Goal: Task Accomplishment & Management: Manage account settings

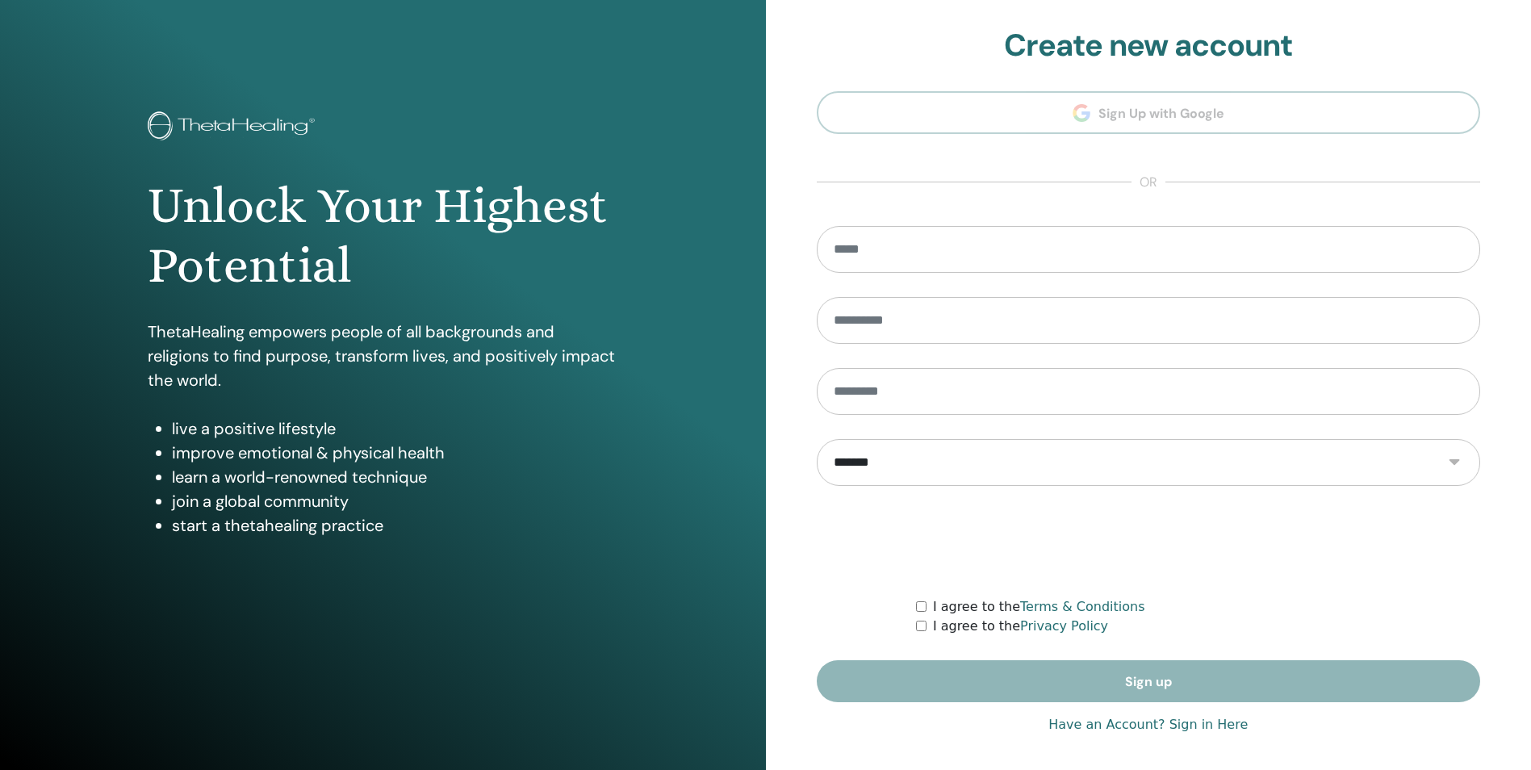
type input "**********"
click at [1088, 720] on link "Have an Account? Sign in Here" at bounding box center [1147, 724] width 199 height 19
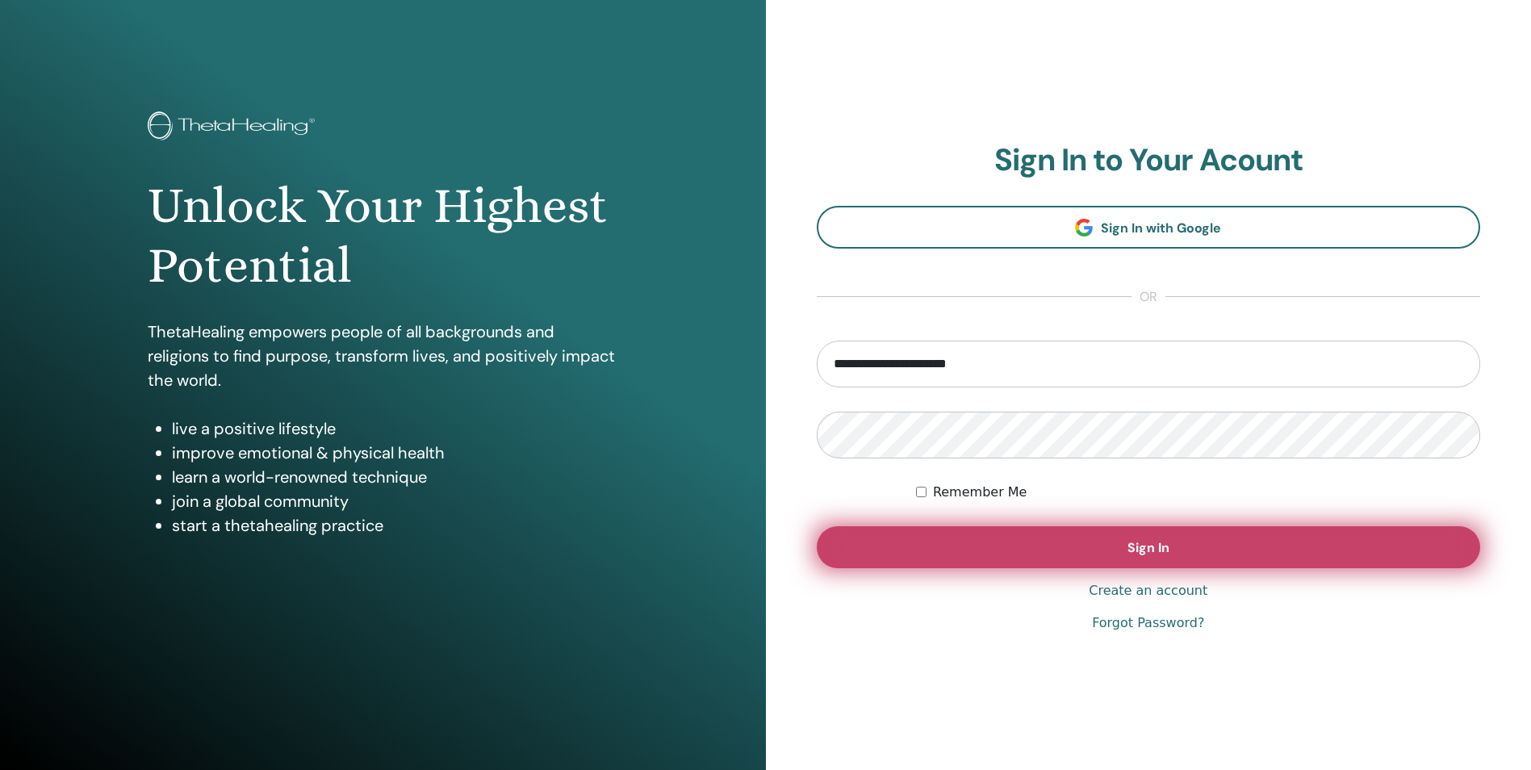
click at [986, 552] on button "Sign In" at bounding box center [1149, 547] width 664 height 42
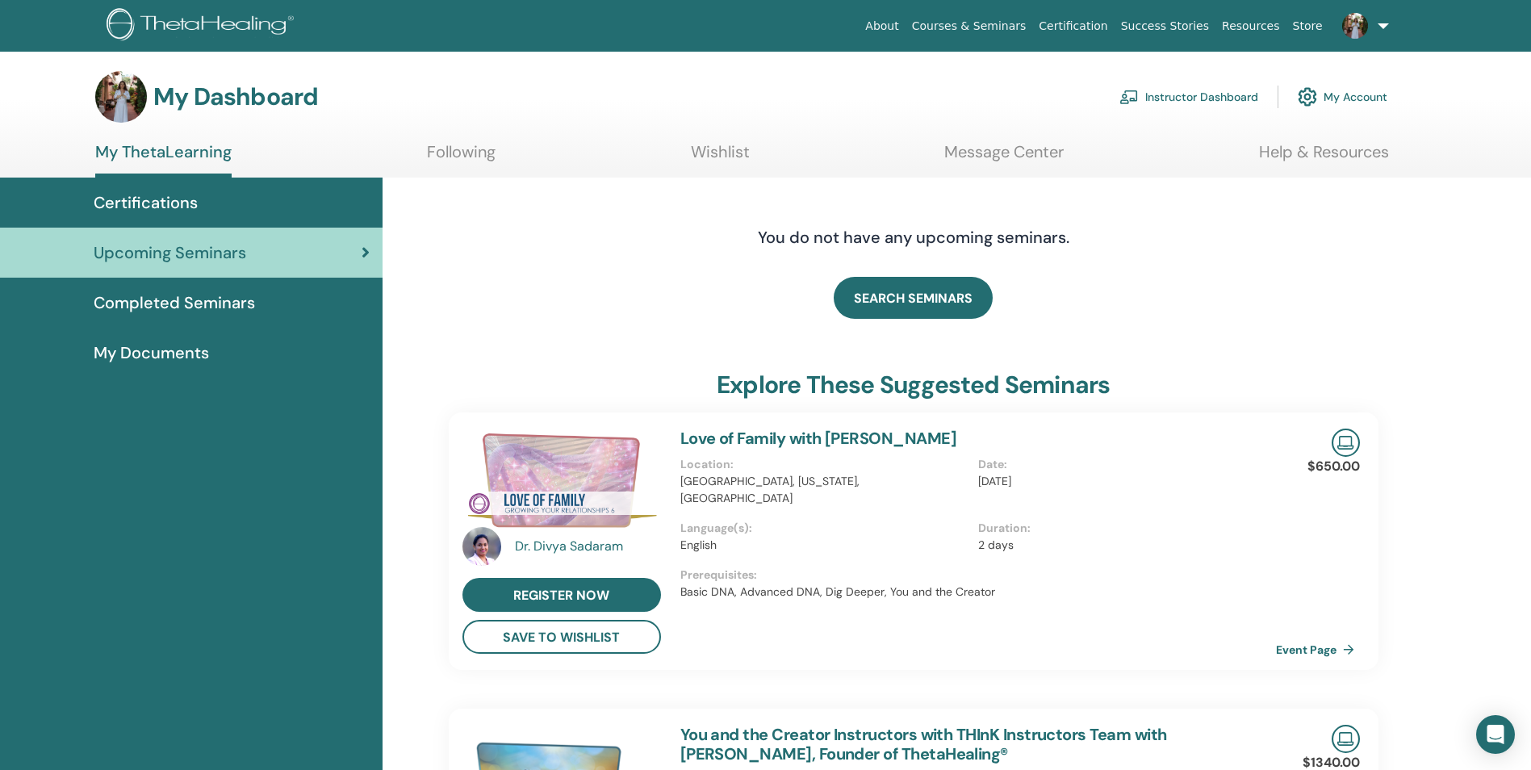
click at [138, 204] on span "Certifications" at bounding box center [146, 202] width 104 height 24
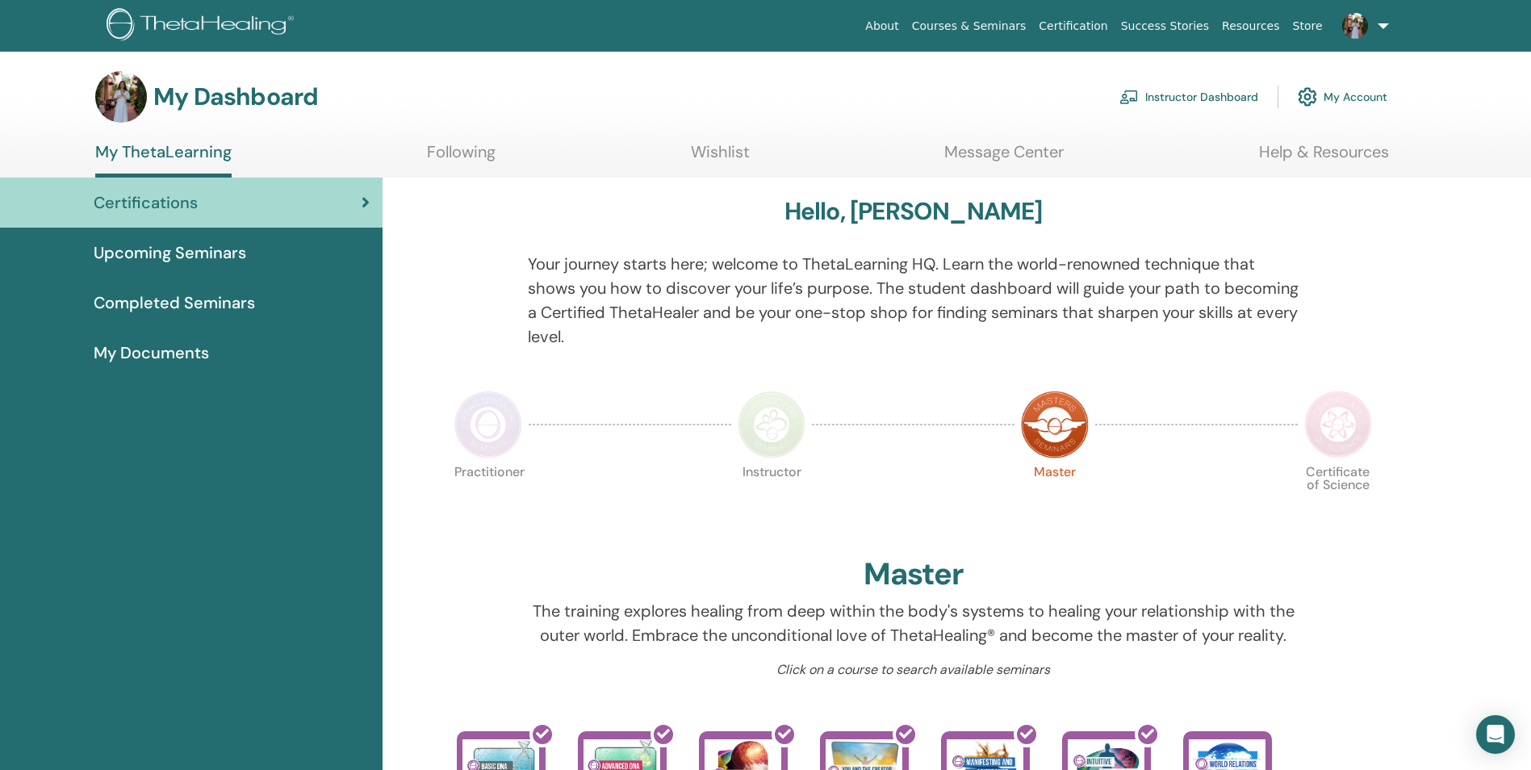
click at [165, 299] on span "Completed Seminars" at bounding box center [174, 303] width 161 height 24
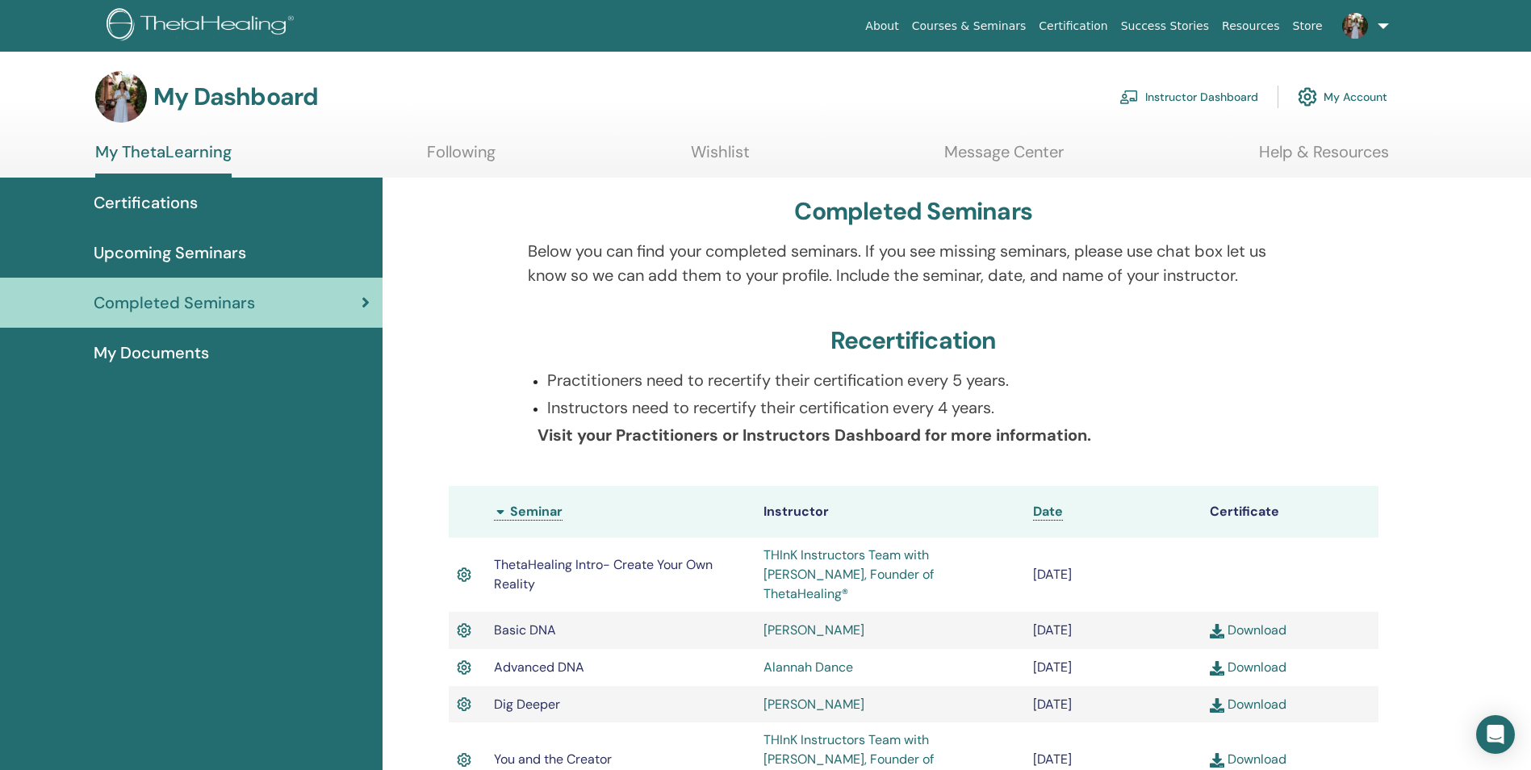
click at [159, 250] on span "Upcoming Seminars" at bounding box center [170, 252] width 153 height 24
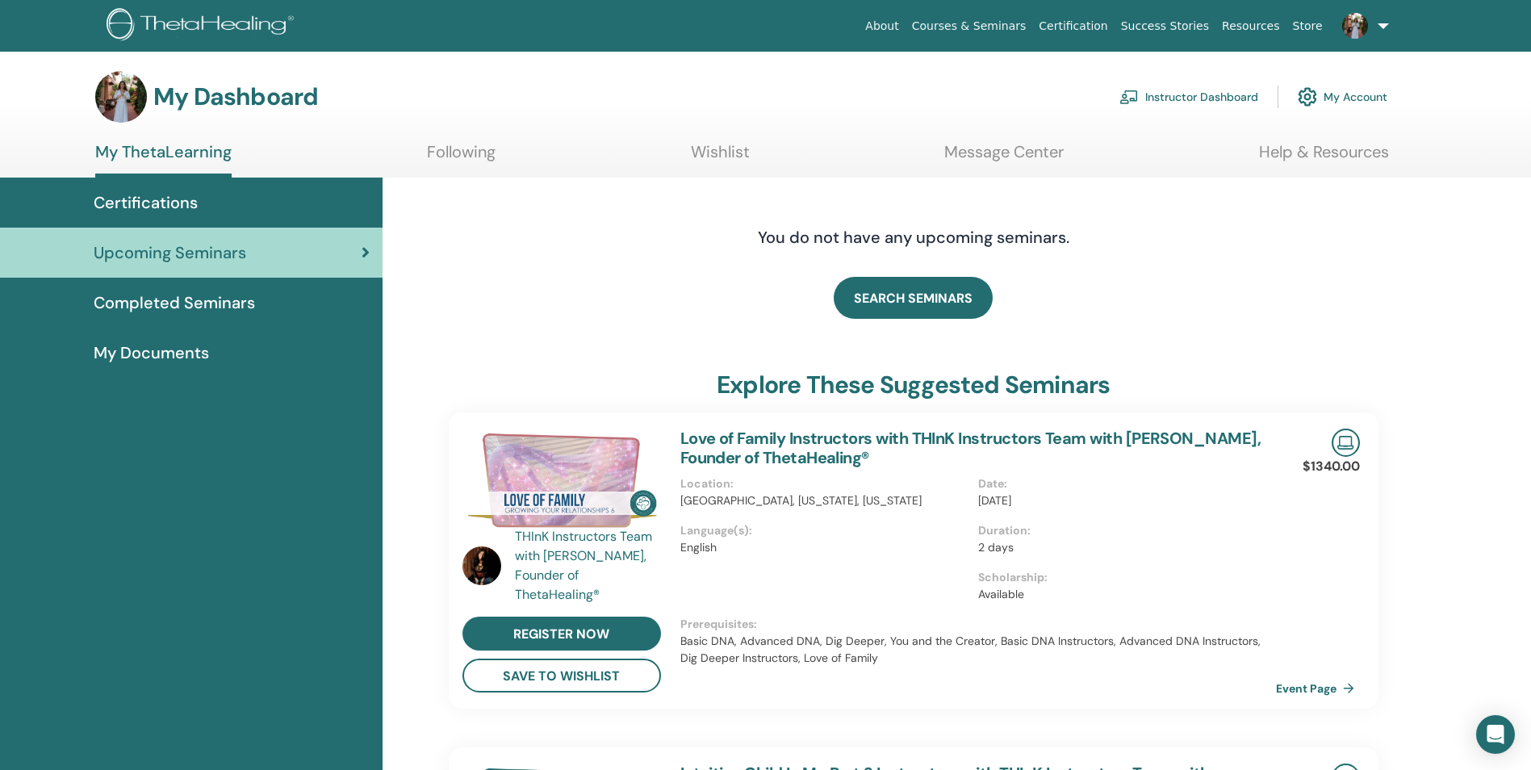
click at [165, 303] on span "Completed Seminars" at bounding box center [174, 303] width 161 height 24
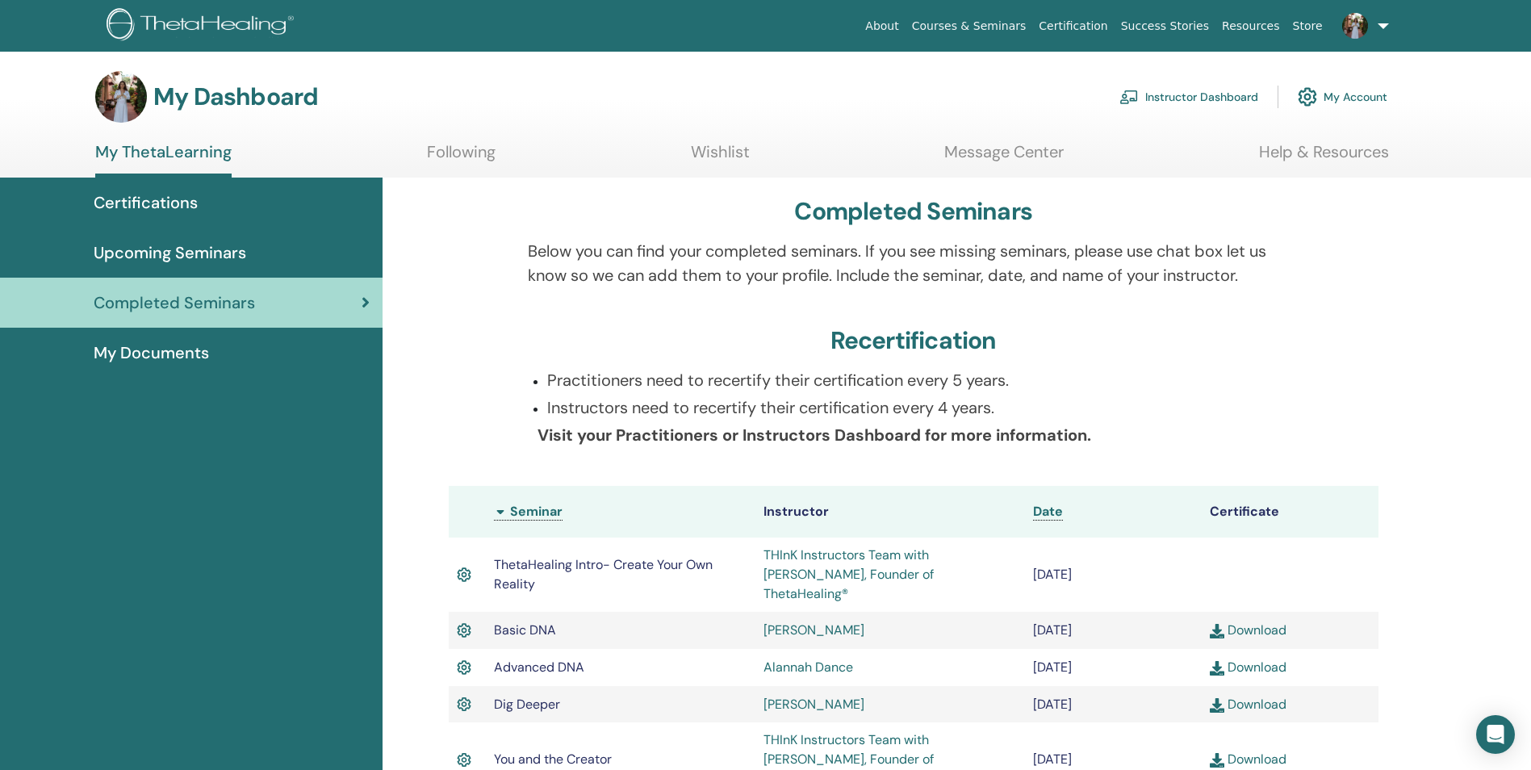
click at [1190, 94] on link "Instructor Dashboard" at bounding box center [1188, 97] width 139 height 36
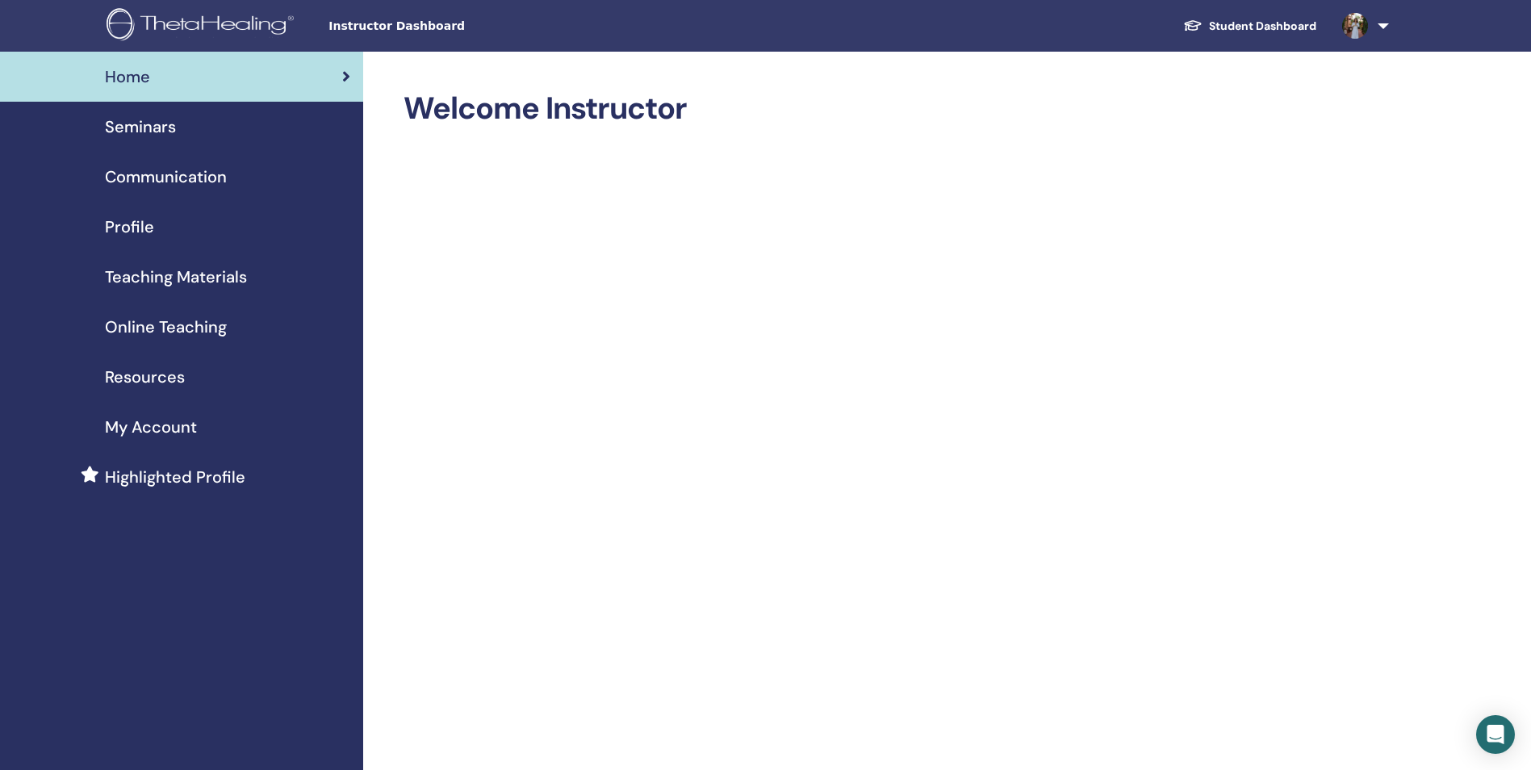
click at [139, 220] on span "Profile" at bounding box center [129, 227] width 49 height 24
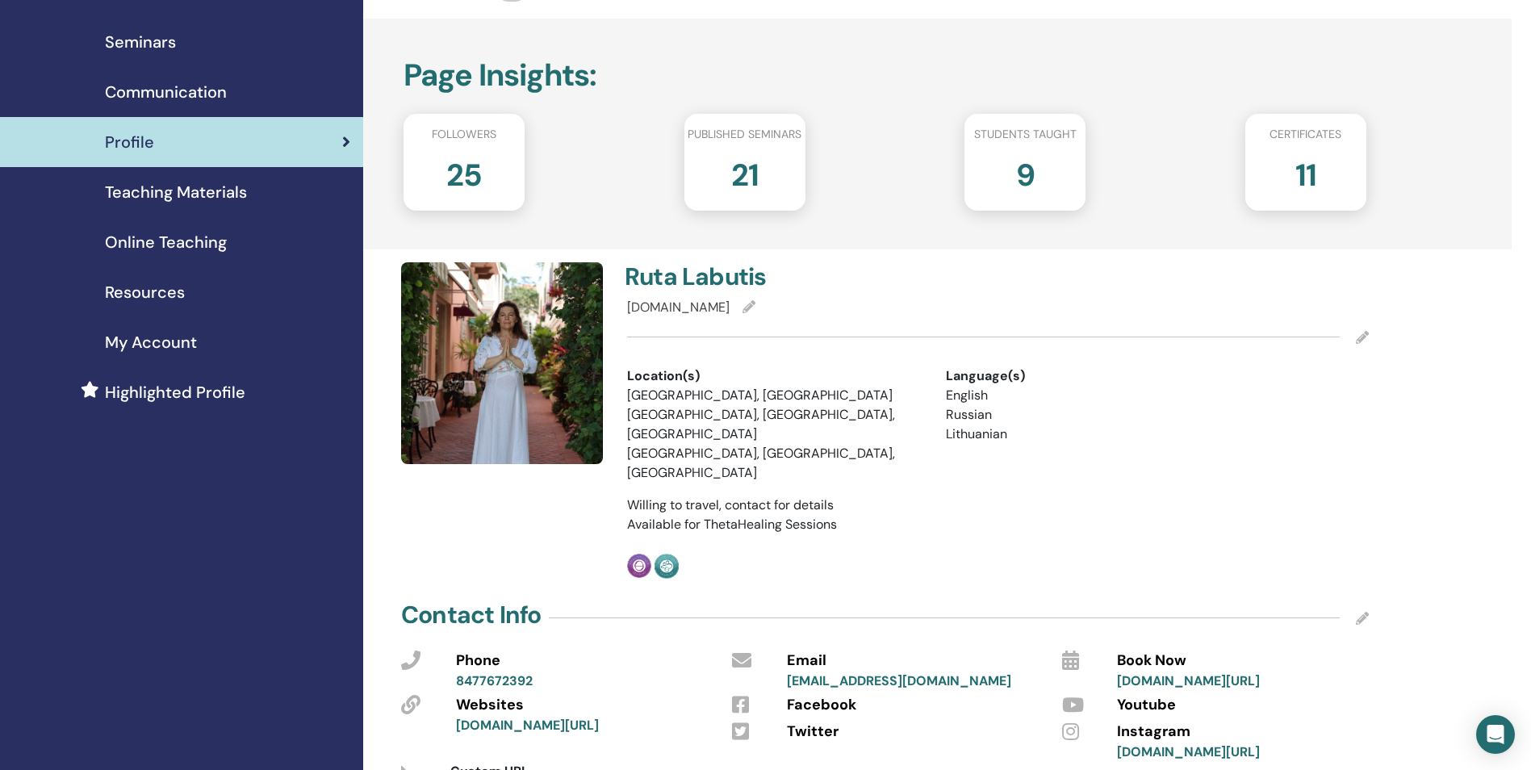
scroll to position [81, 0]
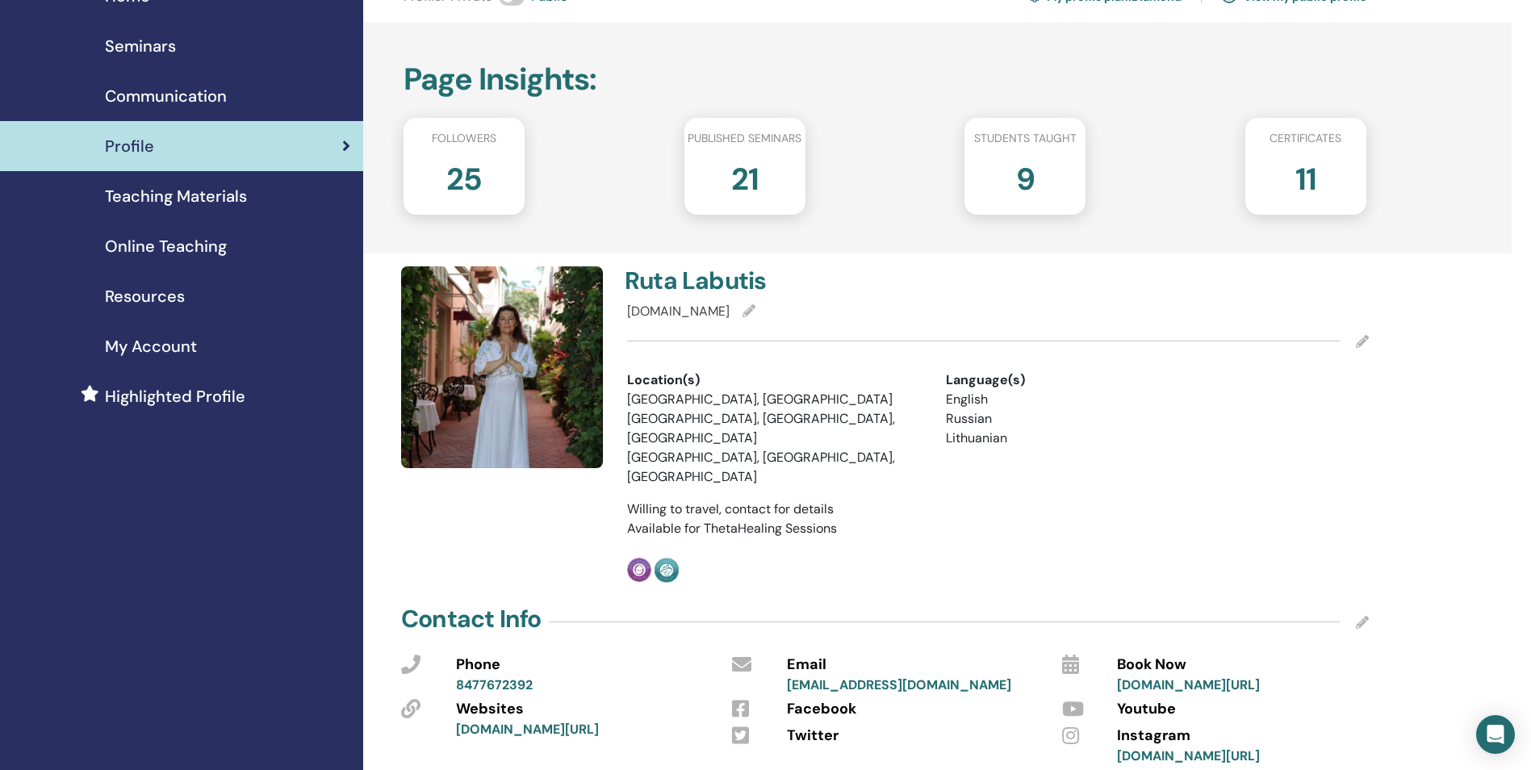
click at [160, 342] on span "My Account" at bounding box center [151, 346] width 92 height 24
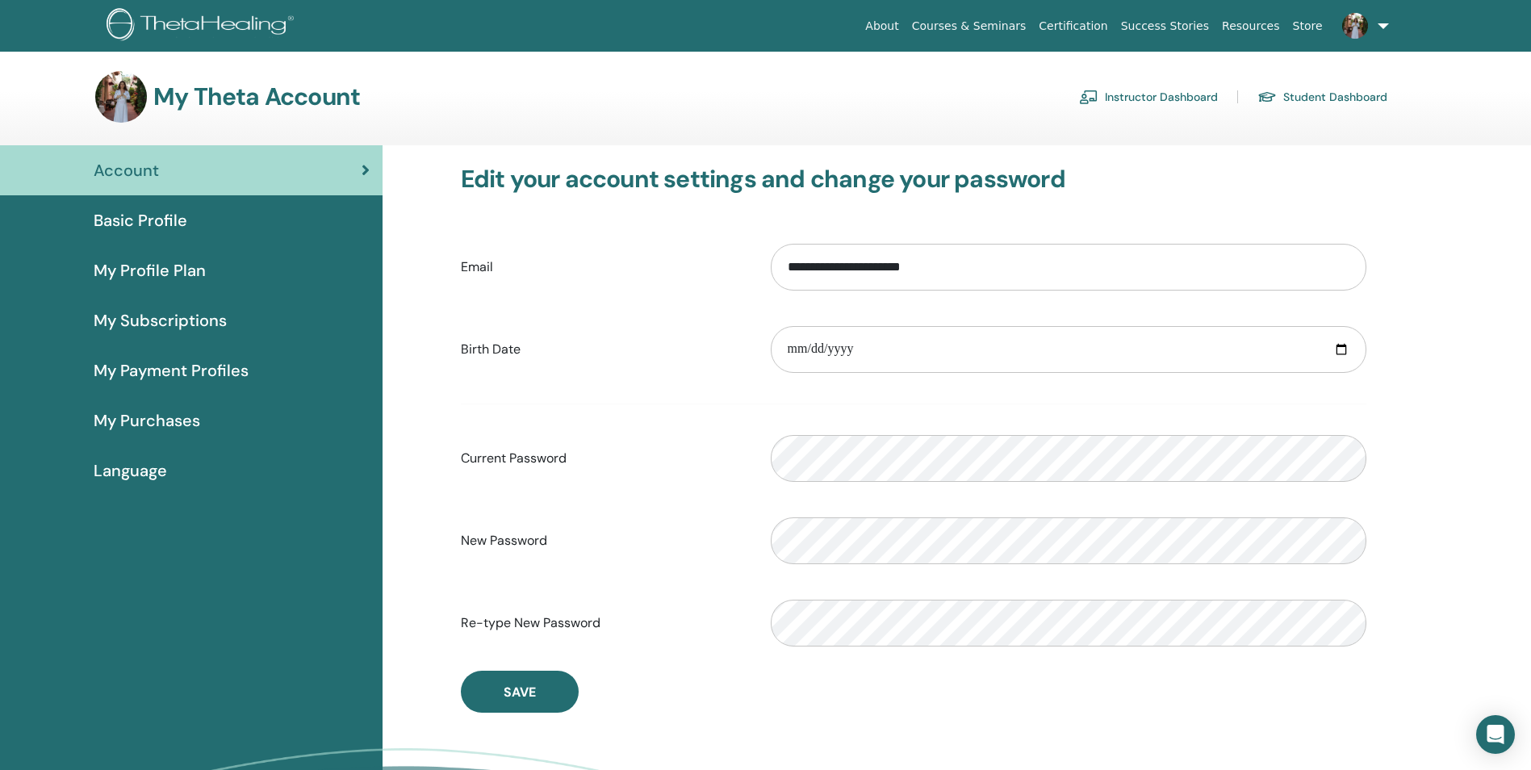
click at [146, 316] on span "My Subscriptions" at bounding box center [160, 320] width 133 height 24
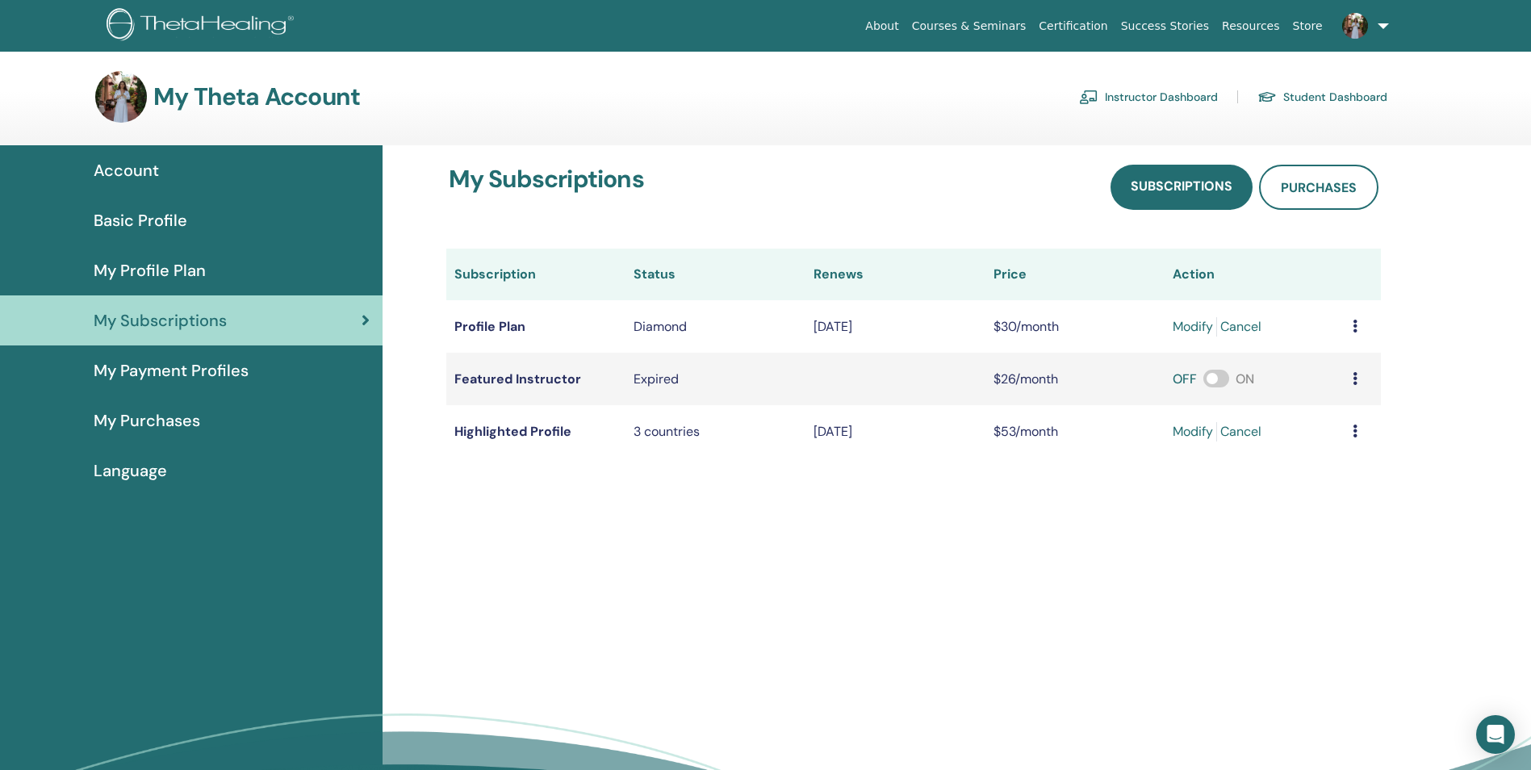
click at [1241, 432] on link "Cancel" at bounding box center [1240, 431] width 41 height 19
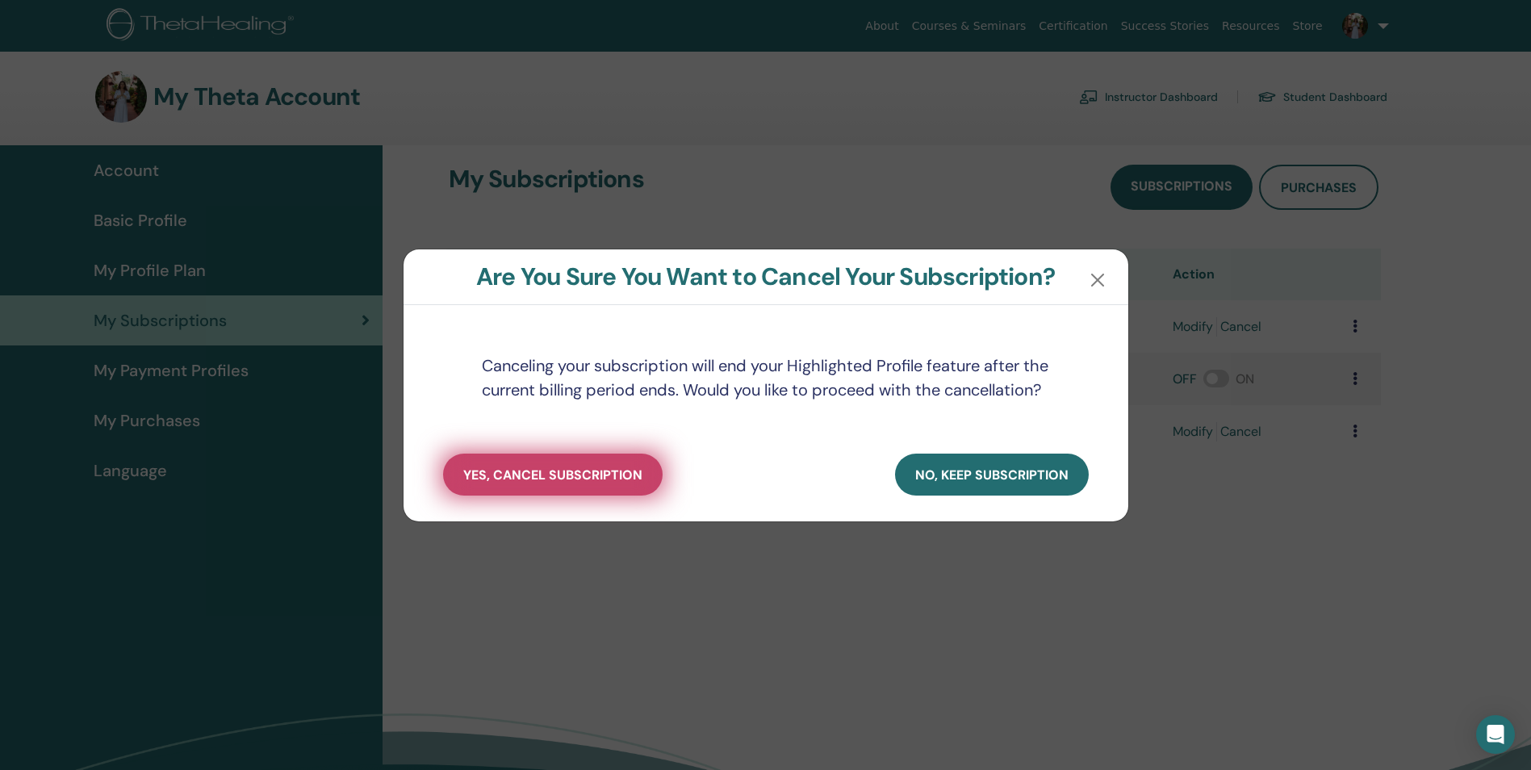
click at [577, 481] on span "yes, cancel subscription" at bounding box center [552, 474] width 179 height 17
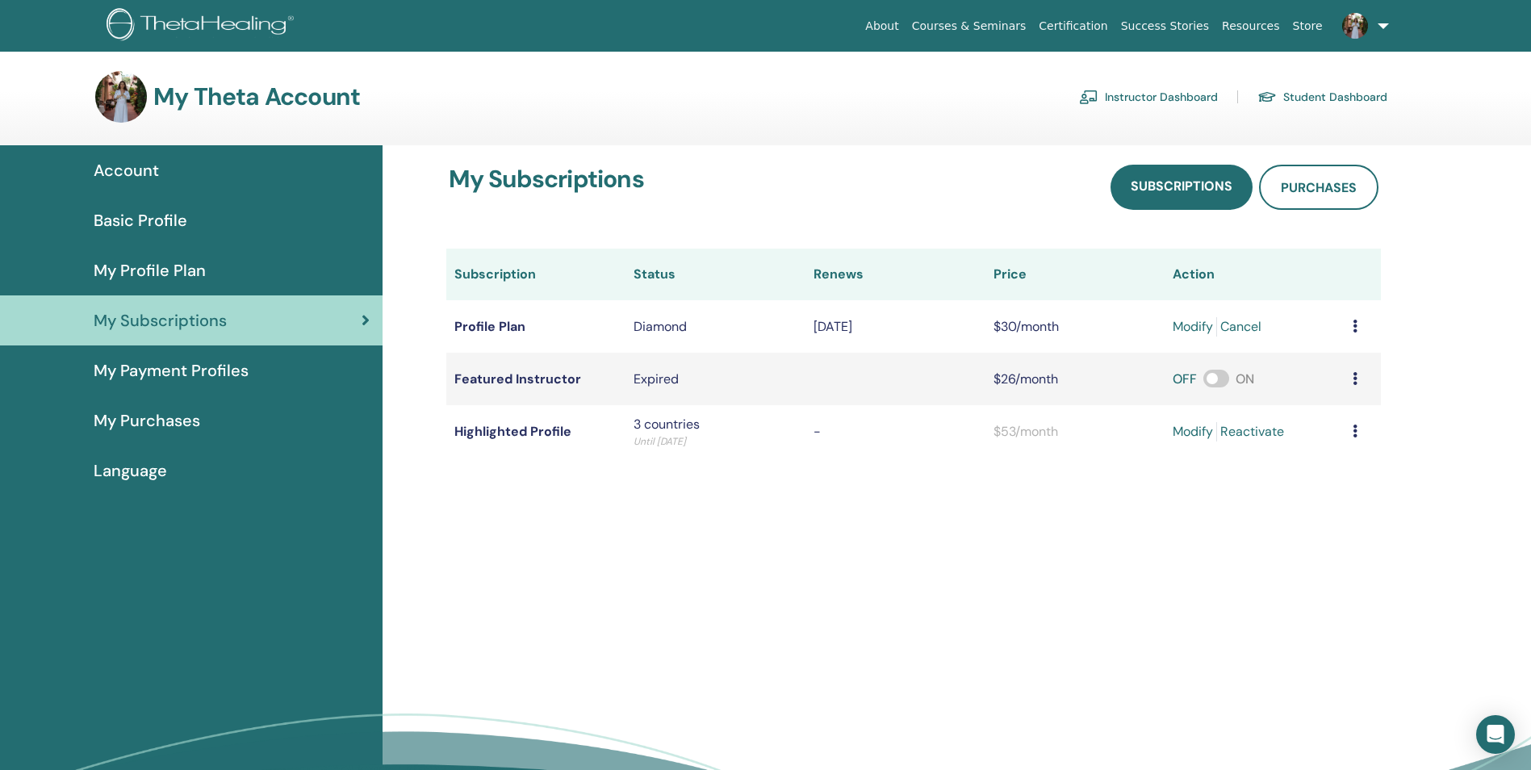
click at [1223, 379] on span at bounding box center [1216, 379] width 26 height 18
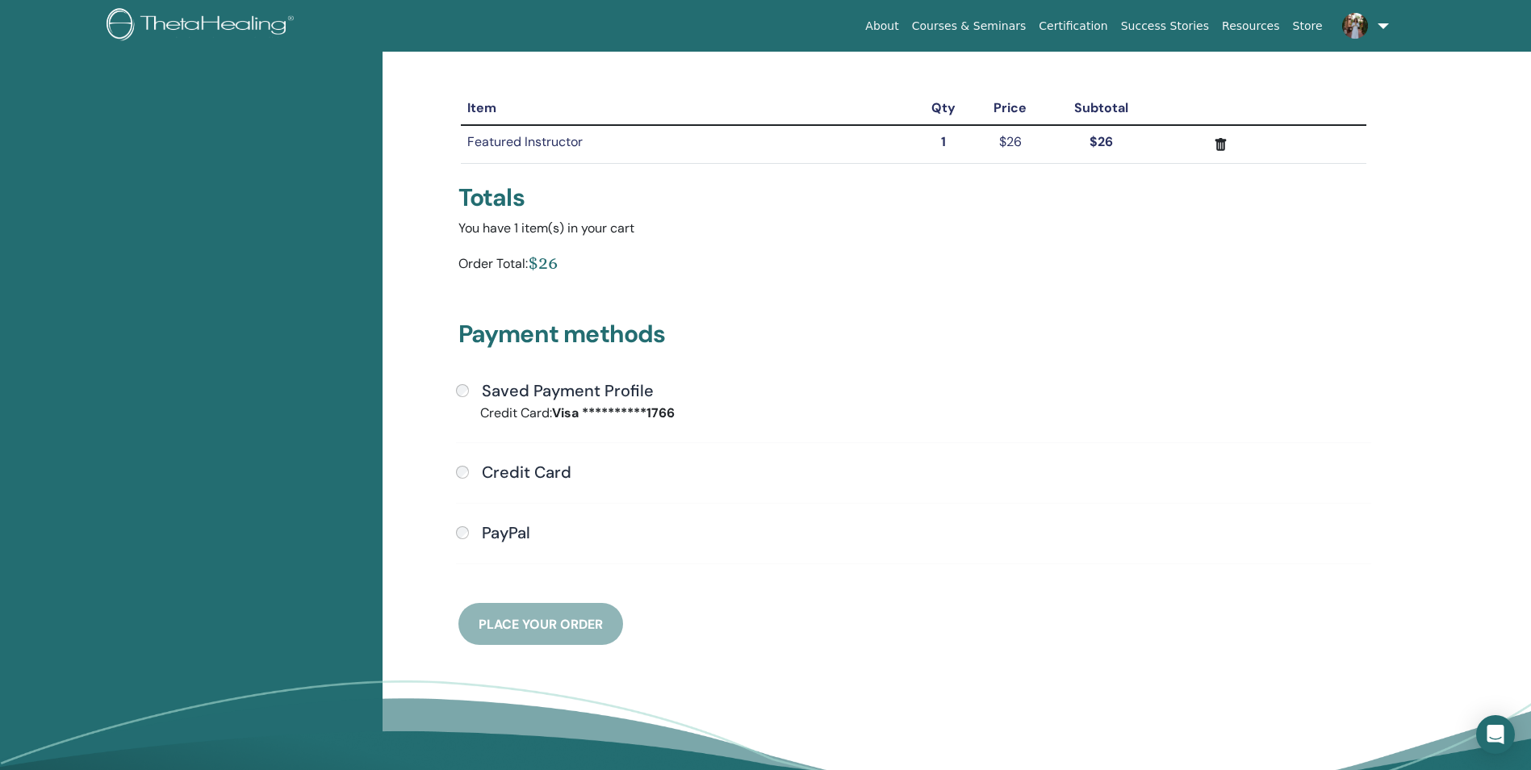
scroll to position [278, 0]
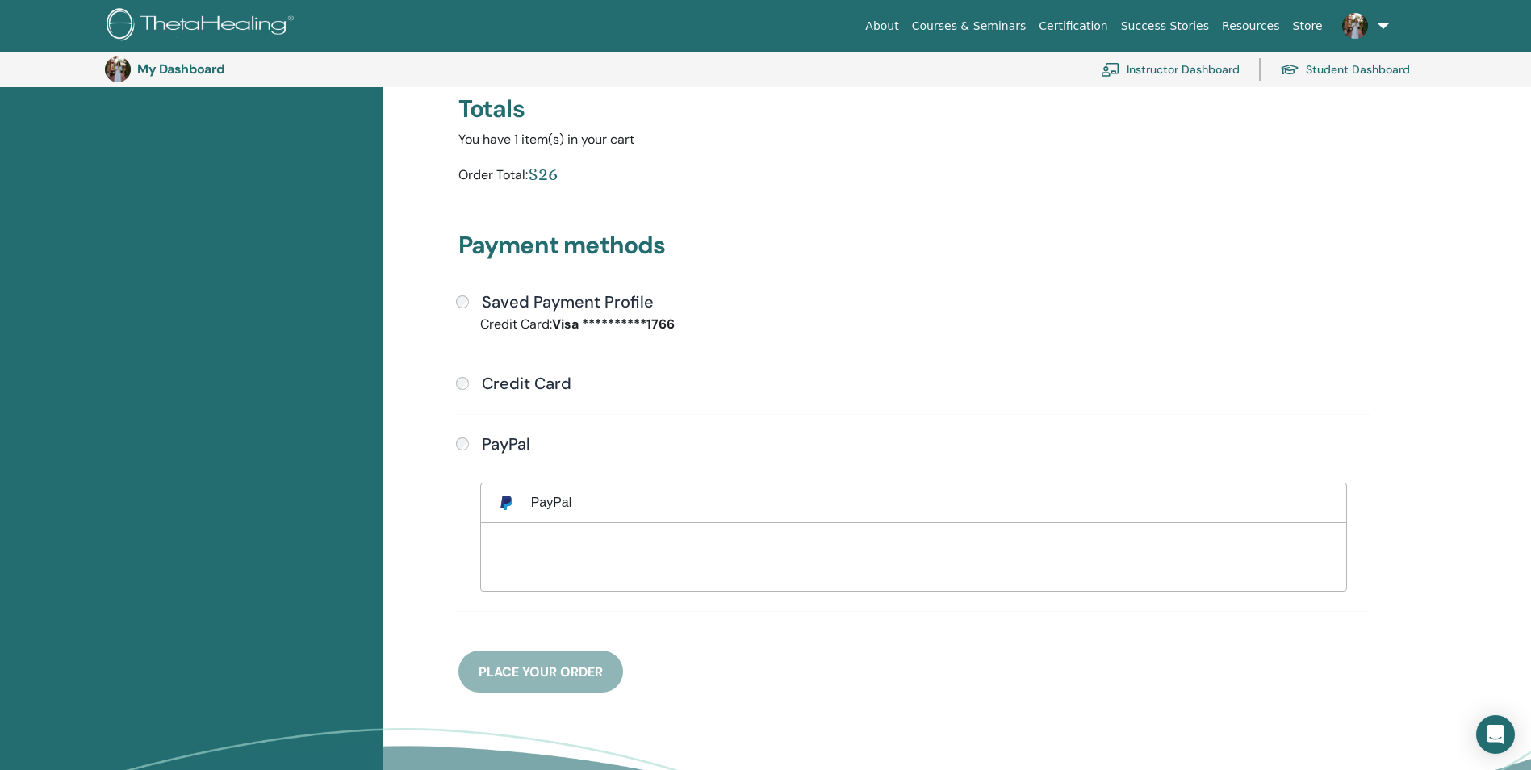
click at [558, 675] on div "**********" at bounding box center [914, 442] width 930 height 500
click at [558, 667] on div "**********" at bounding box center [914, 442] width 930 height 500
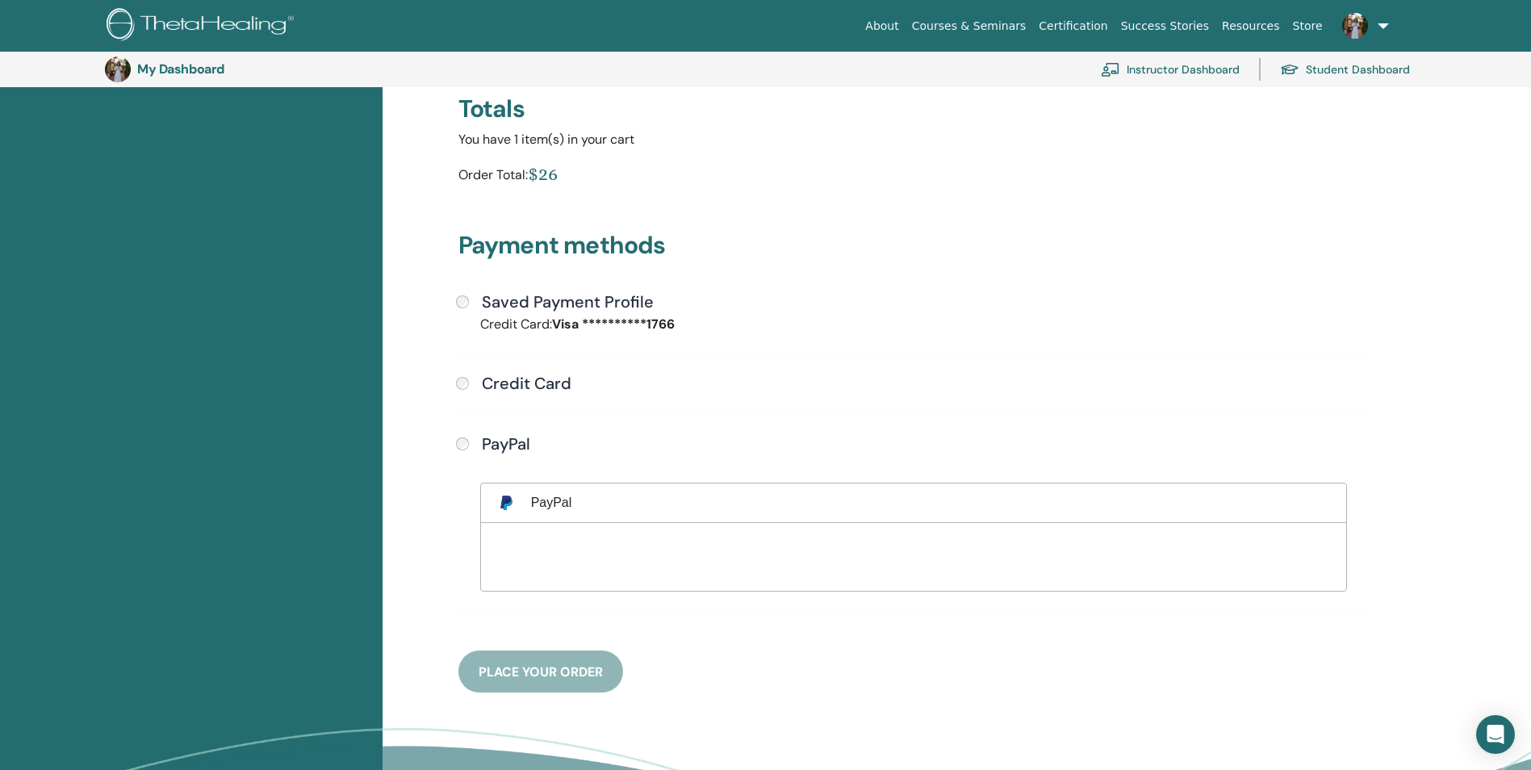
drag, startPoint x: 558, startPoint y: 667, endPoint x: 577, endPoint y: 508, distance: 160.1
click at [577, 508] on div "PayPal" at bounding box center [912, 507] width 843 height 29
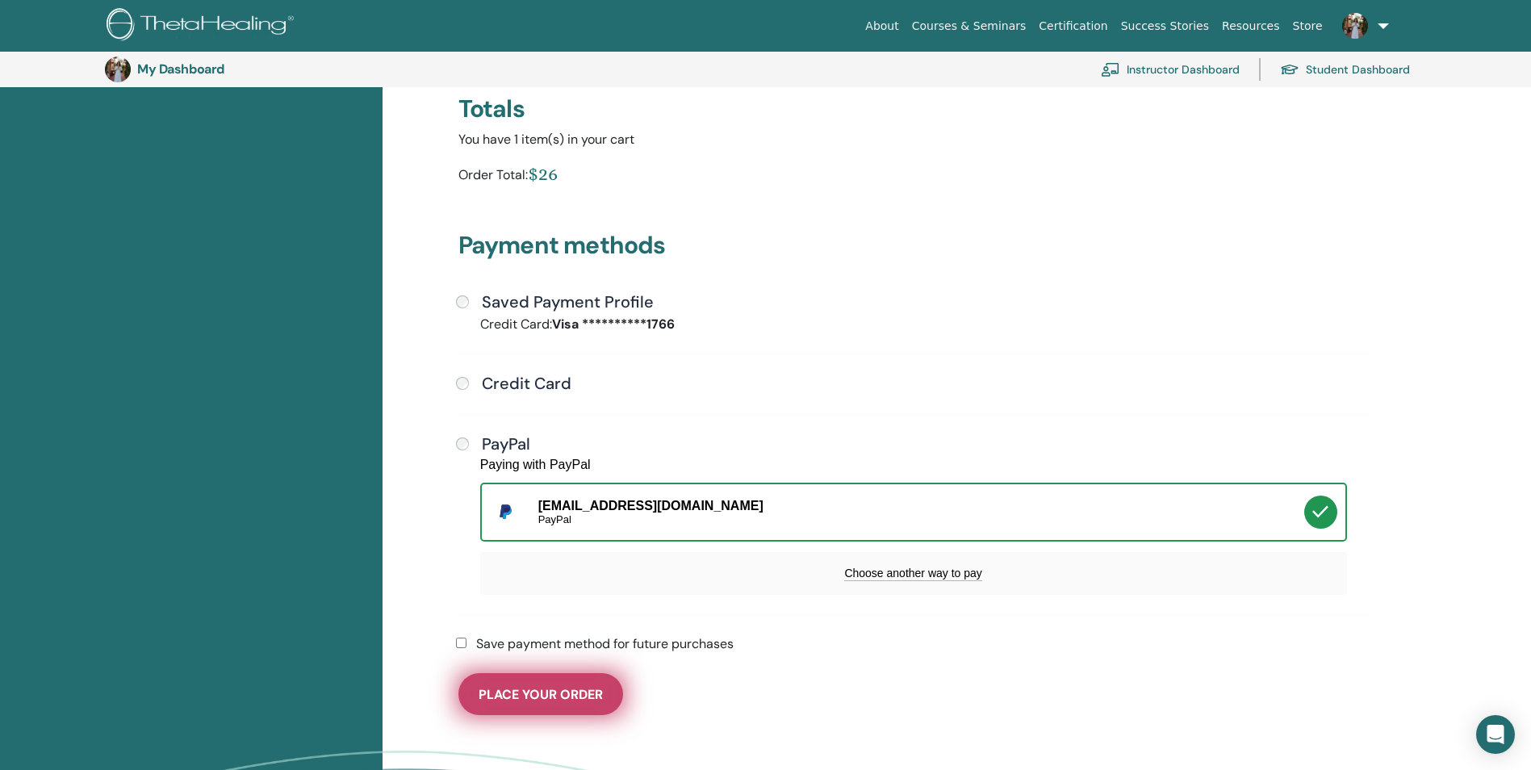
click at [565, 696] on span "Place Your Order" at bounding box center [541, 694] width 124 height 17
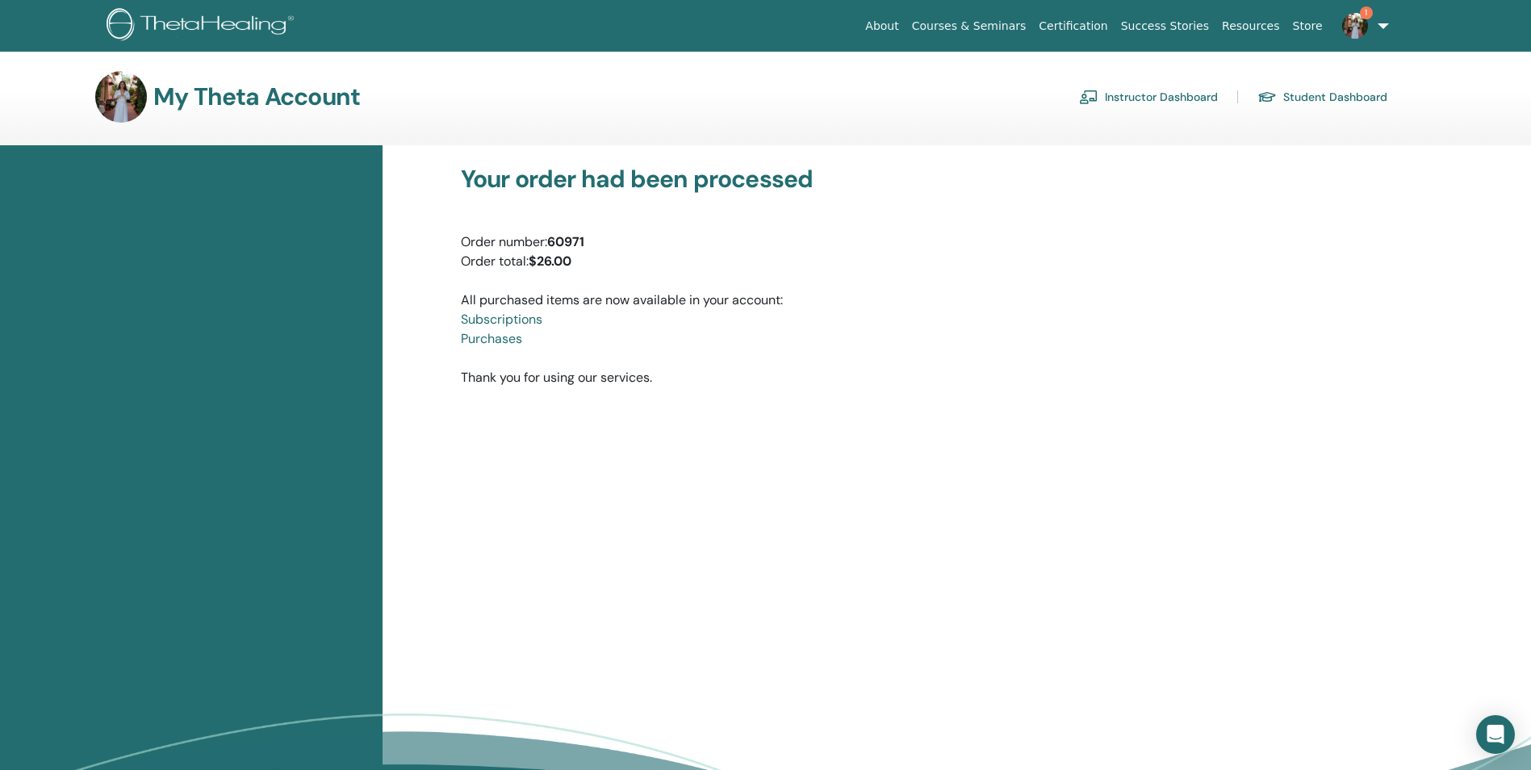
click at [1351, 23] on img at bounding box center [1355, 26] width 26 height 26
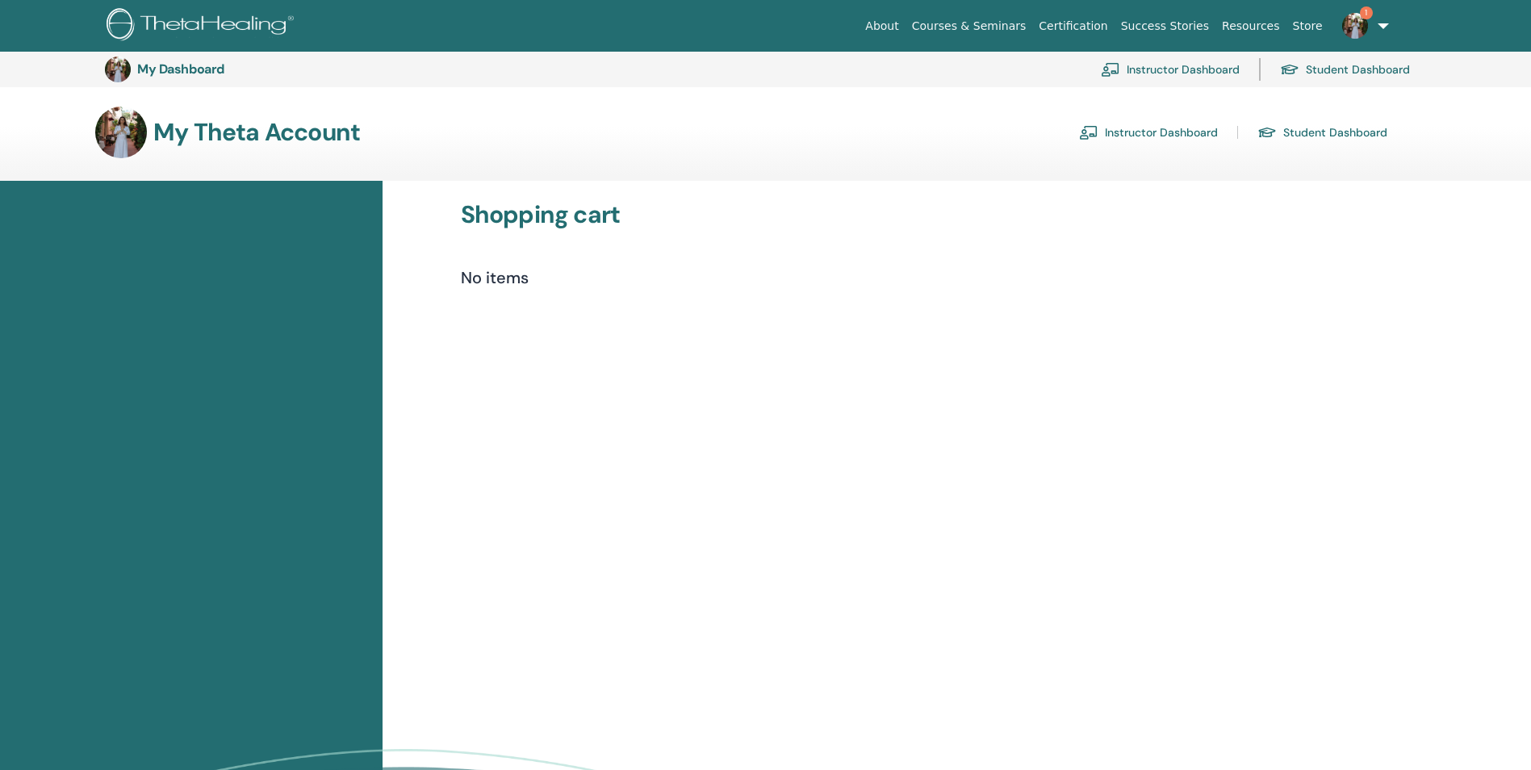
scroll to position [278, 0]
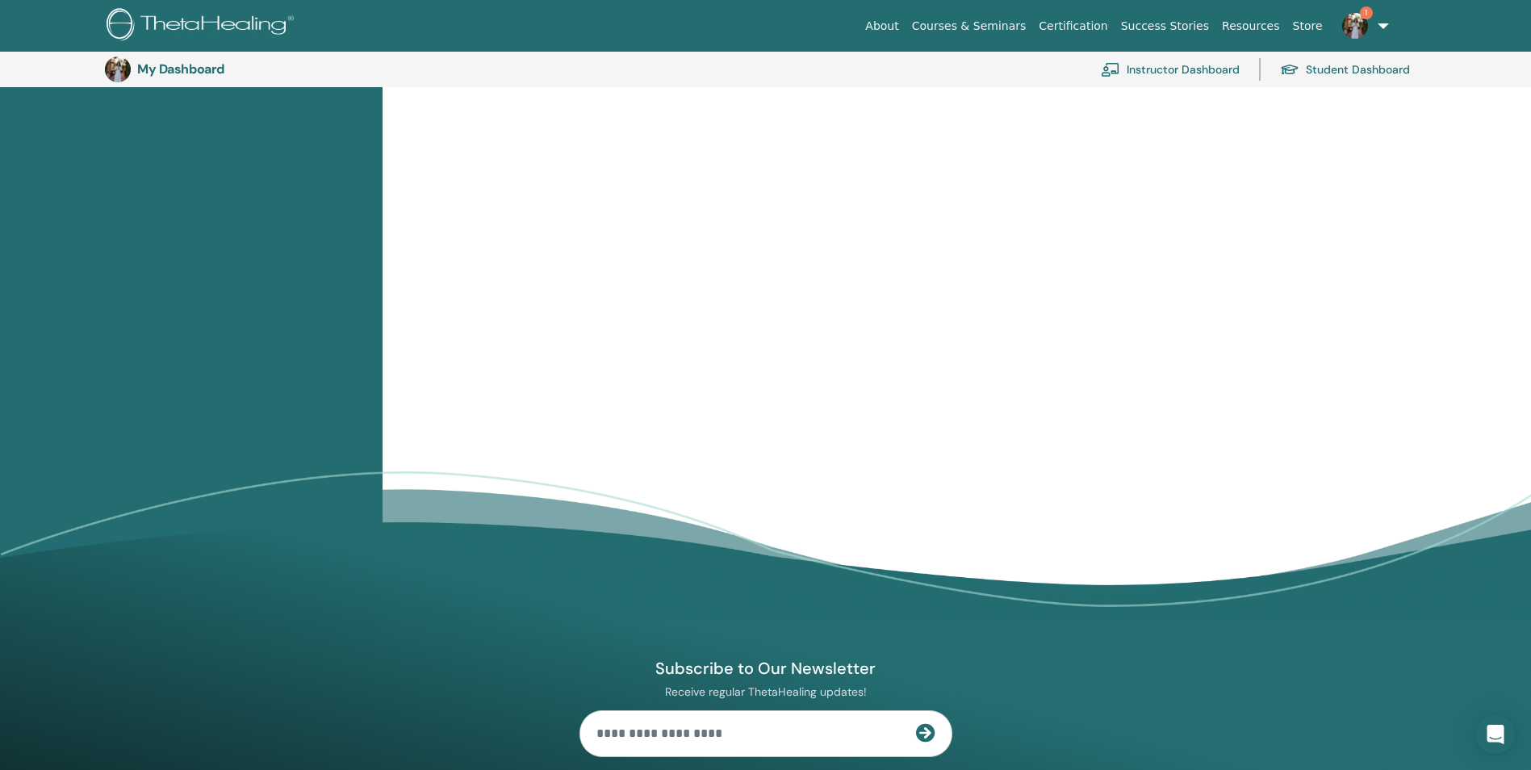
click at [905, 23] on link "About" at bounding box center [882, 26] width 46 height 30
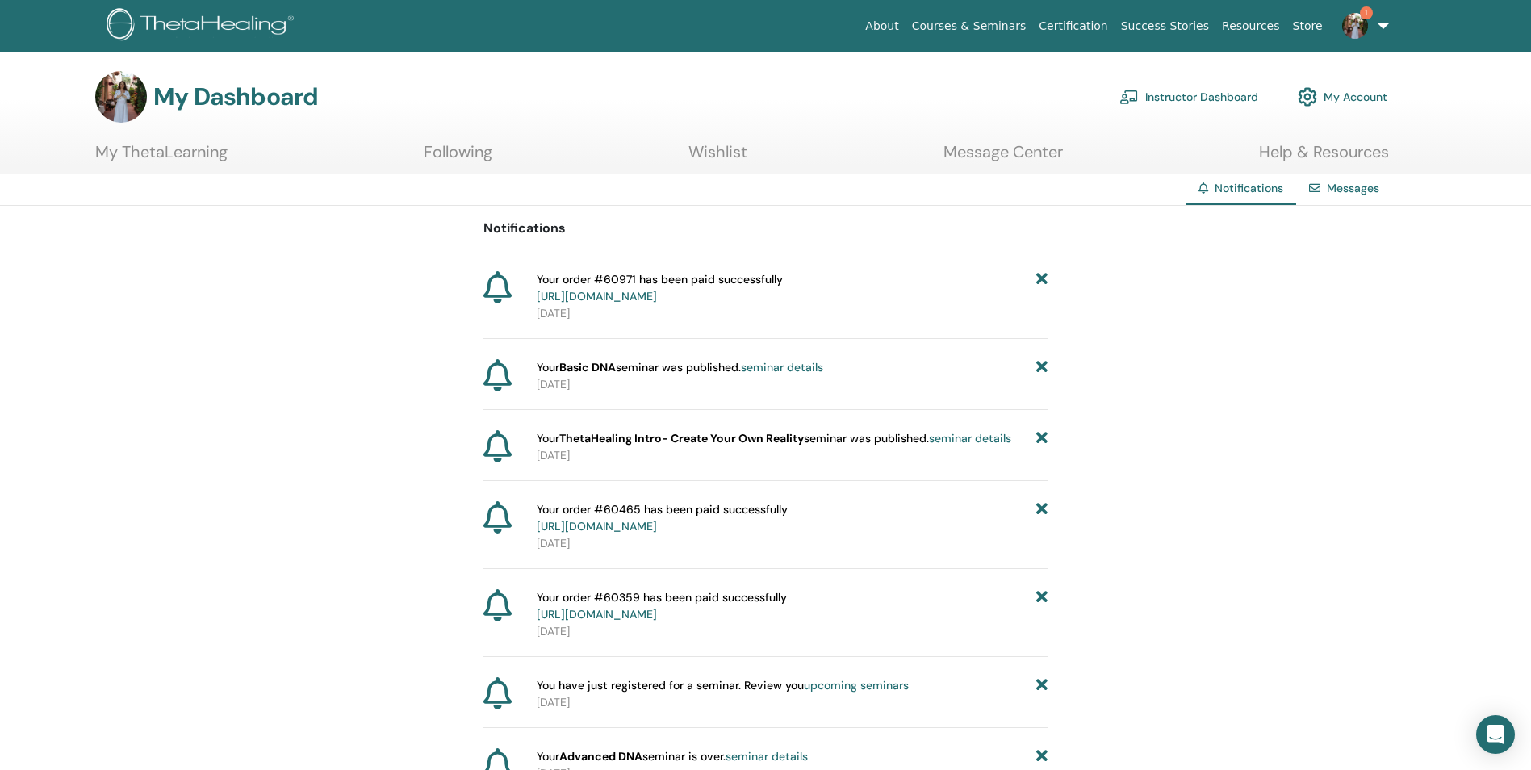
click at [1170, 91] on link "Instructor Dashboard" at bounding box center [1188, 97] width 139 height 36
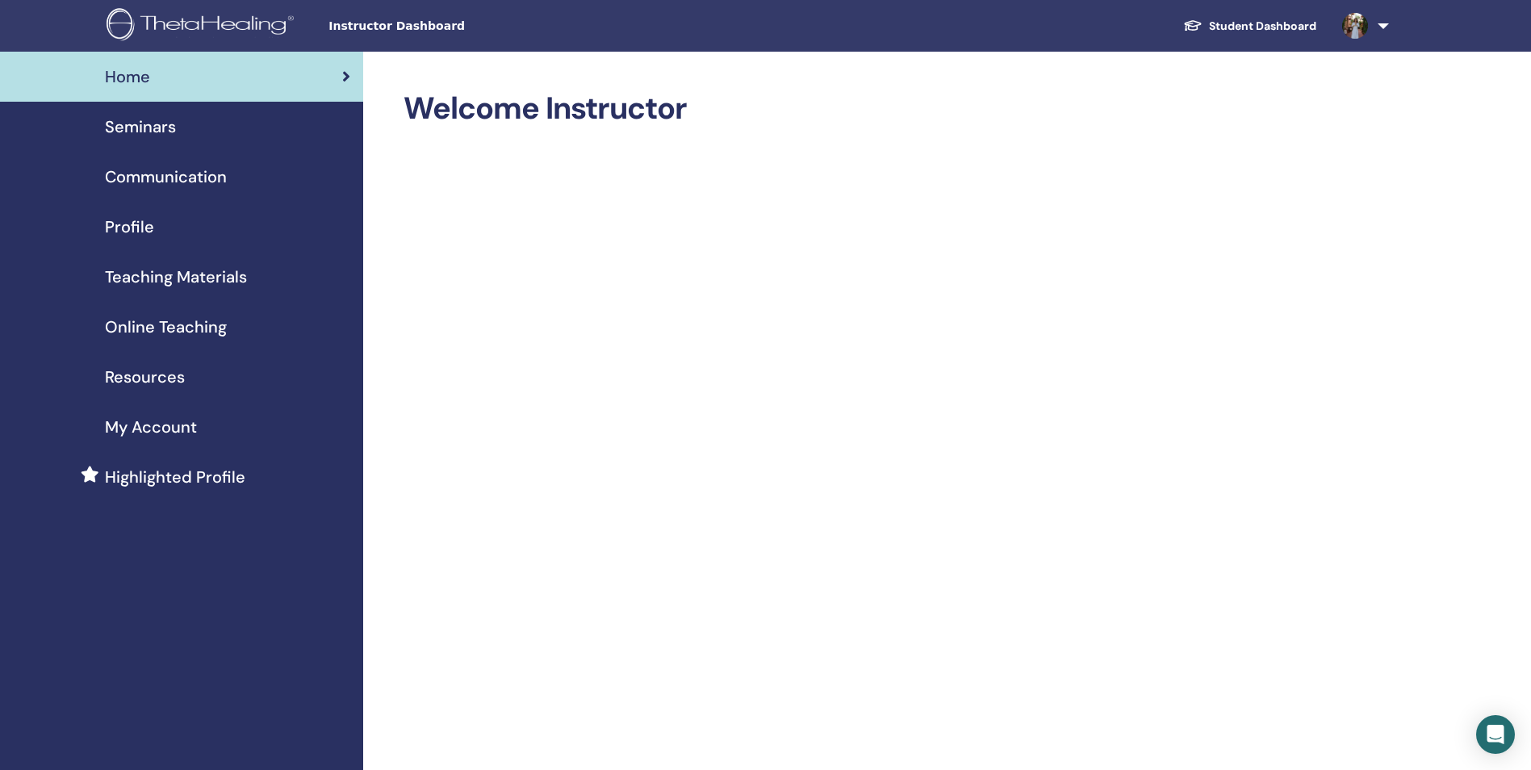
click at [130, 219] on span "Profile" at bounding box center [129, 227] width 49 height 24
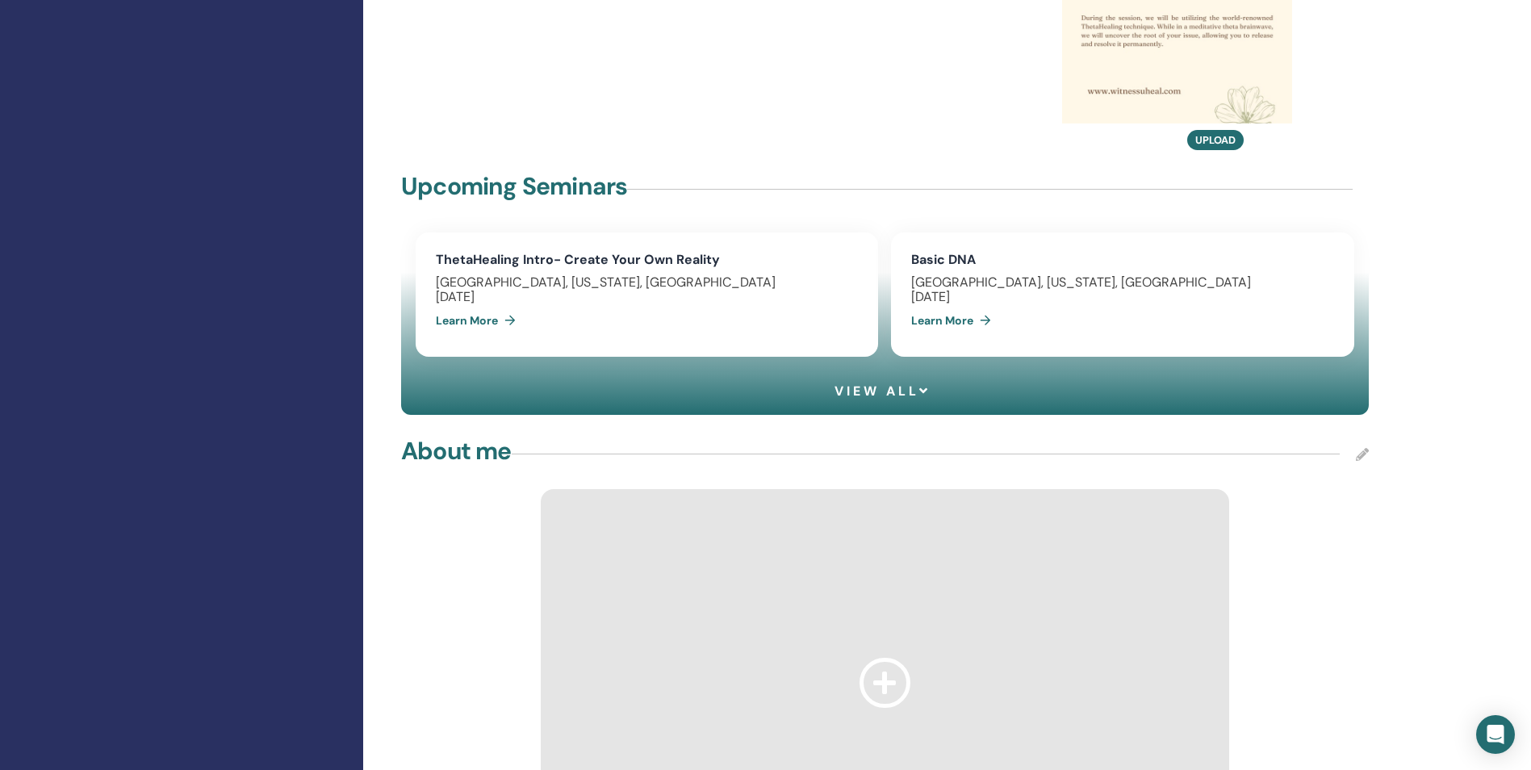
scroll to position [1049, 0]
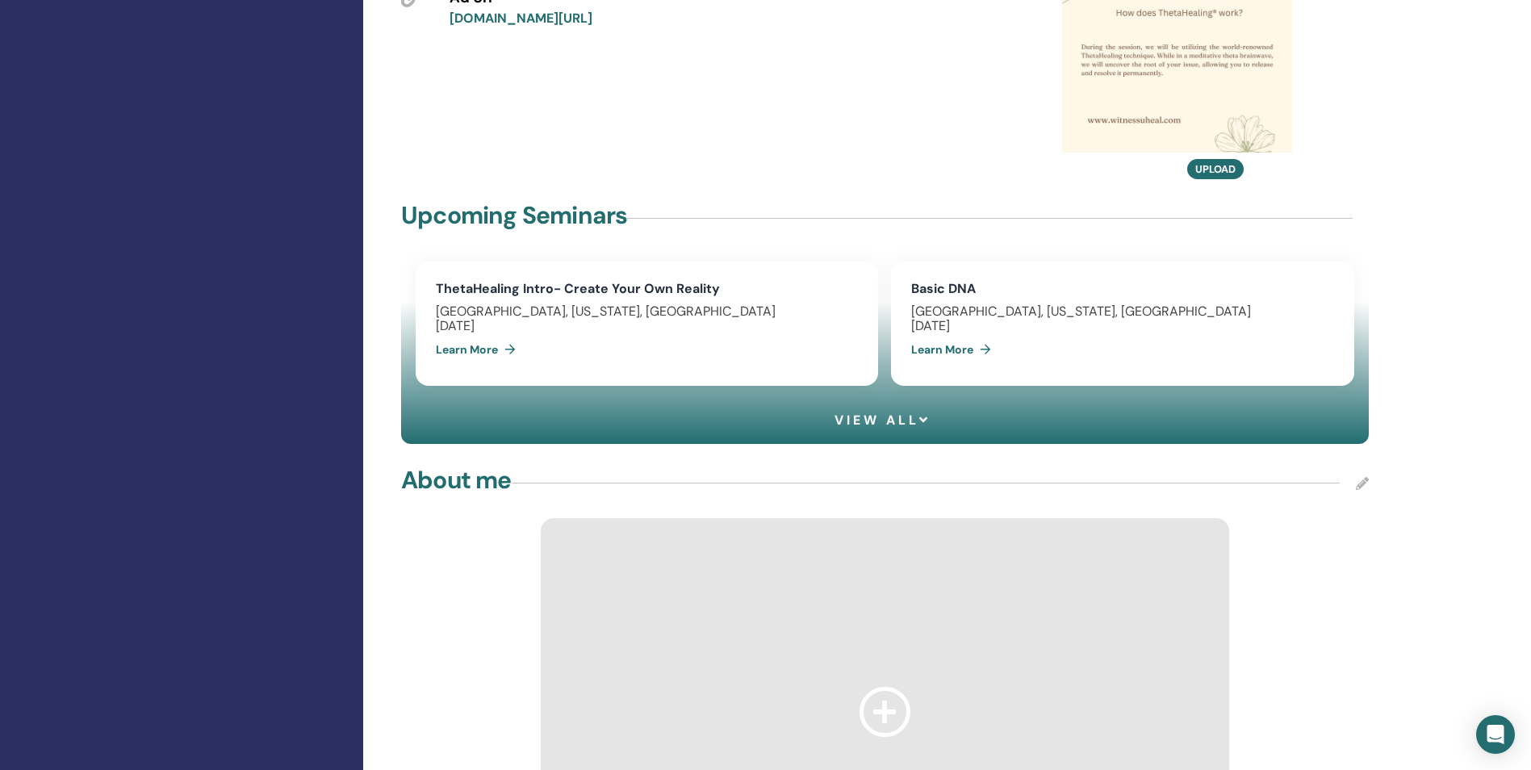
click at [943, 333] on link "Learn More" at bounding box center [954, 349] width 86 height 32
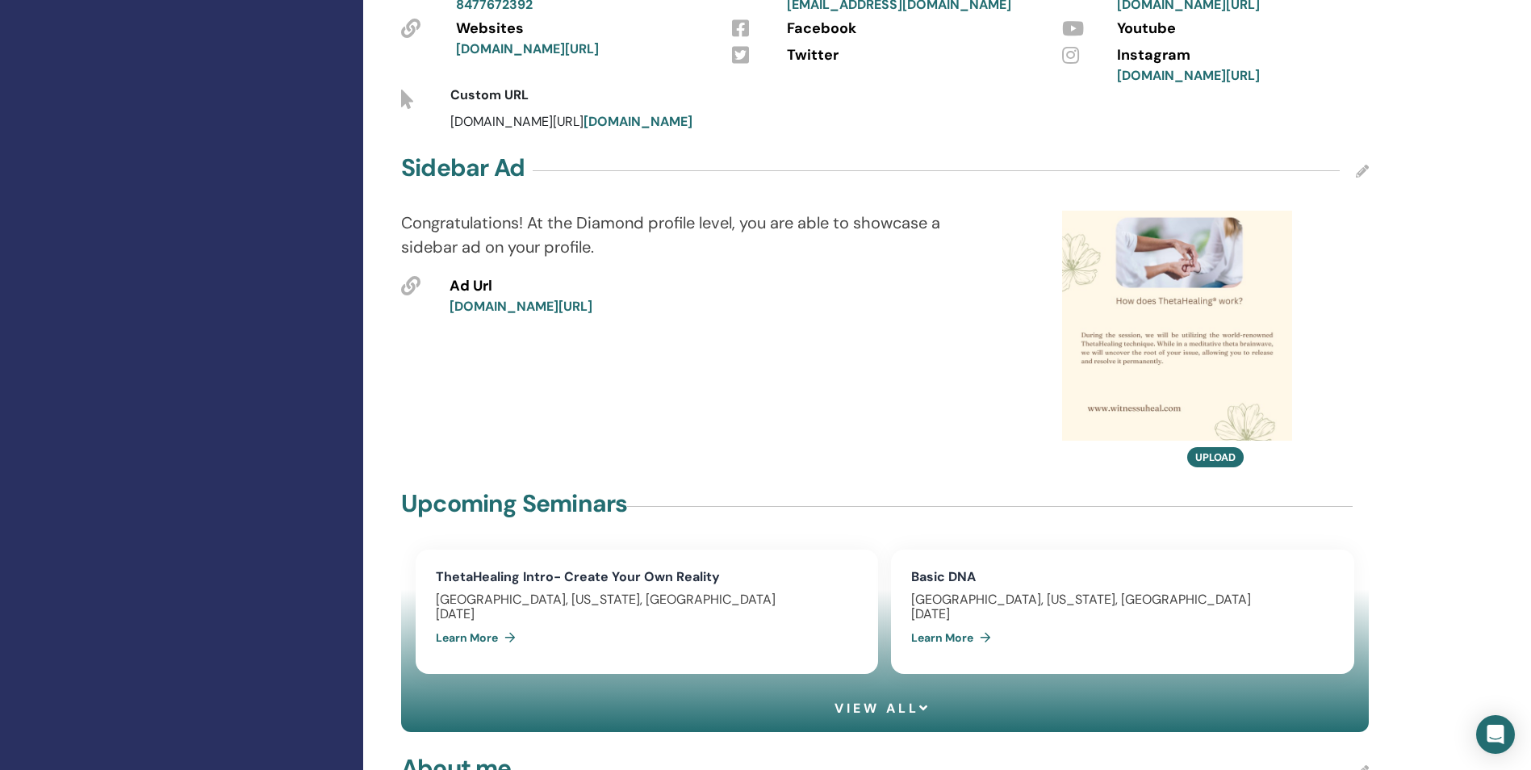
scroll to position [949, 0]
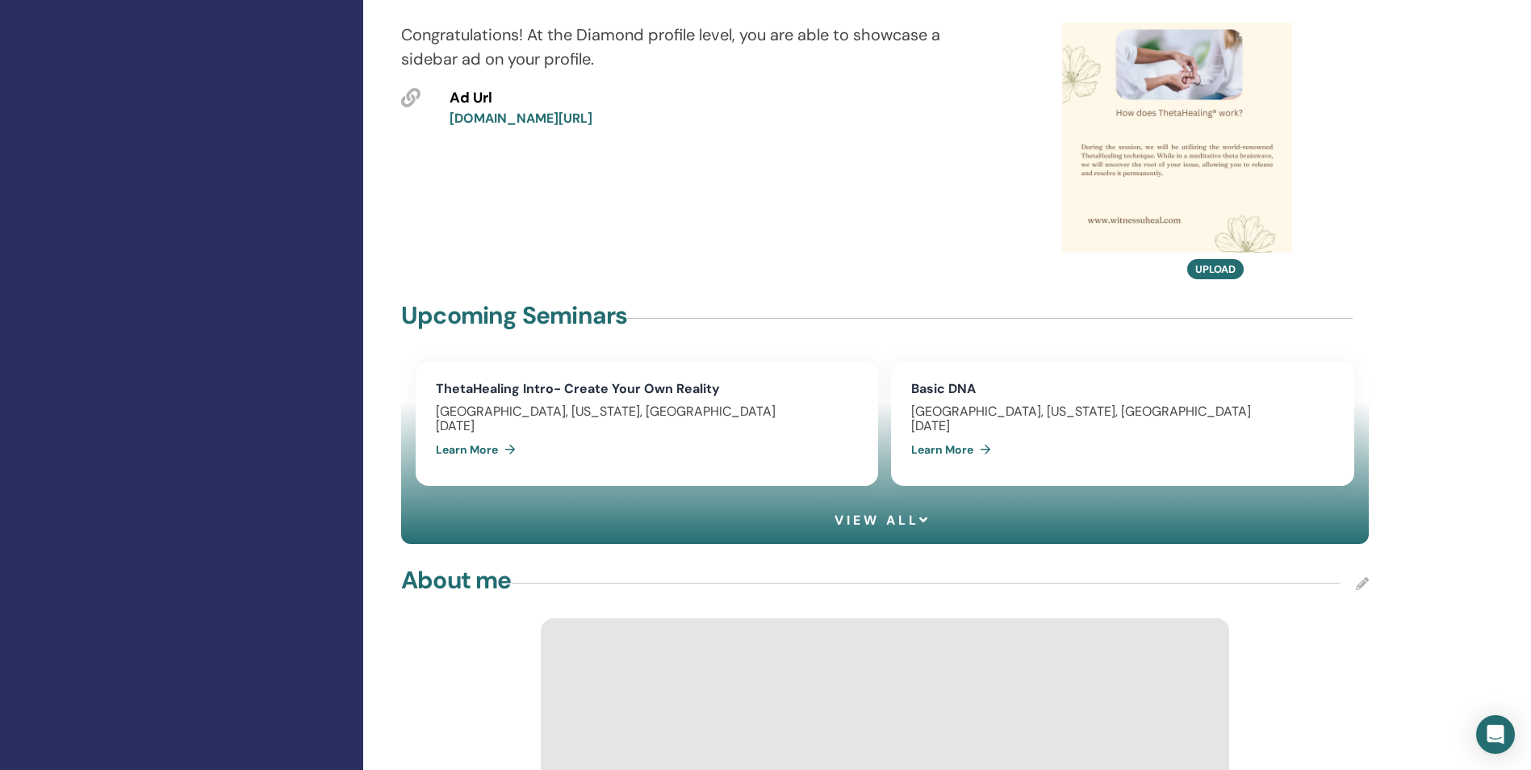
click at [944, 433] on link "Learn More" at bounding box center [954, 449] width 86 height 32
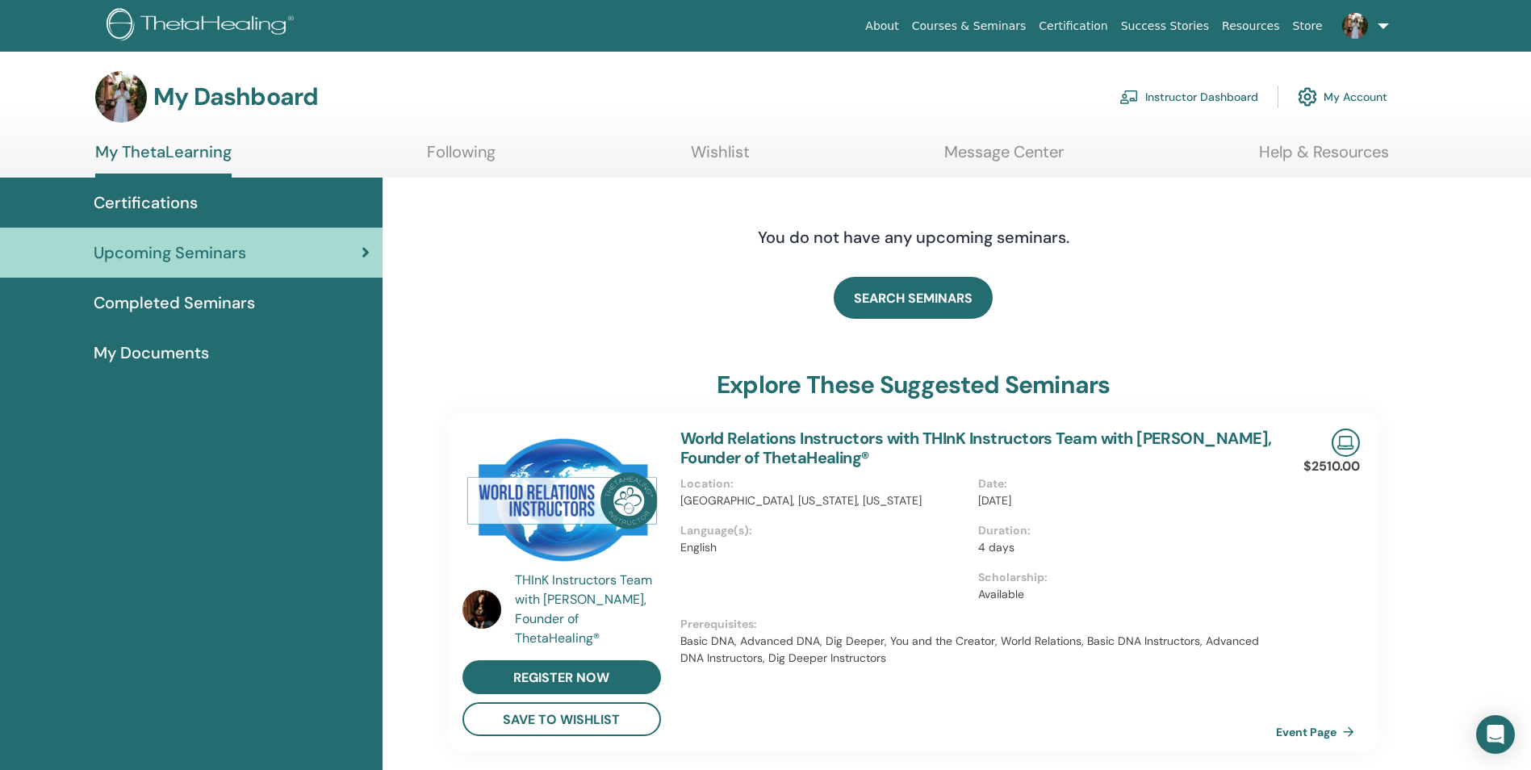
click at [203, 300] on span "Completed Seminars" at bounding box center [174, 303] width 161 height 24
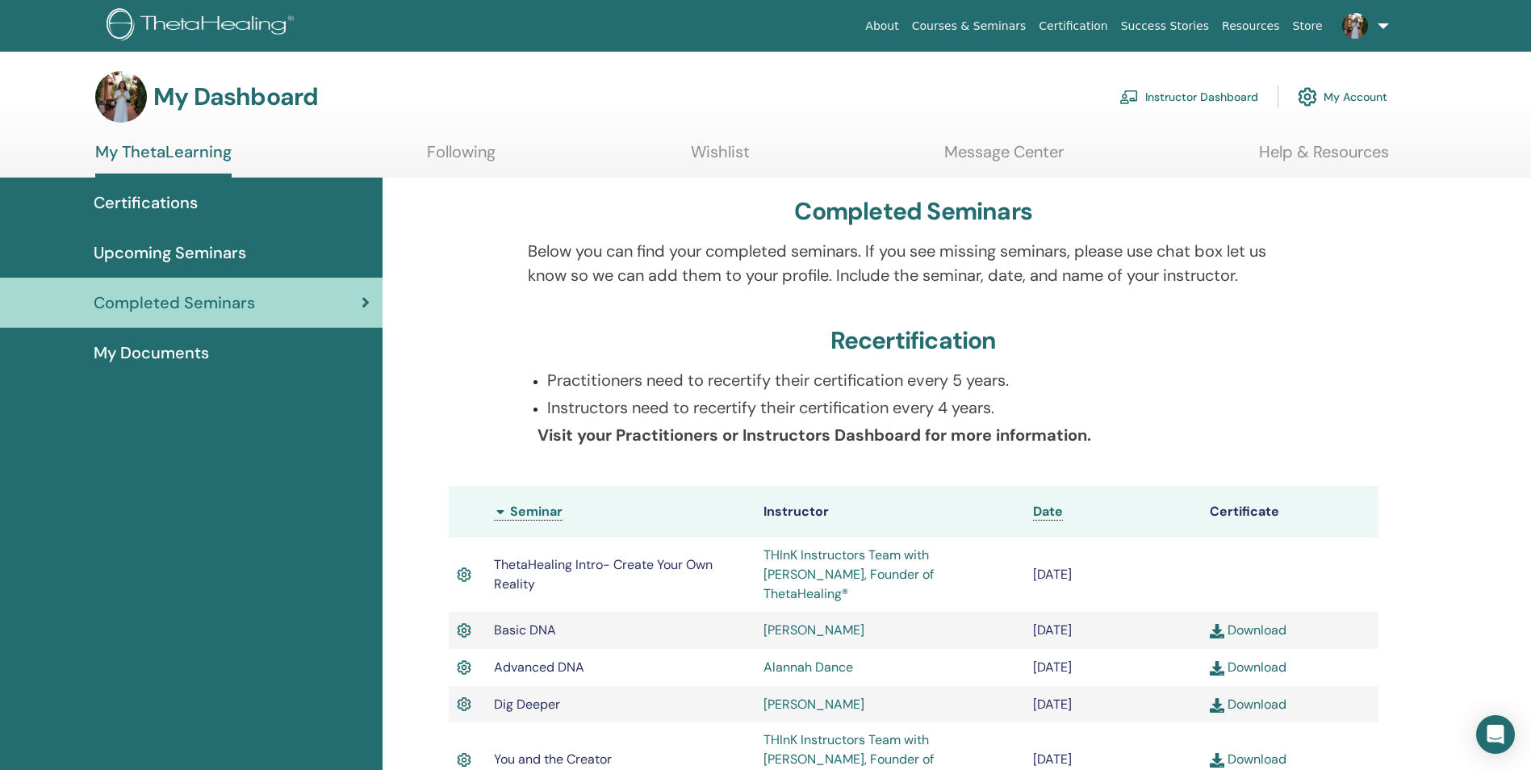
click at [1166, 98] on link "Instructor Dashboard" at bounding box center [1188, 97] width 139 height 36
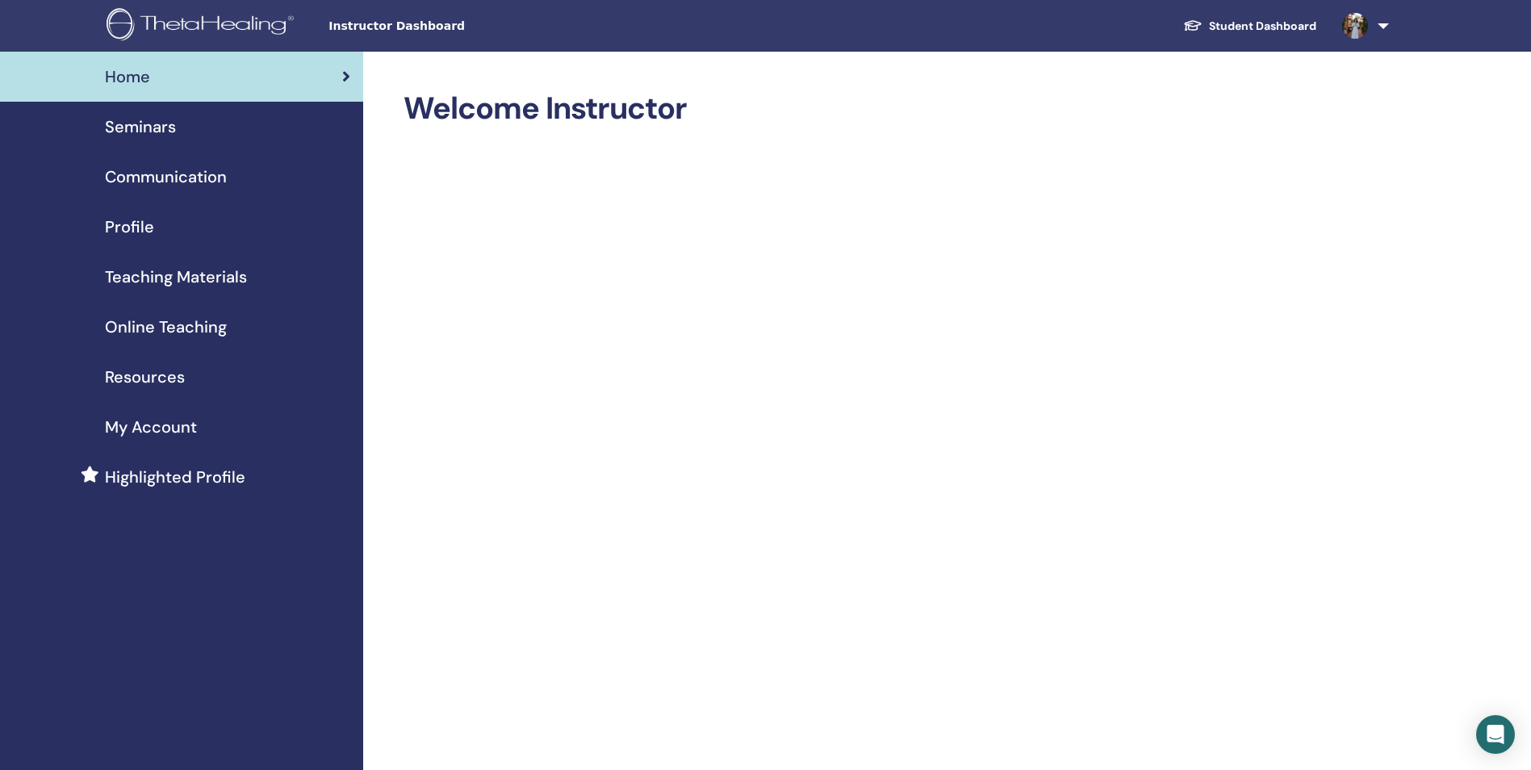
click at [149, 325] on span "Online Teaching" at bounding box center [166, 327] width 122 height 24
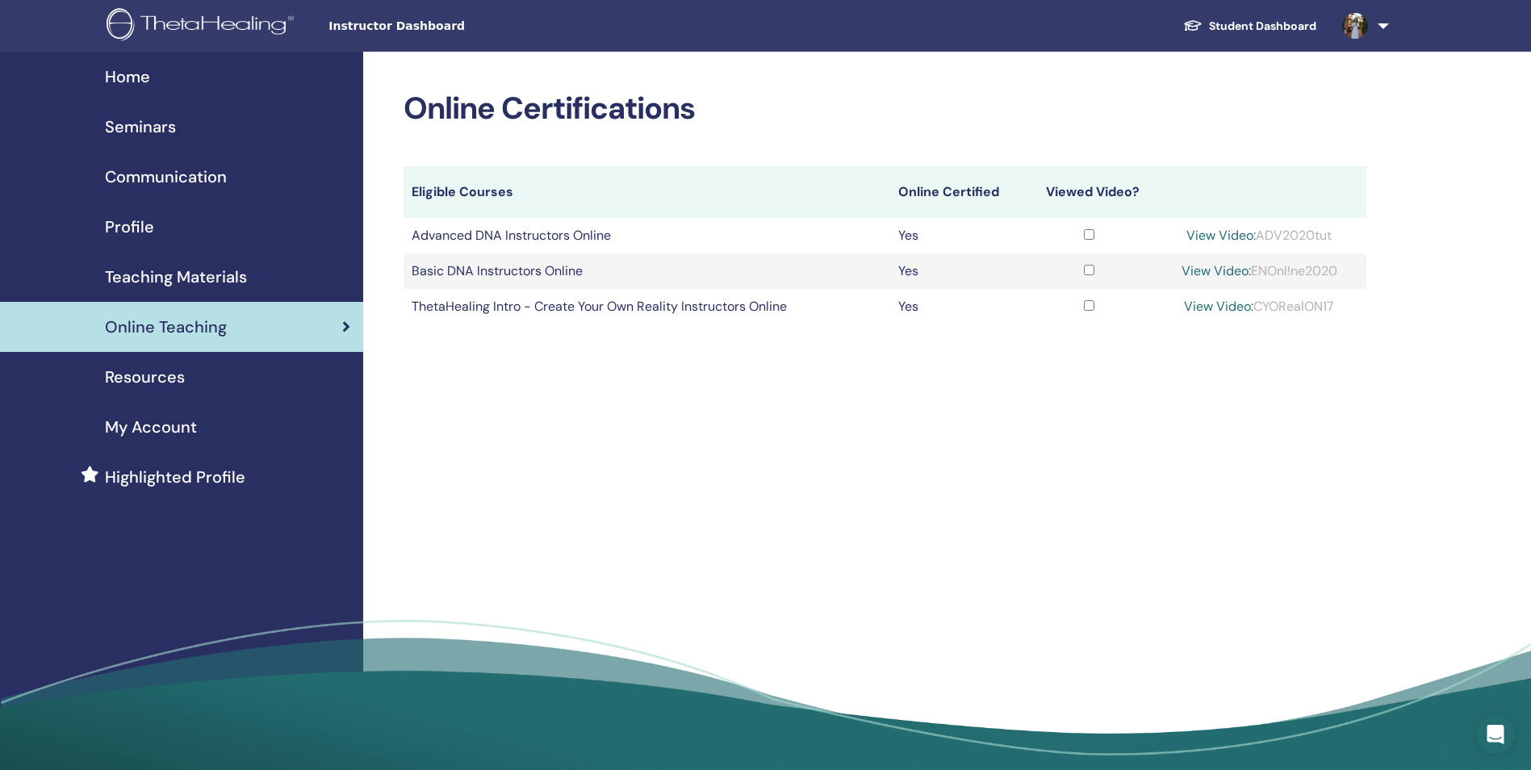
click at [136, 228] on span "Profile" at bounding box center [129, 227] width 49 height 24
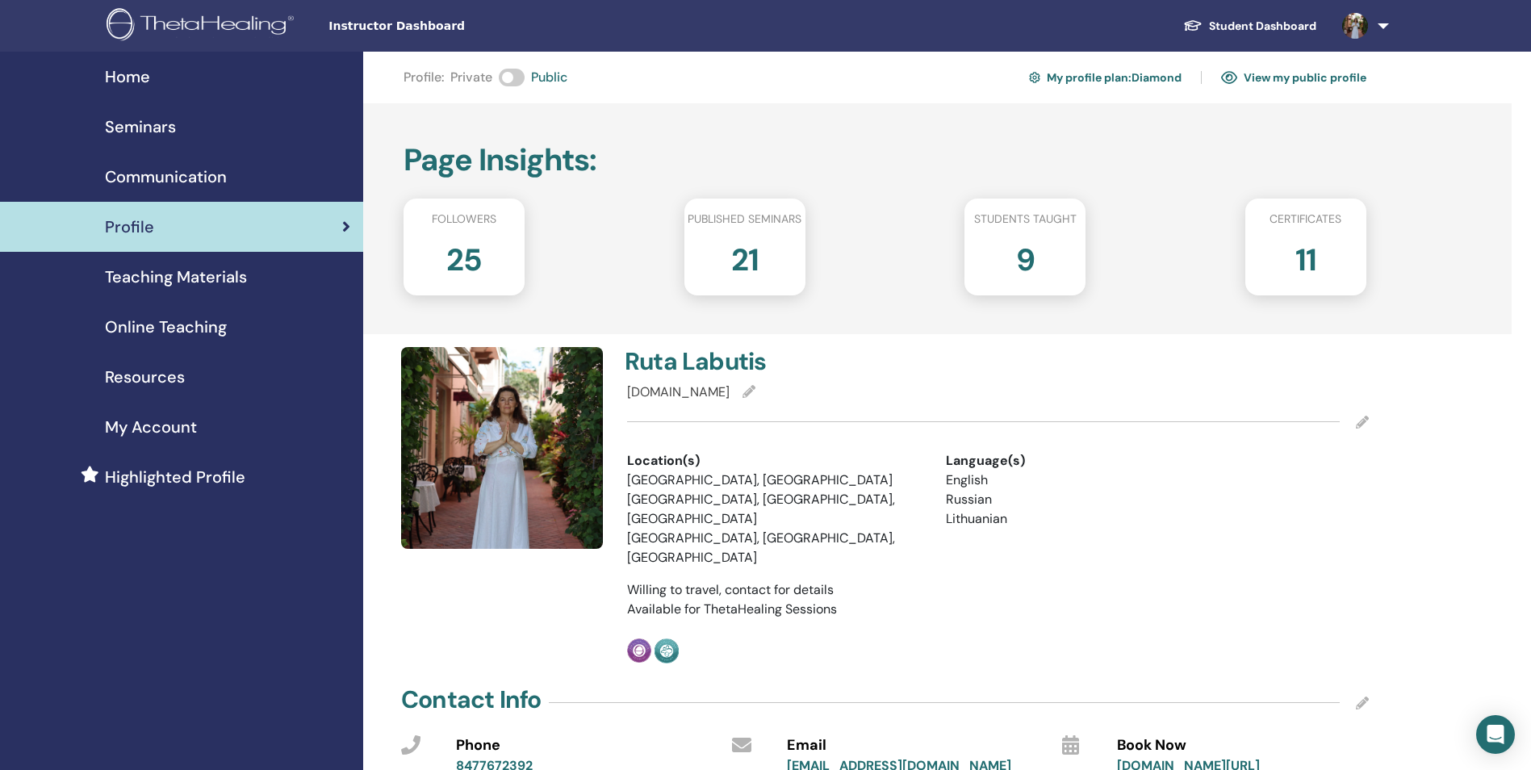
click at [184, 178] on span "Communication" at bounding box center [166, 177] width 122 height 24
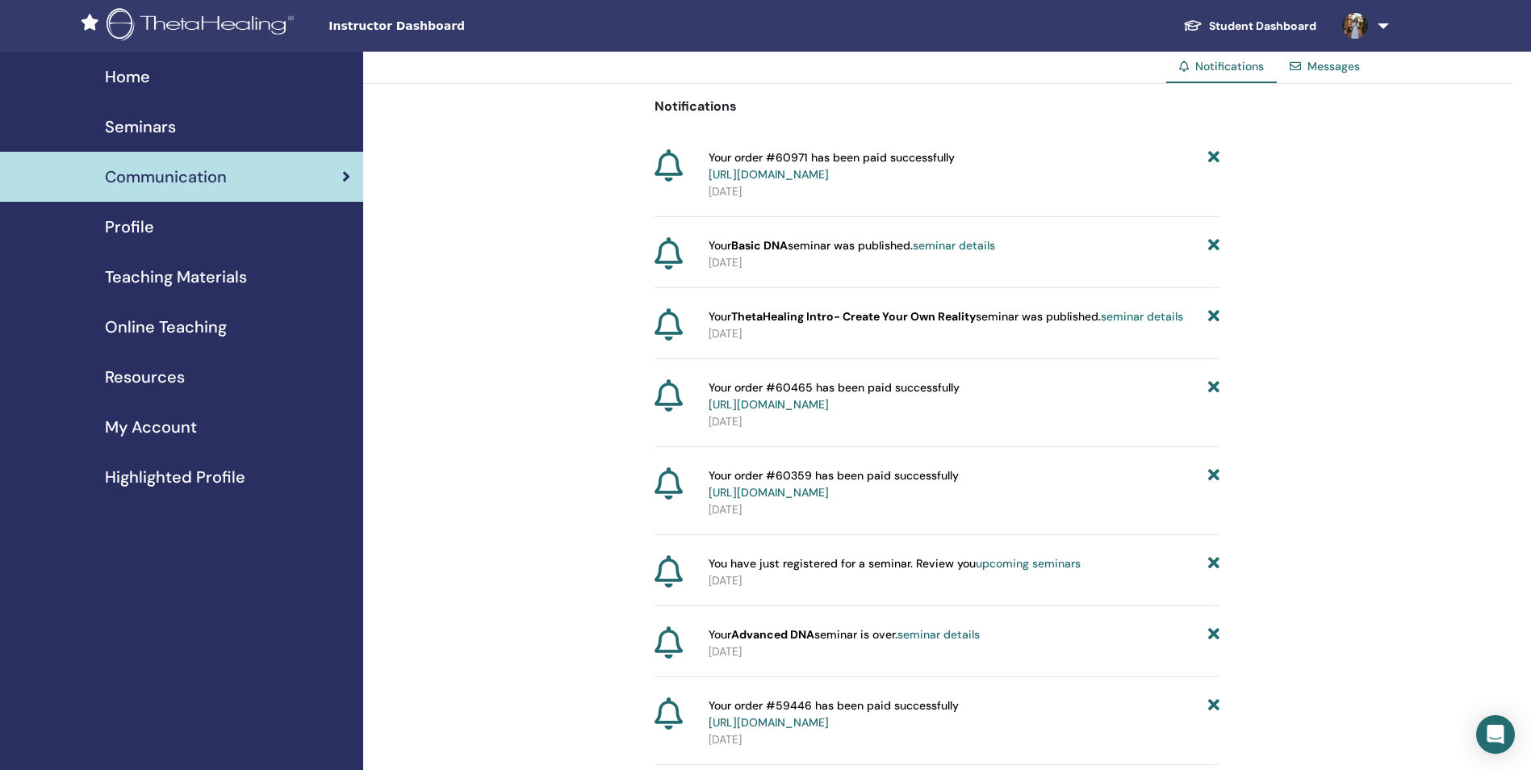
click at [153, 130] on span "Seminars" at bounding box center [140, 127] width 71 height 24
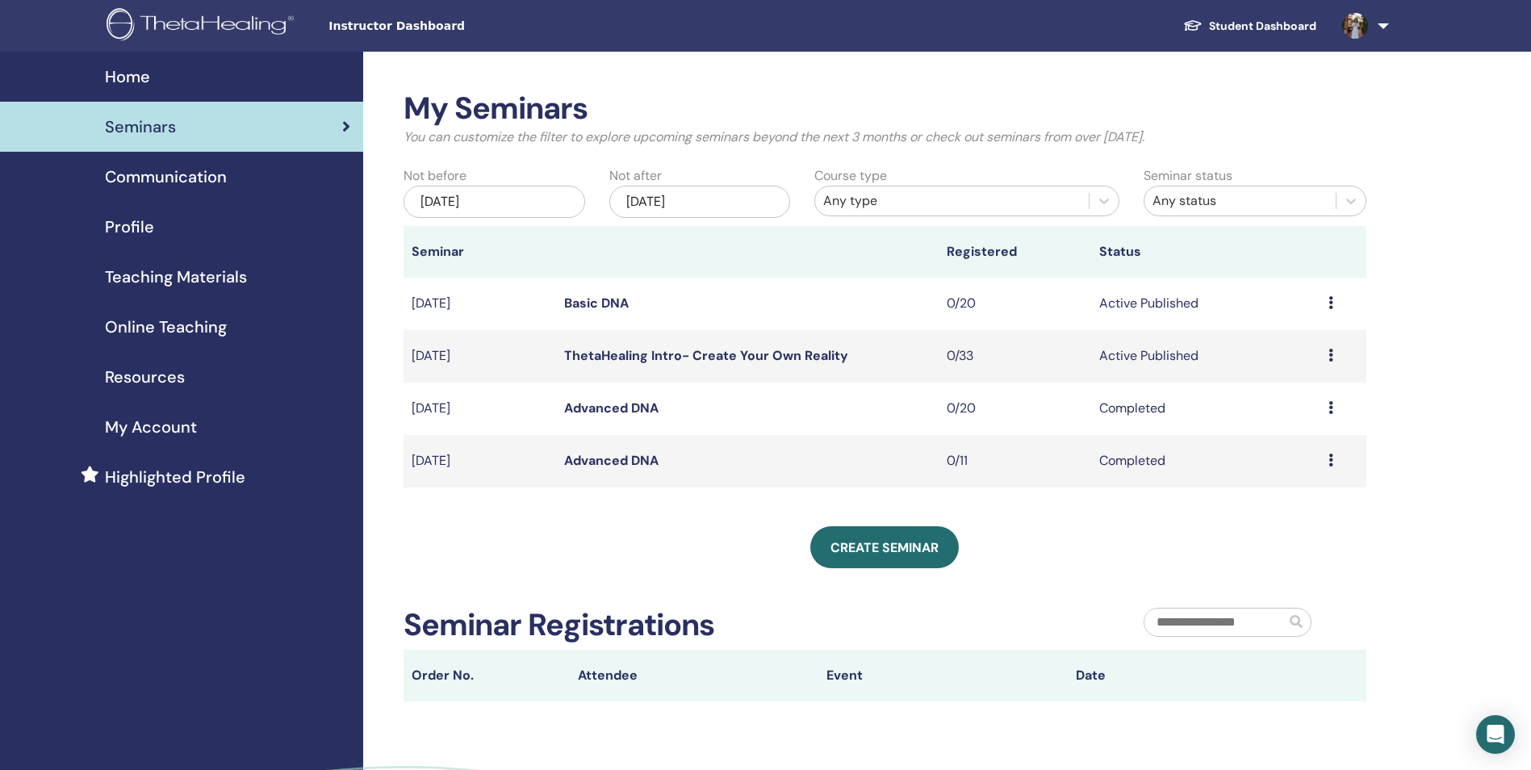
click at [1331, 304] on icon at bounding box center [1330, 302] width 5 height 13
click at [572, 295] on link "Basic DNA" at bounding box center [596, 303] width 65 height 17
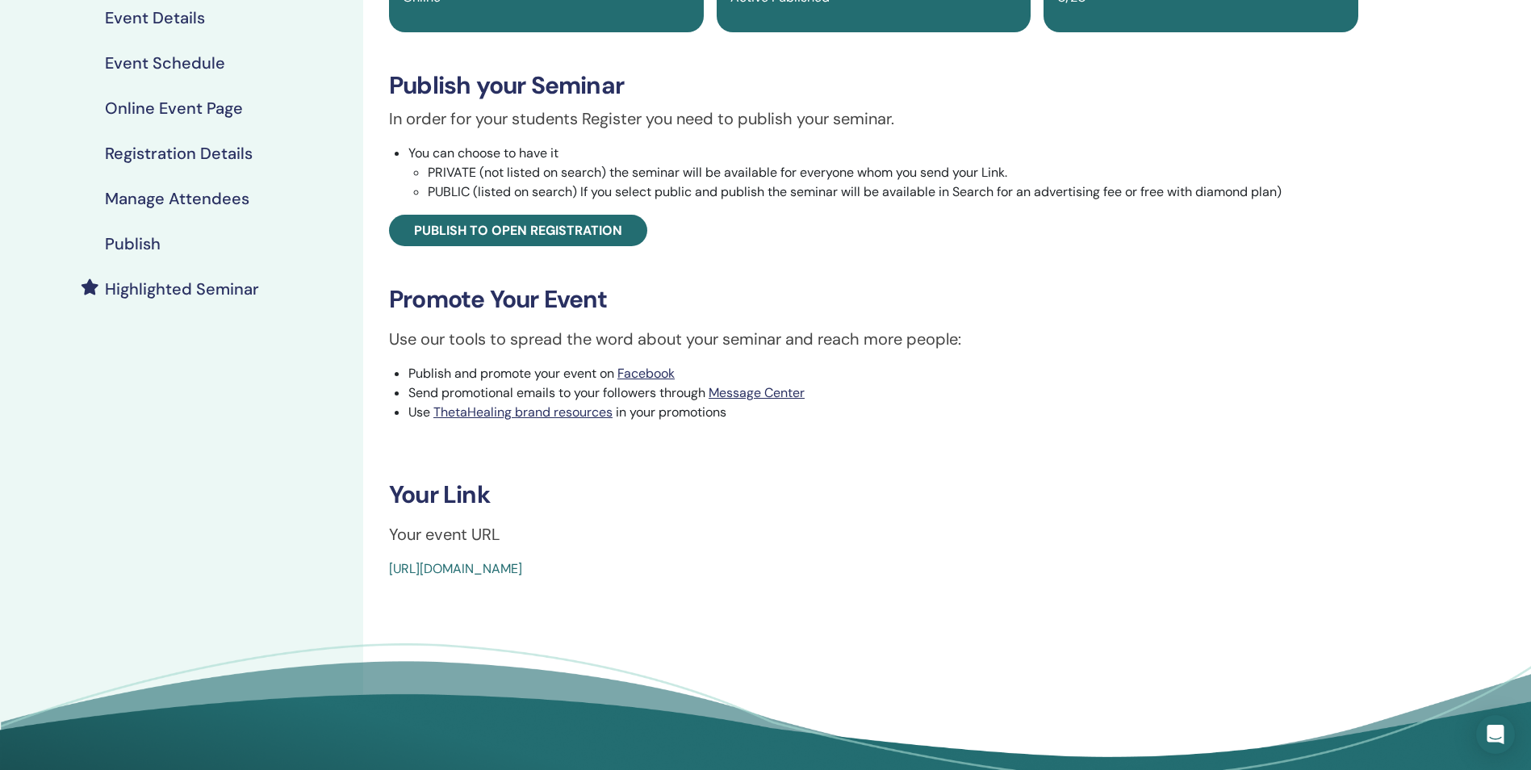
scroll to position [242, 0]
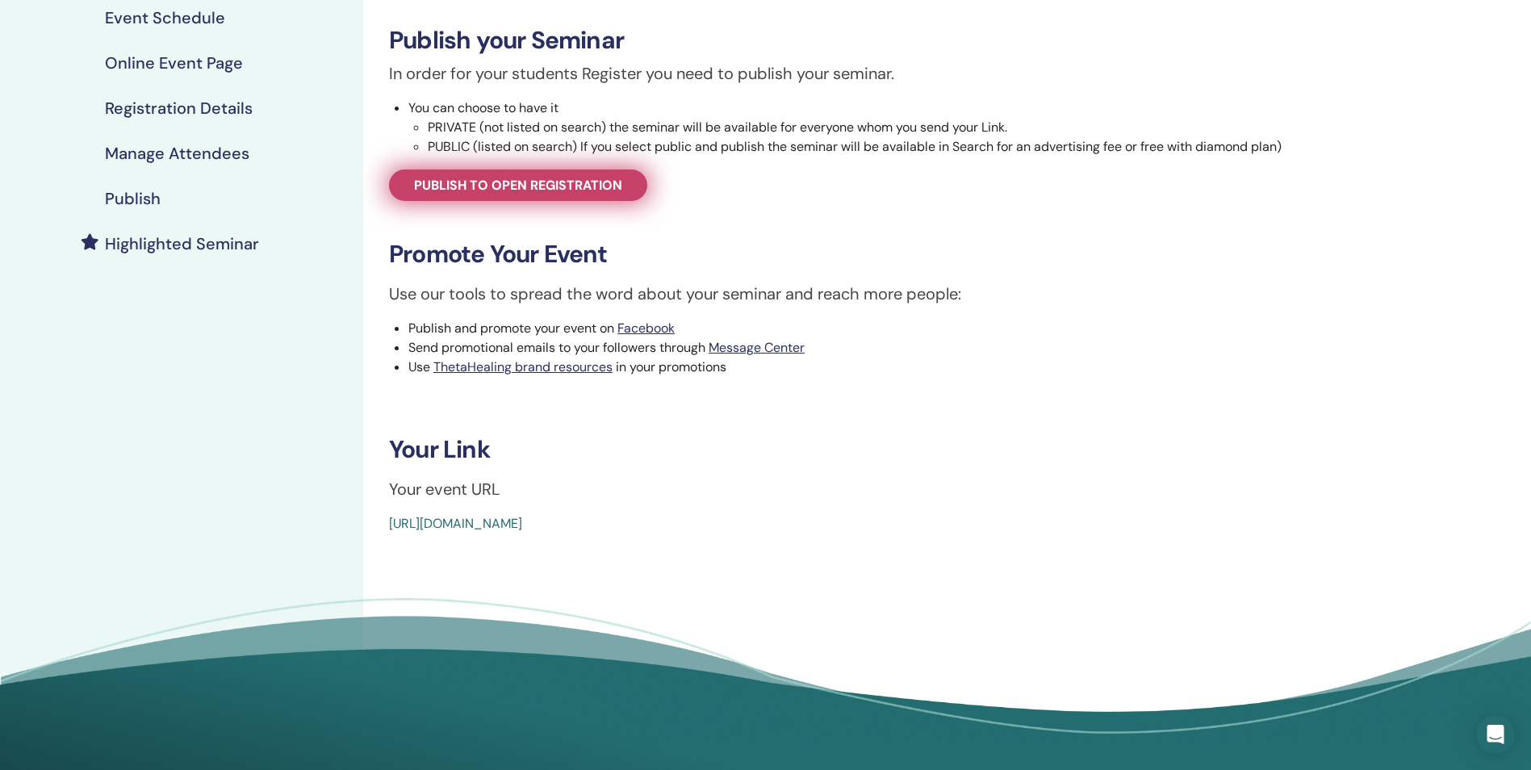
click at [578, 186] on span "Publish to open registration" at bounding box center [518, 185] width 208 height 17
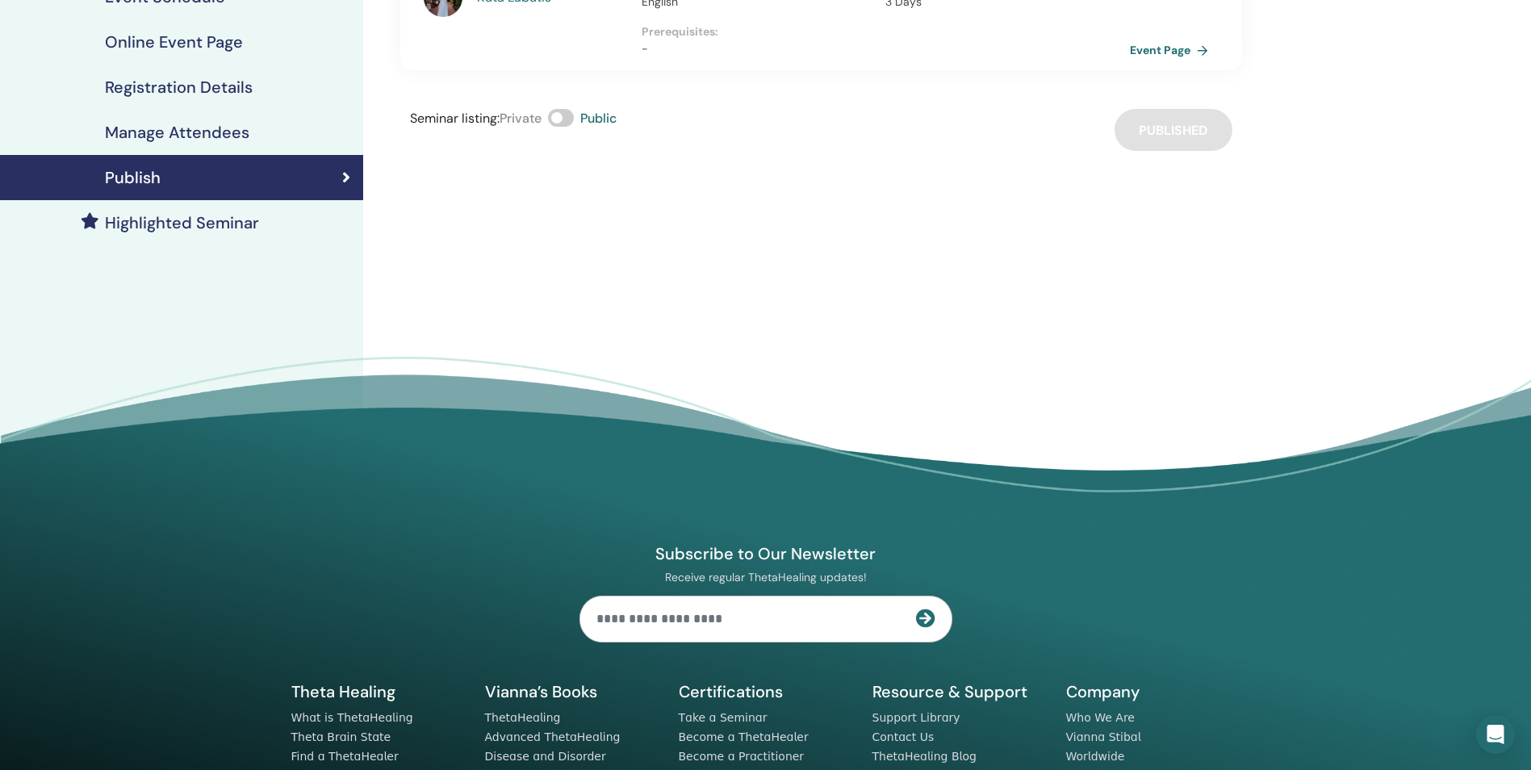
scroll to position [81, 0]
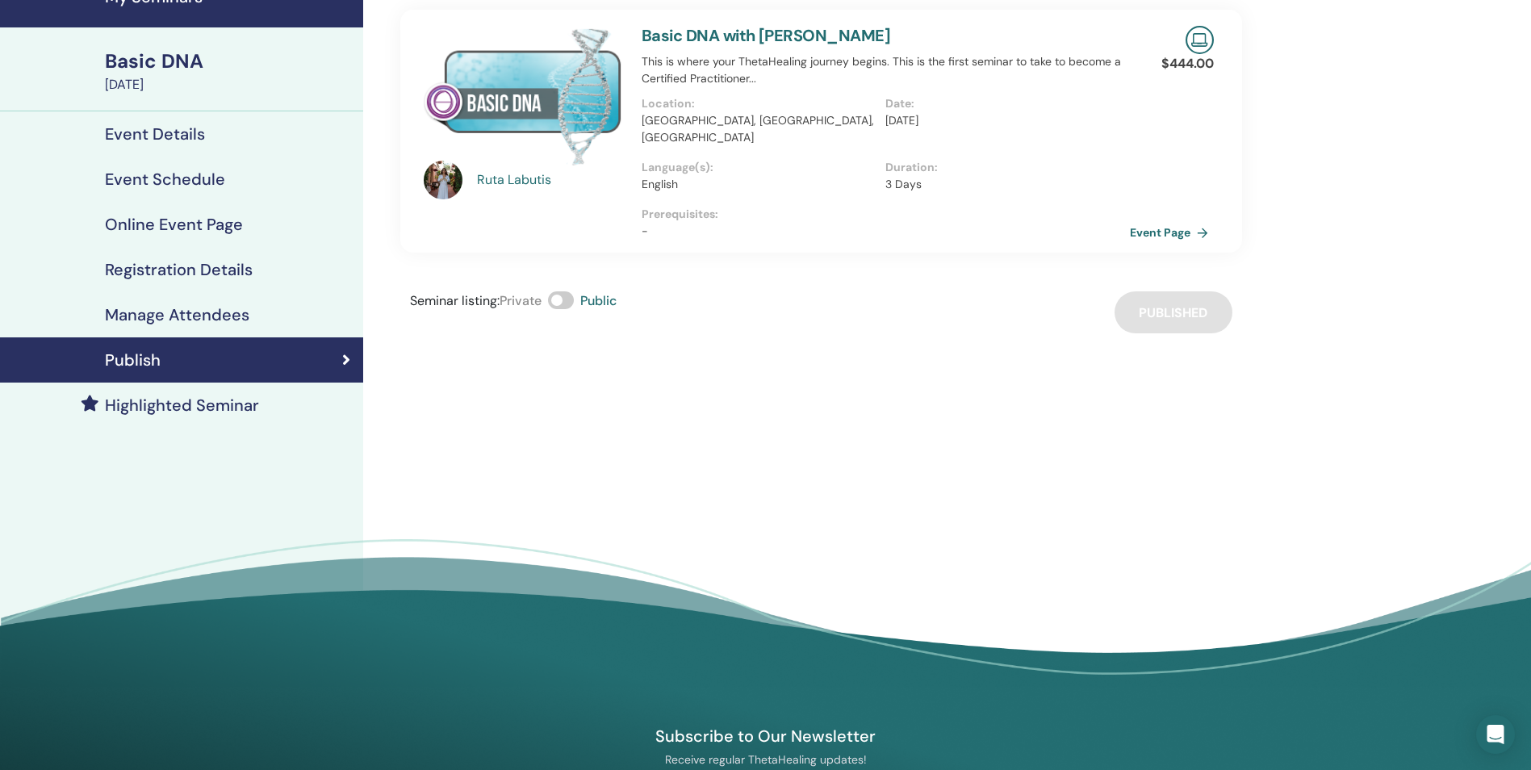
click at [1150, 298] on div "Seminar listing : Private Public Published" at bounding box center [821, 312] width 842 height 42
click at [558, 86] on img at bounding box center [523, 96] width 199 height 140
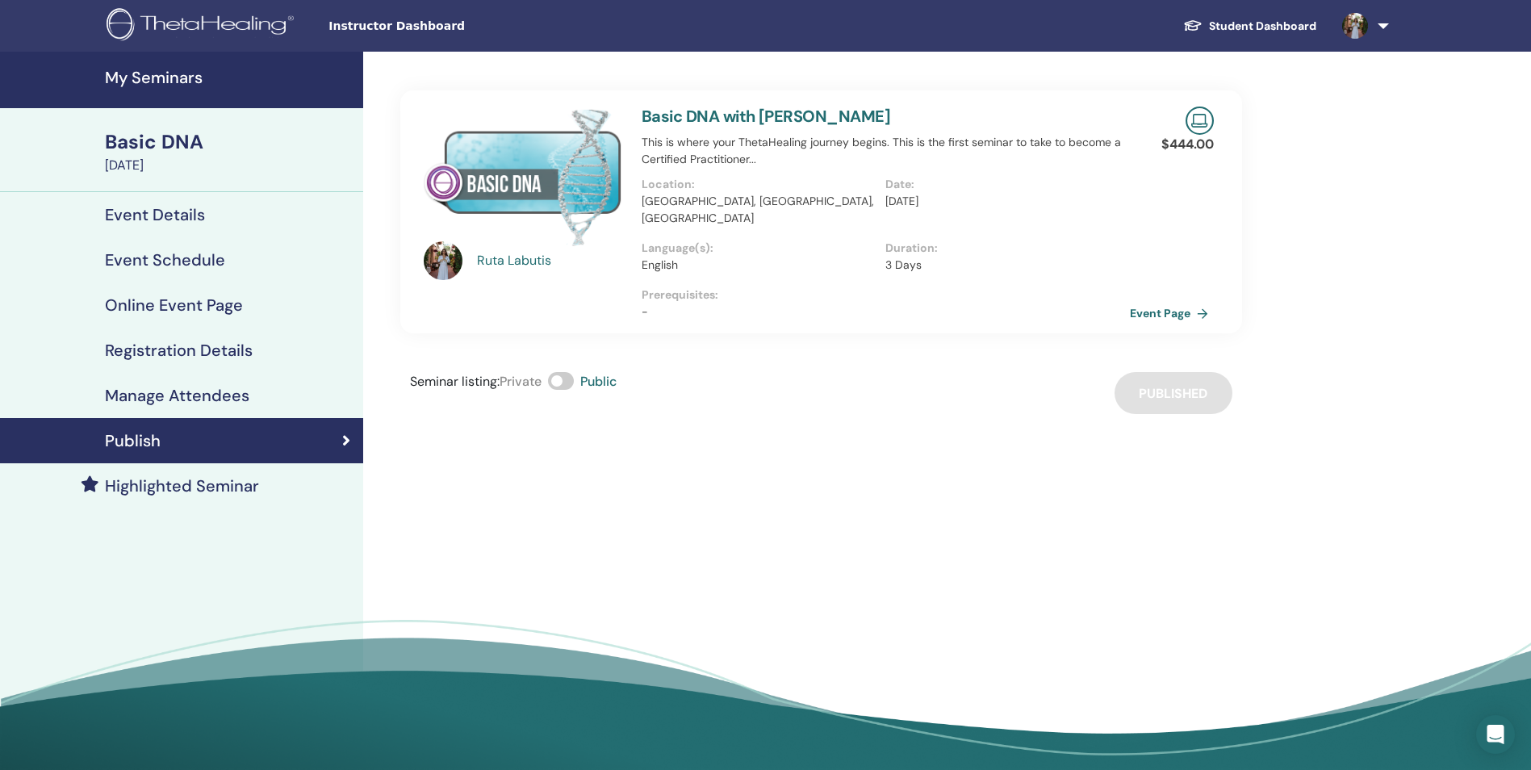
click at [896, 152] on p "This is where your ThetaHealing journey begins. This is the first seminar to ta…" at bounding box center [886, 151] width 488 height 34
click at [897, 149] on p "This is where your ThetaHealing journey begins. This is the first seminar to ta…" at bounding box center [886, 151] width 488 height 34
click at [1158, 301] on link "Event Page" at bounding box center [1174, 313] width 85 height 24
click at [153, 215] on h4 "Event Details" at bounding box center [155, 214] width 100 height 19
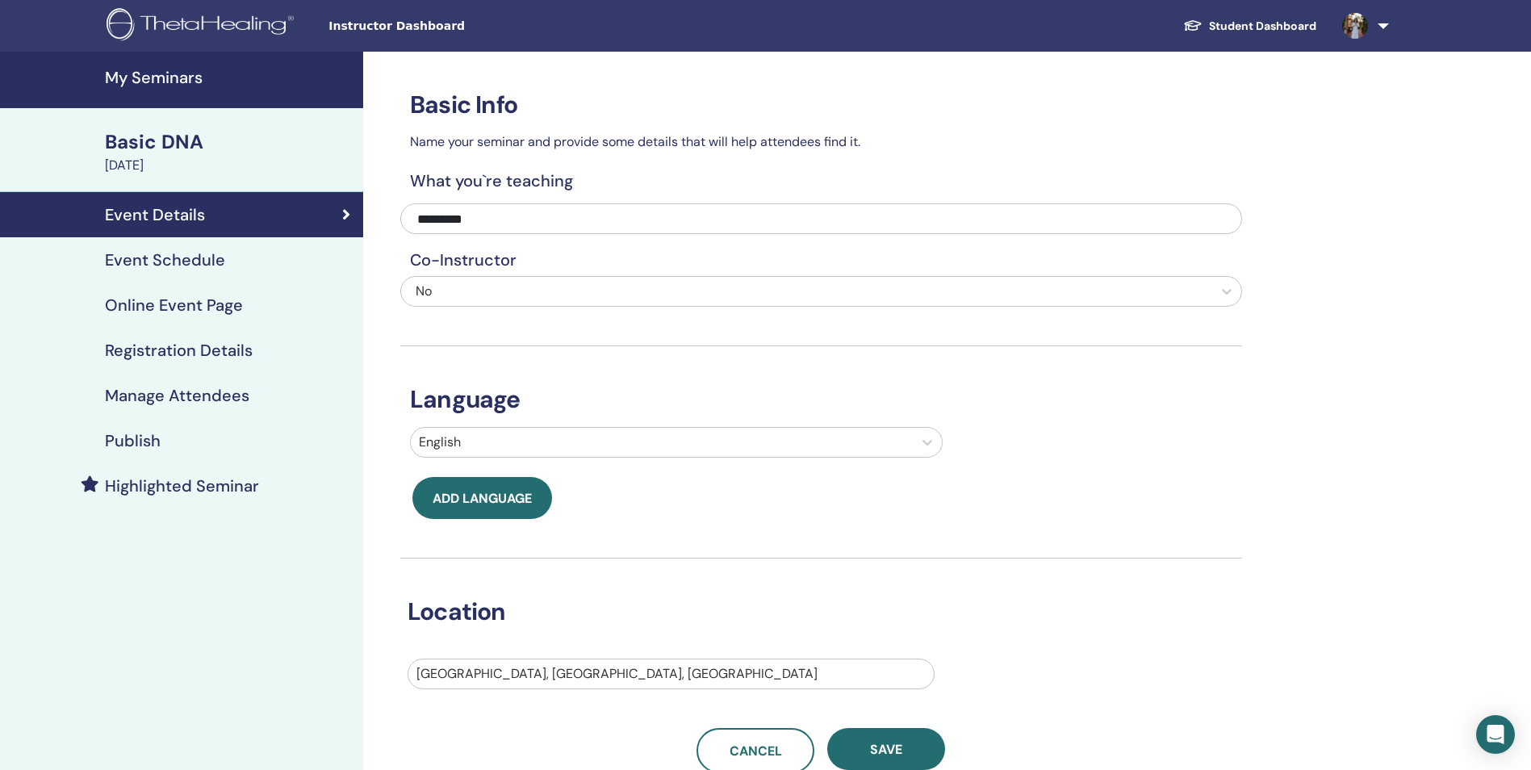
click at [152, 258] on h4 "Event Schedule" at bounding box center [165, 259] width 120 height 19
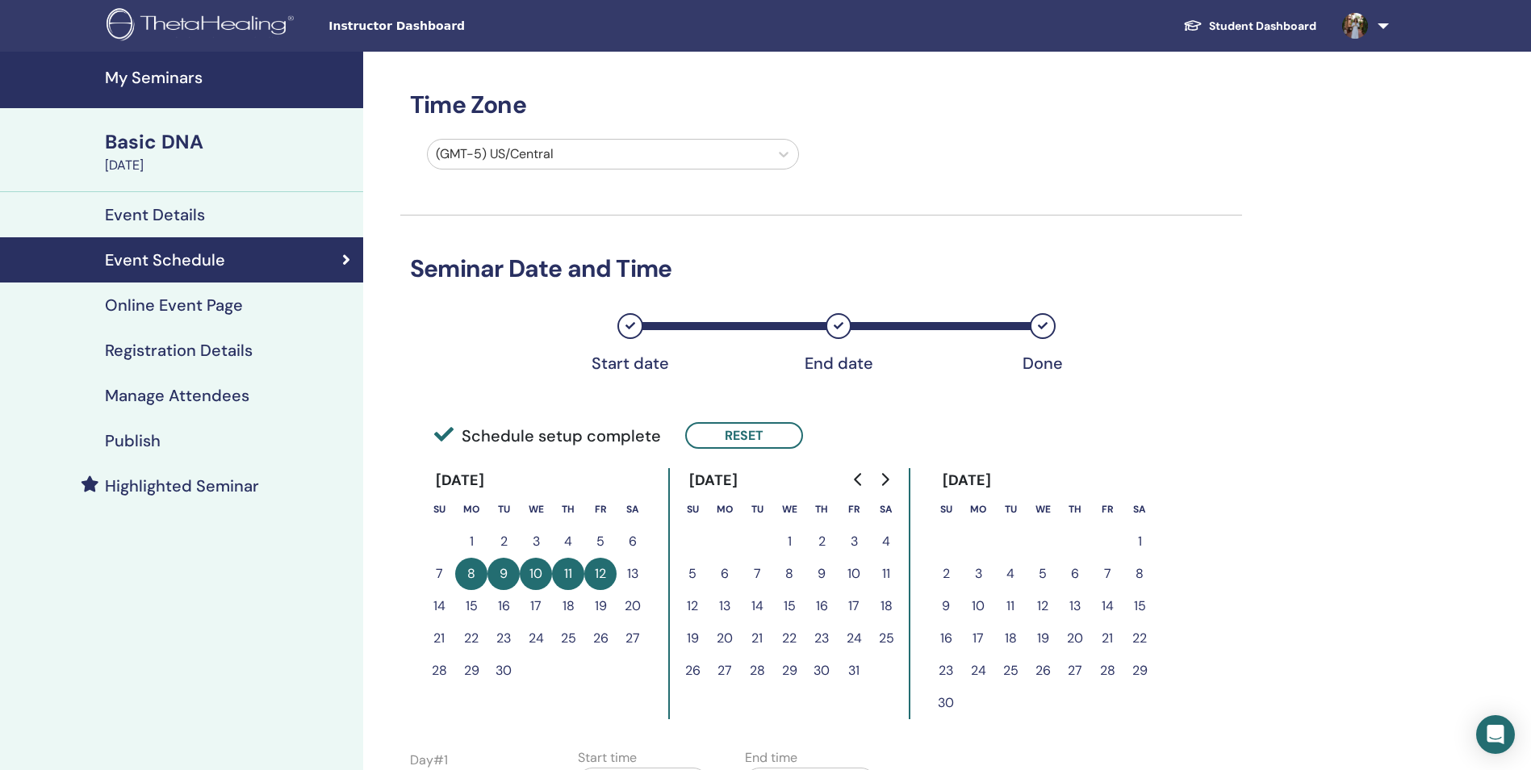
click at [149, 308] on h4 "Online Event Page" at bounding box center [174, 304] width 138 height 19
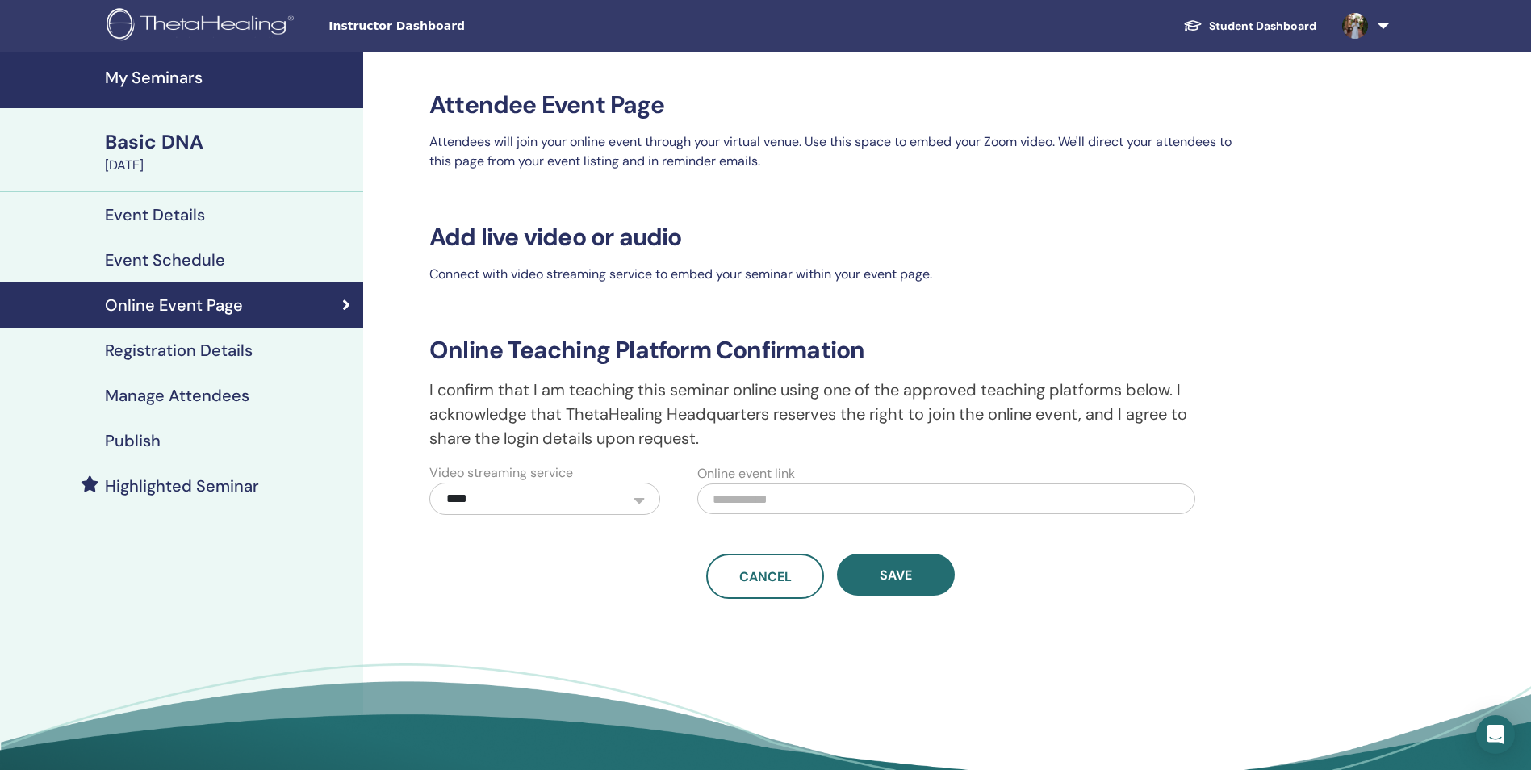
click at [207, 349] on h4 "Registration Details" at bounding box center [179, 350] width 148 height 19
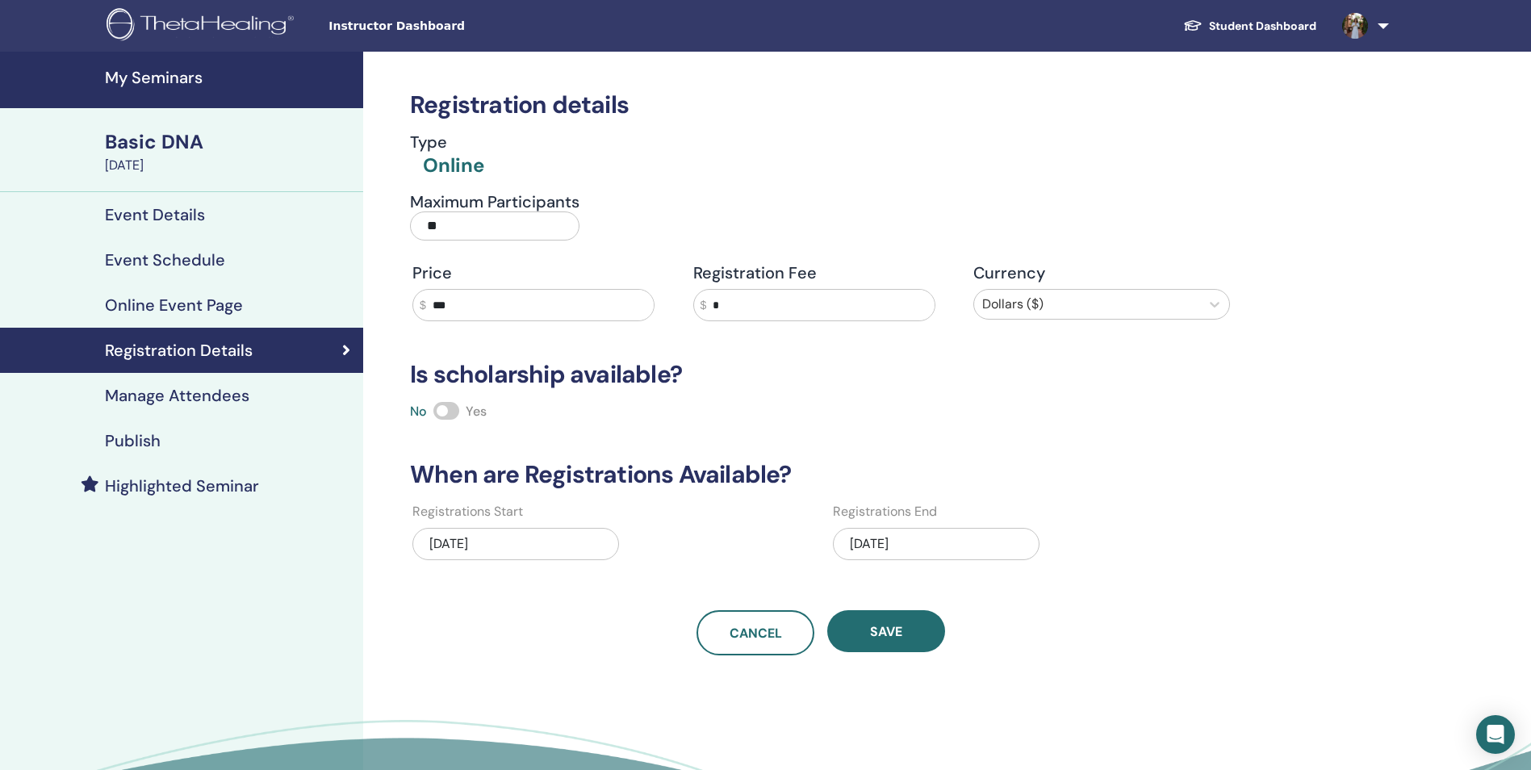
click at [185, 395] on h4 "Manage Attendees" at bounding box center [177, 395] width 144 height 19
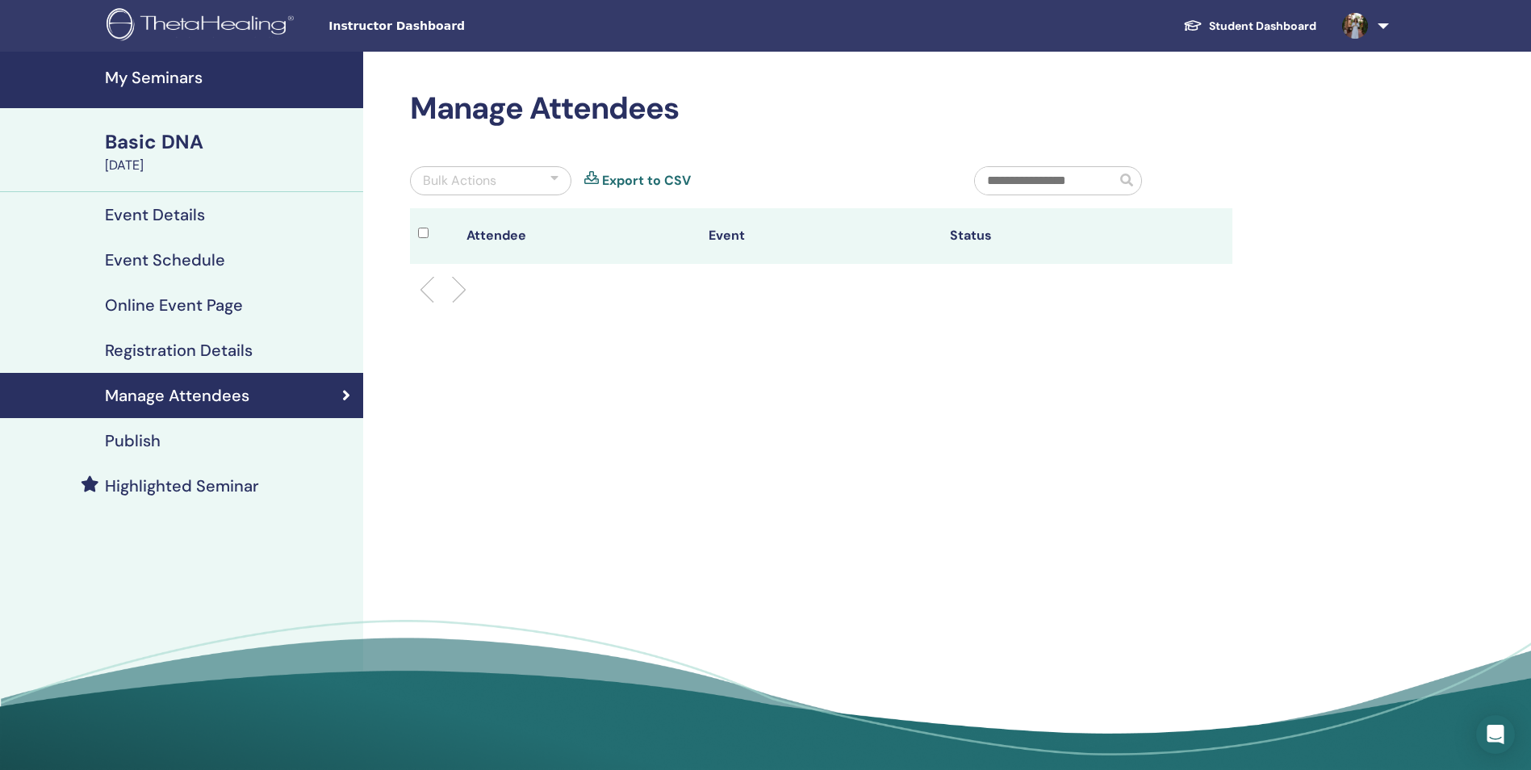
click at [185, 481] on h4 "Highlighted Seminar" at bounding box center [182, 485] width 154 height 19
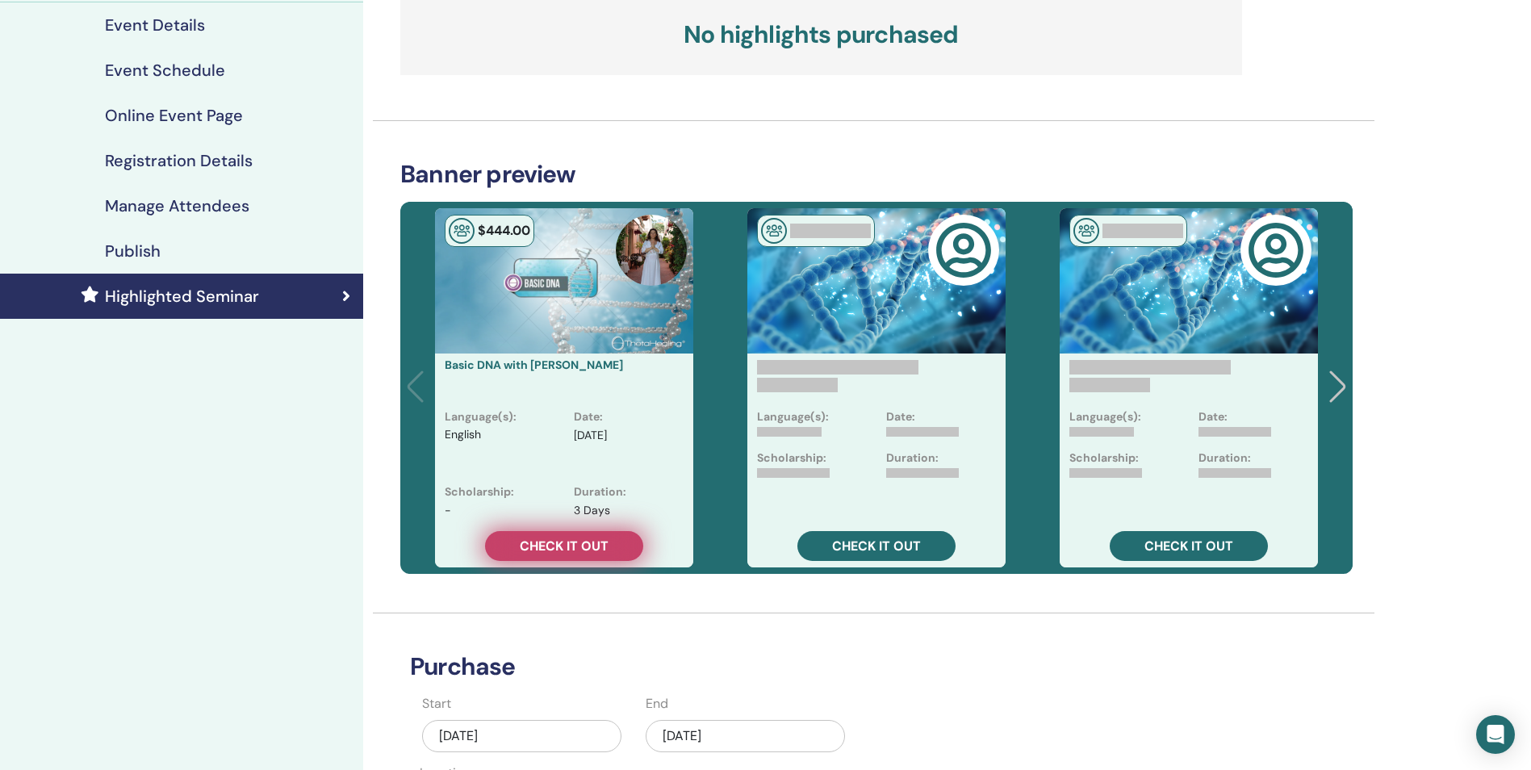
scroll to position [161, 0]
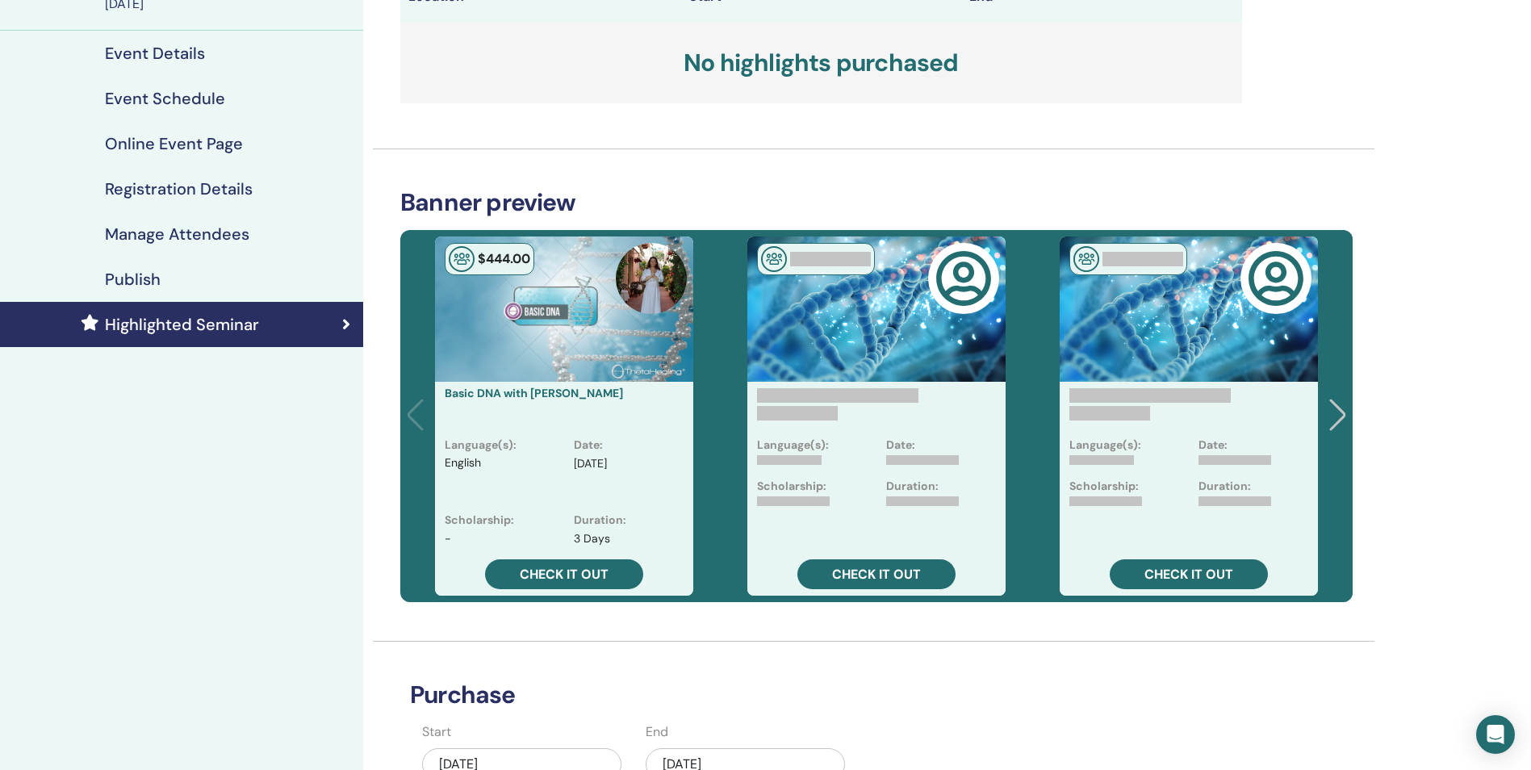
click at [633, 291] on img at bounding box center [651, 278] width 71 height 71
click at [571, 573] on span "Check it out" at bounding box center [564, 574] width 89 height 17
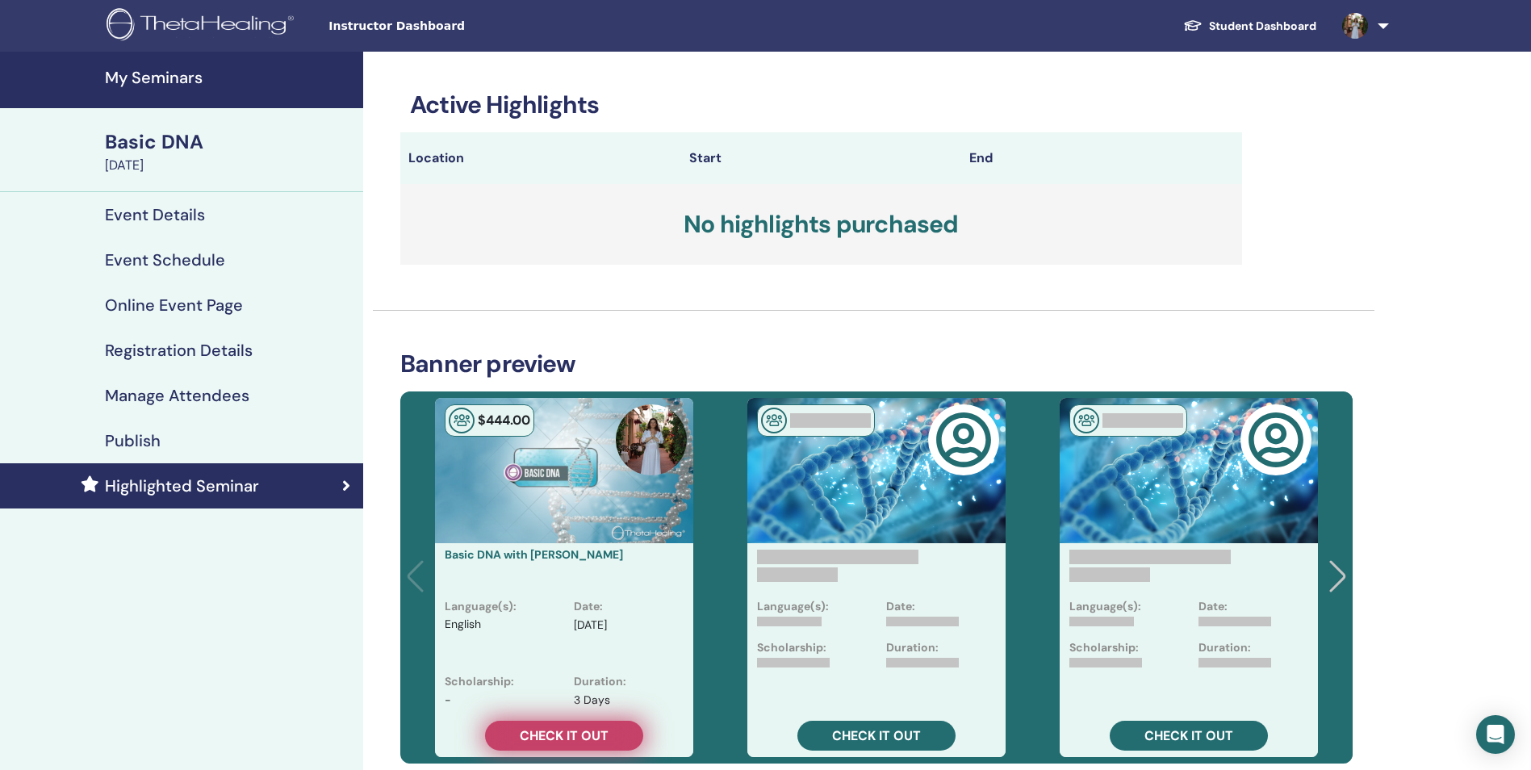
click at [566, 737] on span "Check it out" at bounding box center [564, 735] width 89 height 17
click at [564, 741] on span "Check it out" at bounding box center [564, 735] width 89 height 17
click at [565, 740] on span "Check it out" at bounding box center [564, 735] width 89 height 17
click at [565, 732] on span "Check it out" at bounding box center [564, 735] width 89 height 17
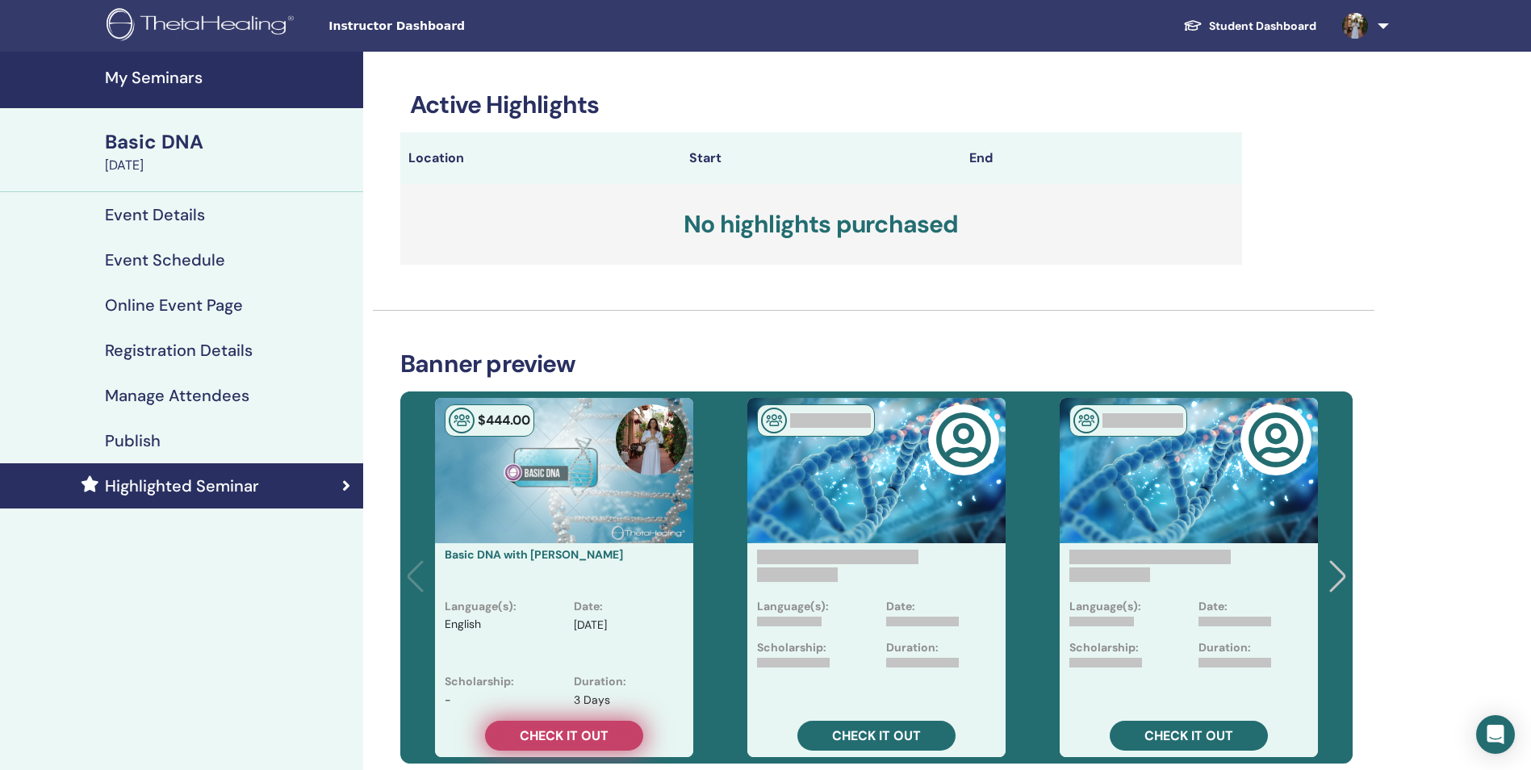
click at [565, 732] on span "Check it out" at bounding box center [564, 735] width 89 height 17
click at [557, 460] on div "$ 444 .00" at bounding box center [564, 470] width 258 height 145
click at [478, 420] on span "$ 444 .00" at bounding box center [504, 420] width 52 height 17
click at [156, 440] on h4 "Publish" at bounding box center [133, 440] width 56 height 19
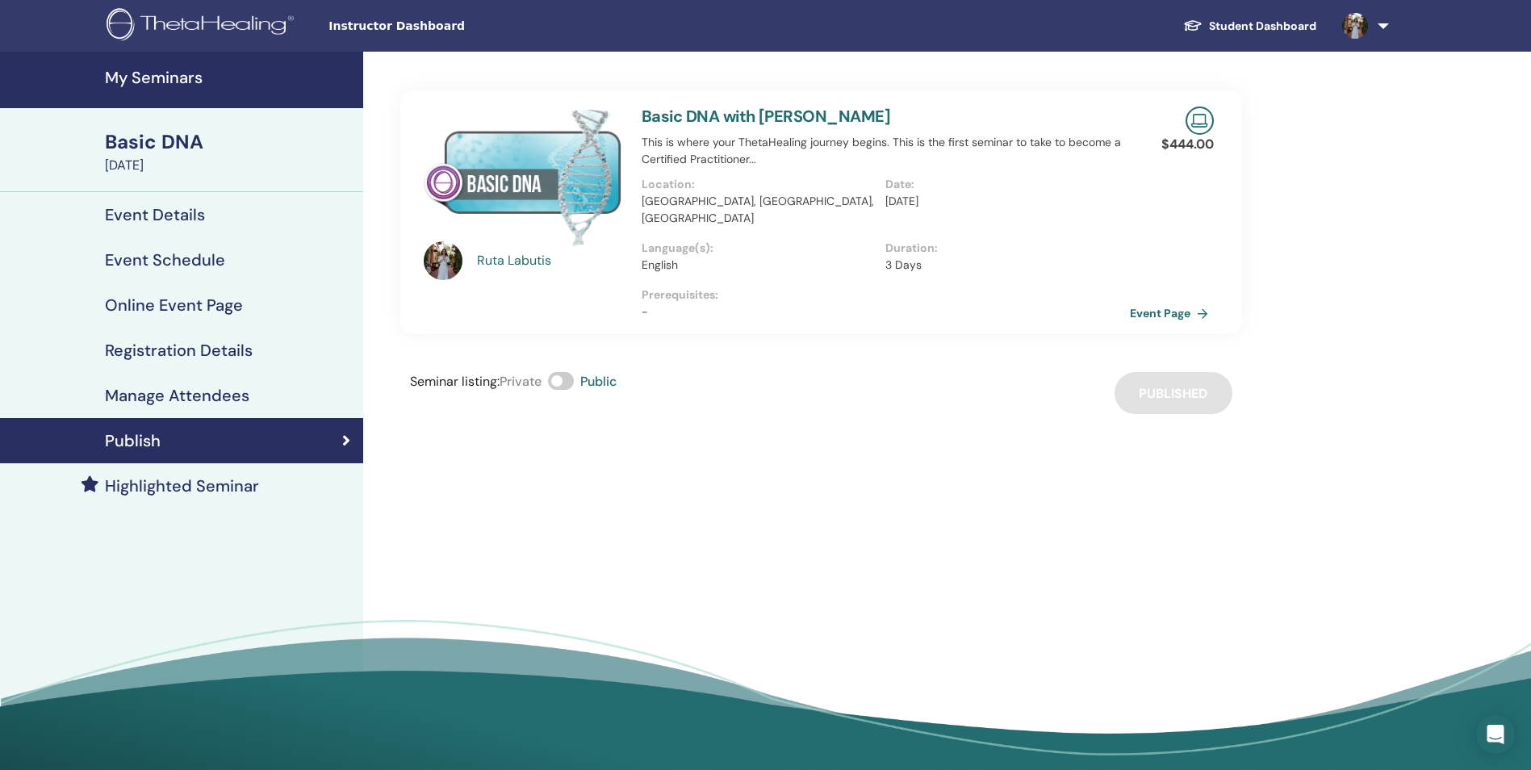
click at [172, 495] on h4 "Highlighted Seminar" at bounding box center [182, 485] width 154 height 19
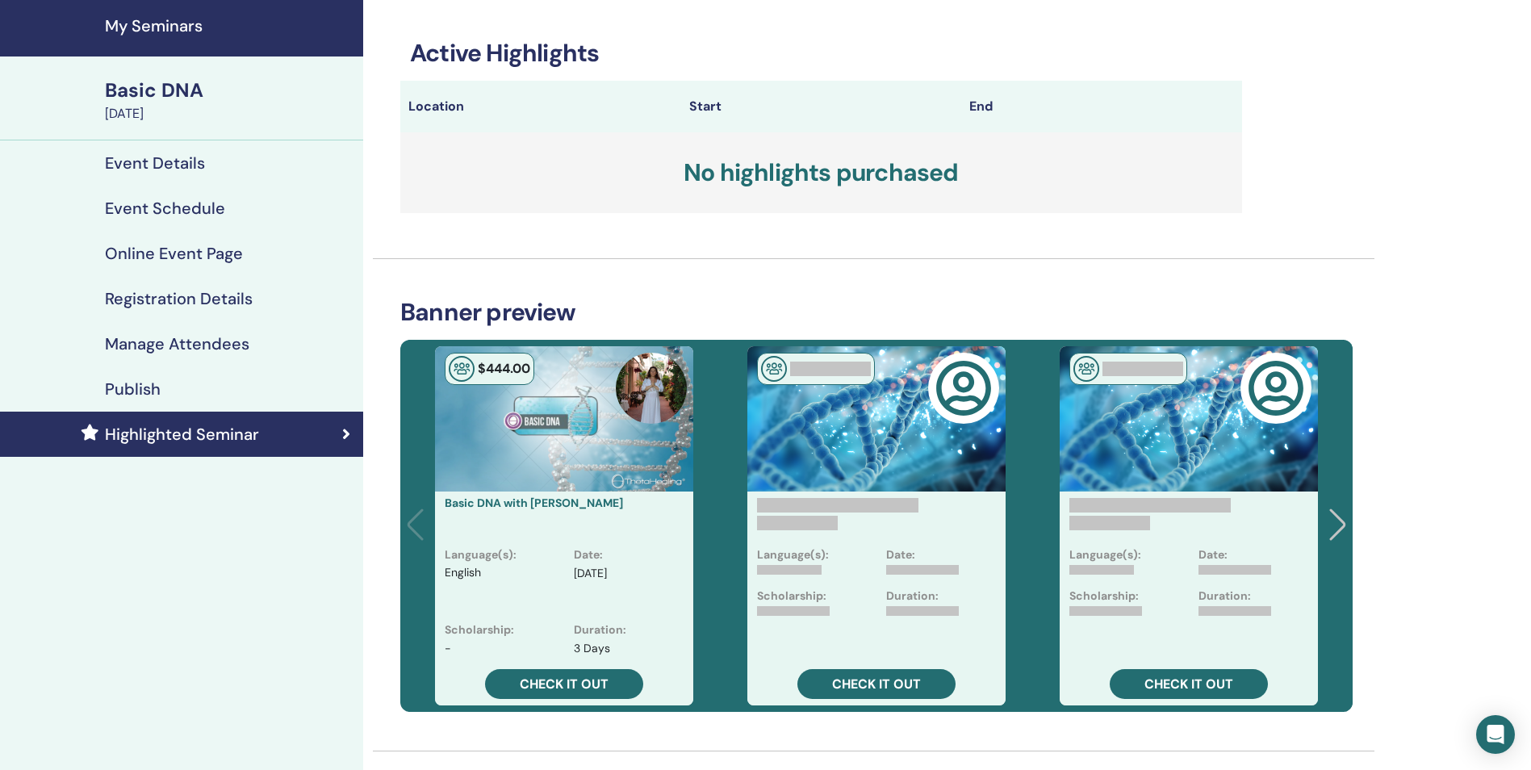
scroll to position [81, 0]
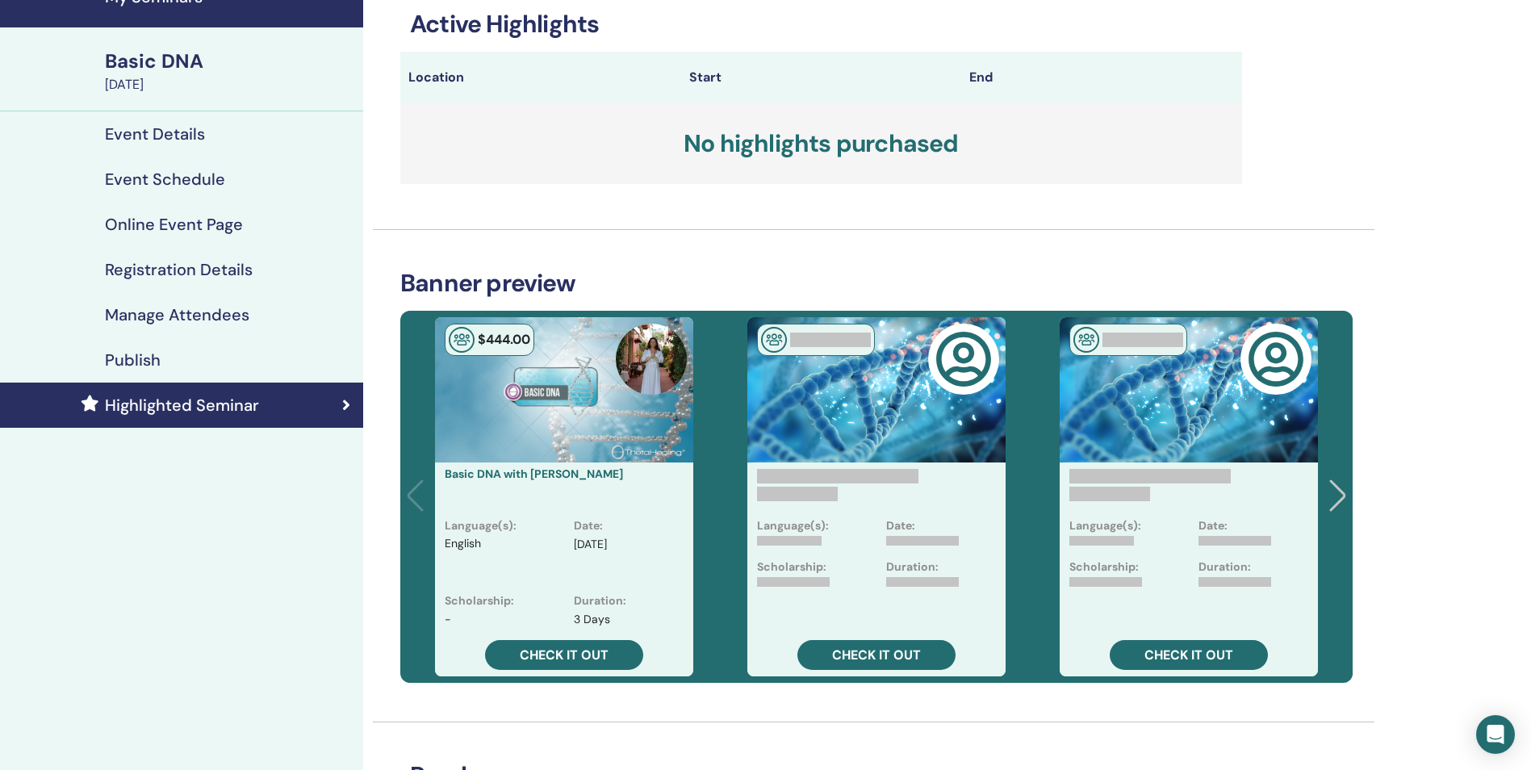
click at [247, 267] on h4 "Registration Details" at bounding box center [179, 269] width 148 height 19
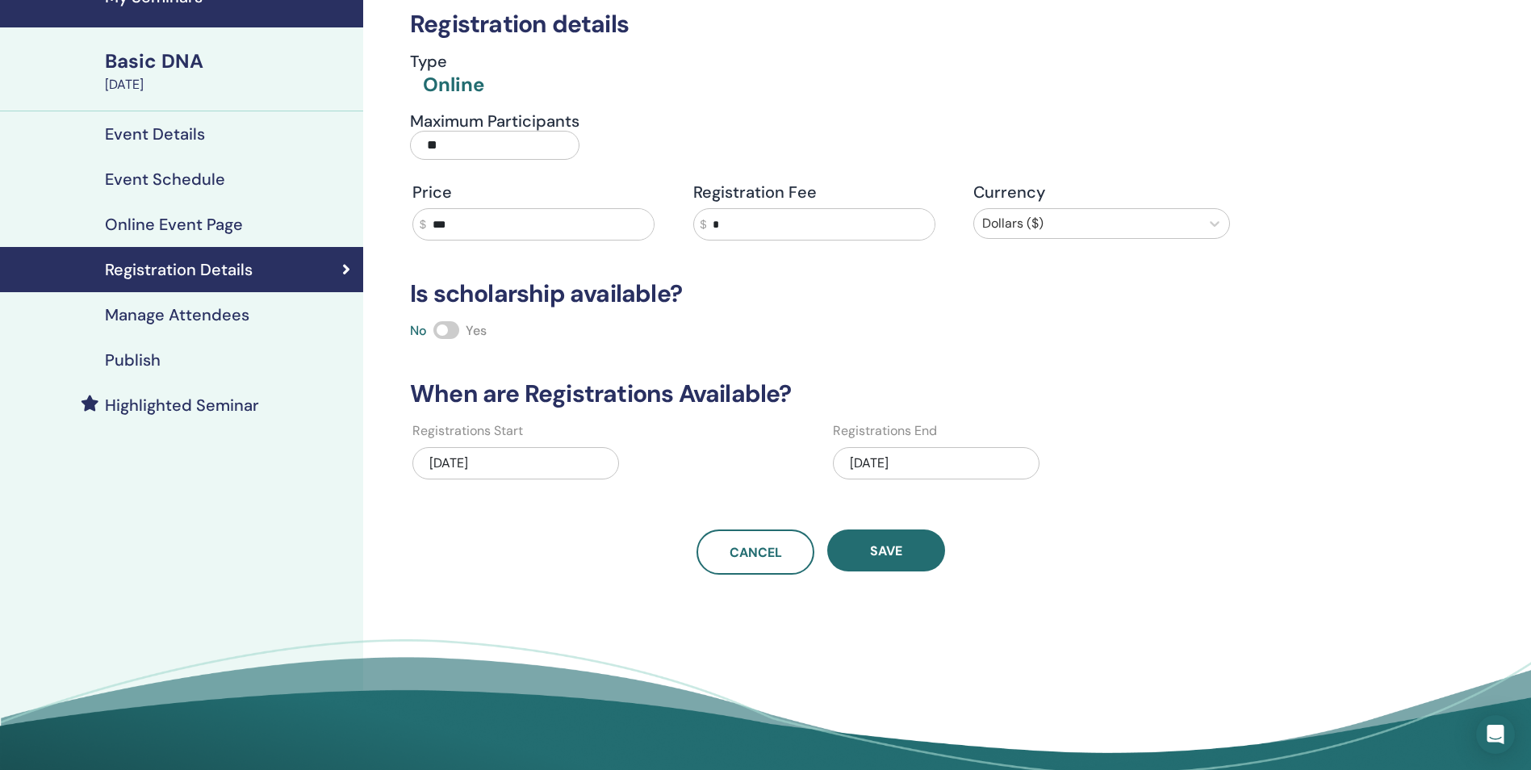
click at [189, 227] on h4 "Online Event Page" at bounding box center [174, 224] width 138 height 19
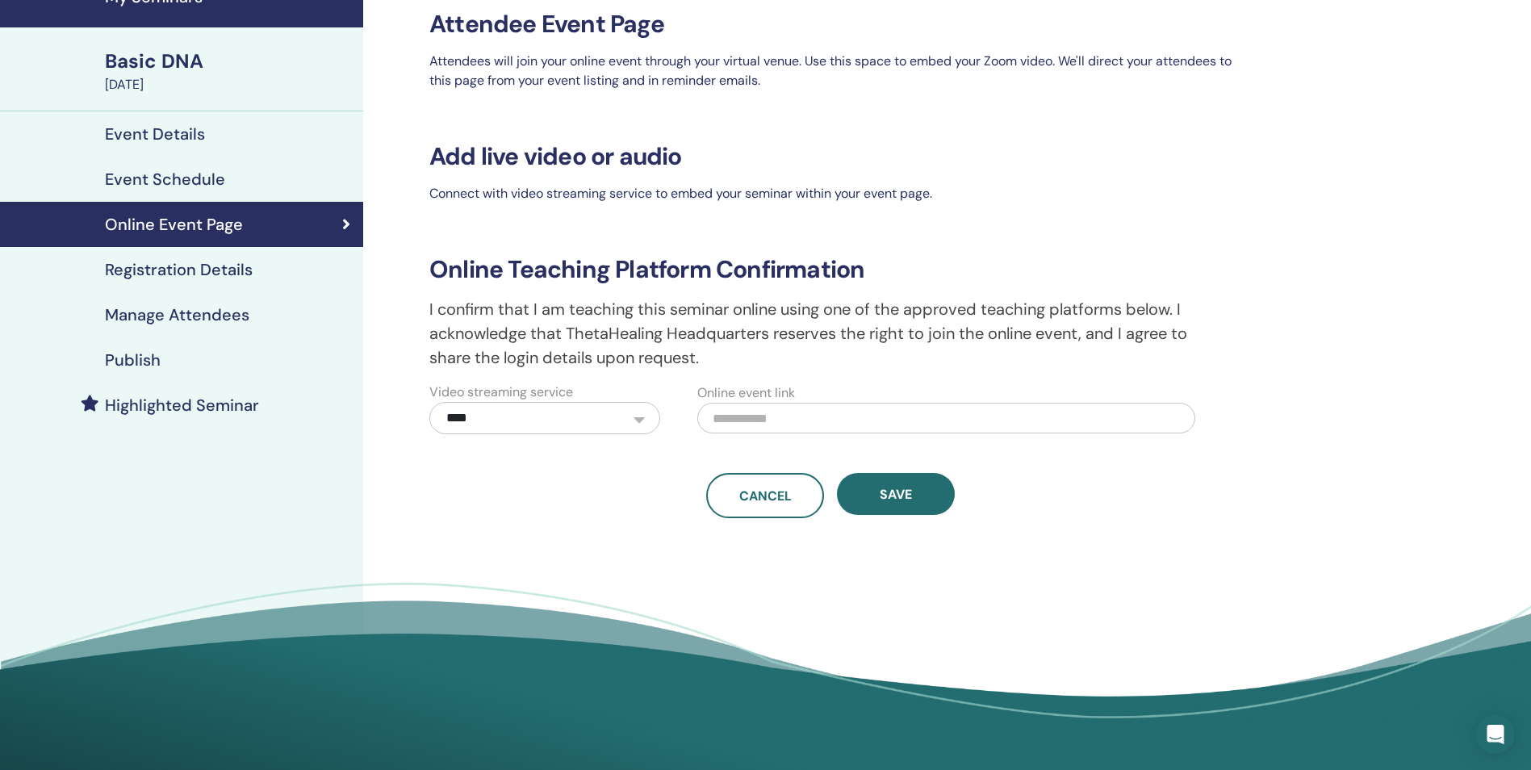
click at [181, 182] on h4 "Event Schedule" at bounding box center [165, 178] width 120 height 19
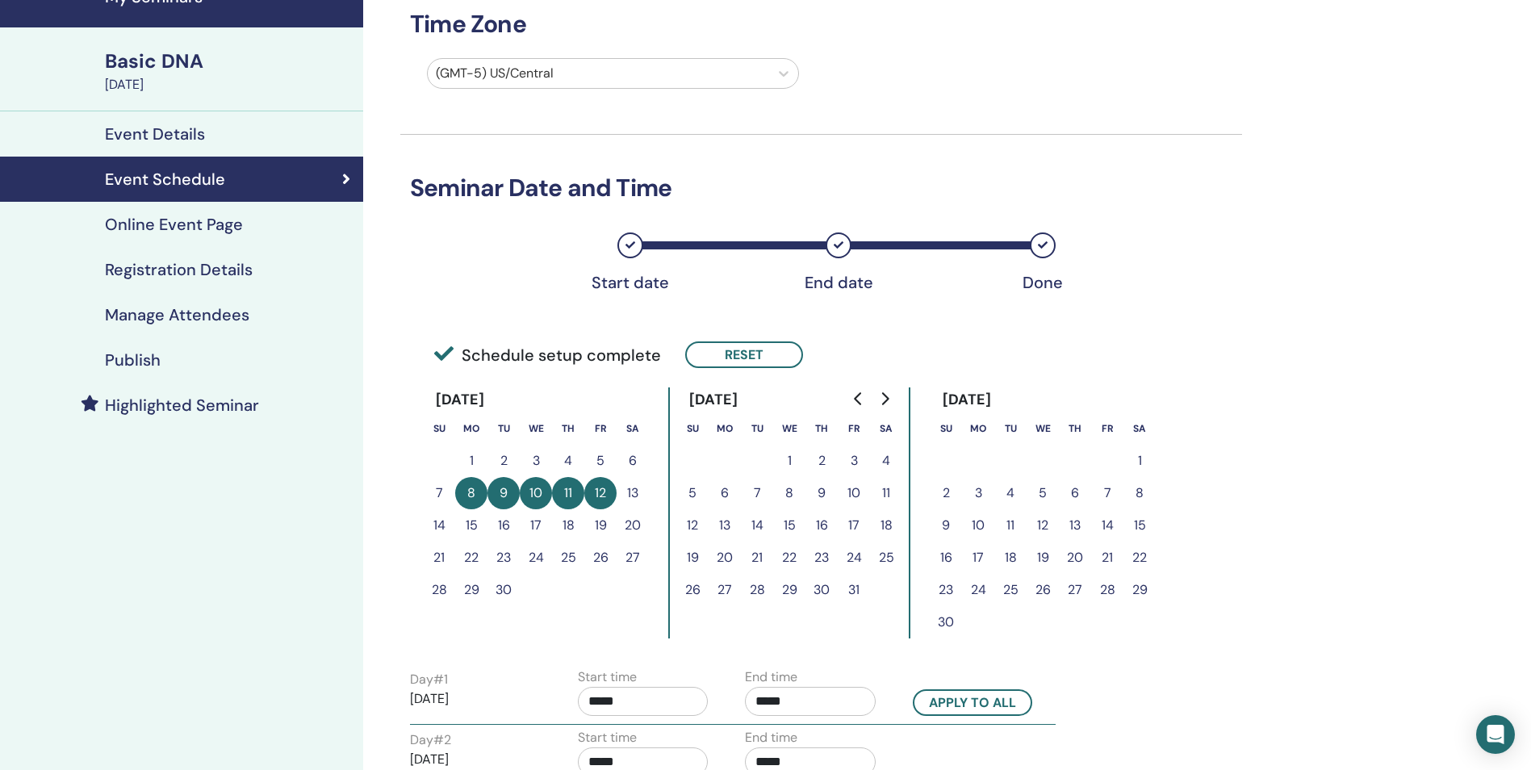
click at [175, 139] on h4 "Event Details" at bounding box center [155, 133] width 100 height 19
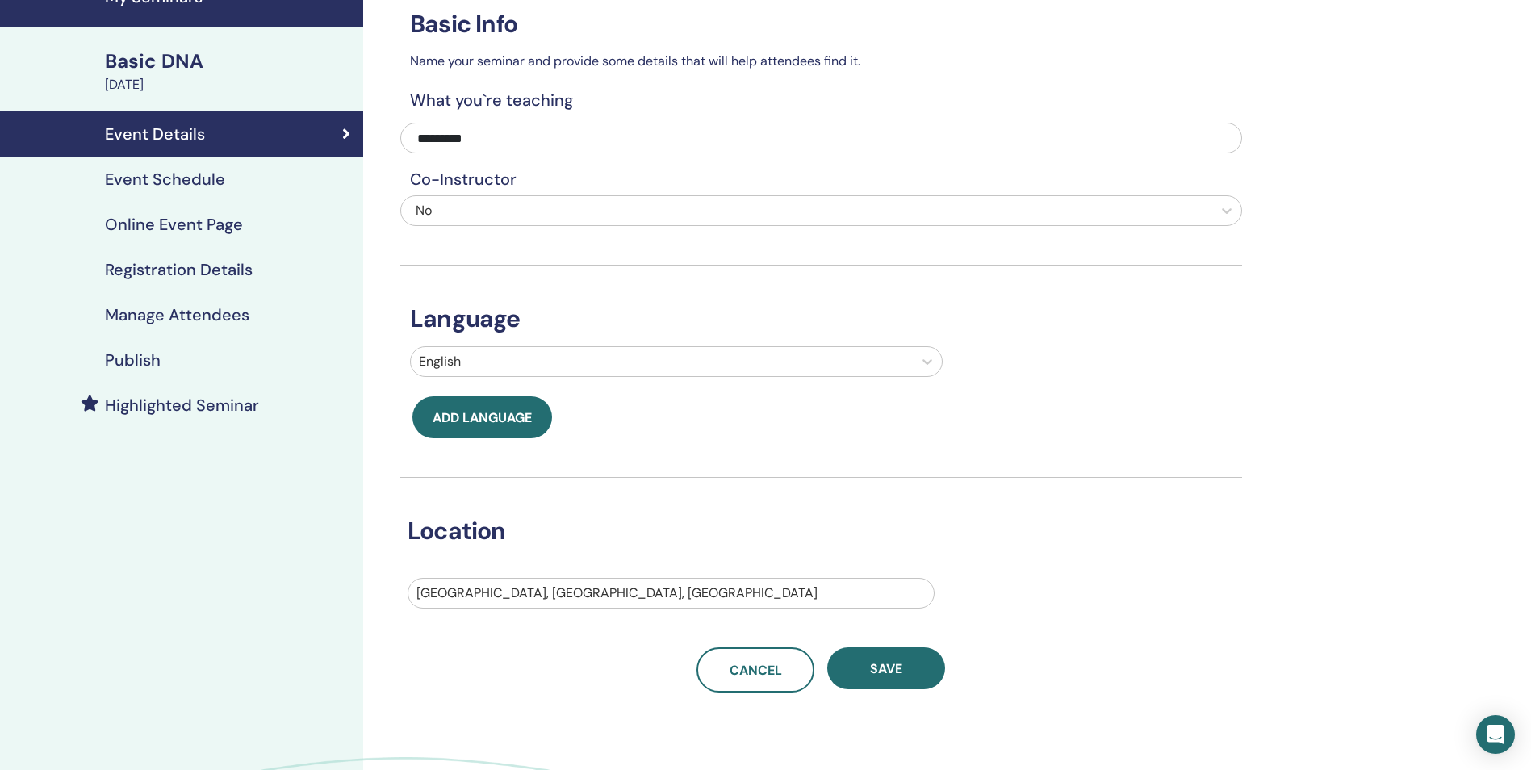
click at [142, 358] on h4 "Publish" at bounding box center [133, 359] width 56 height 19
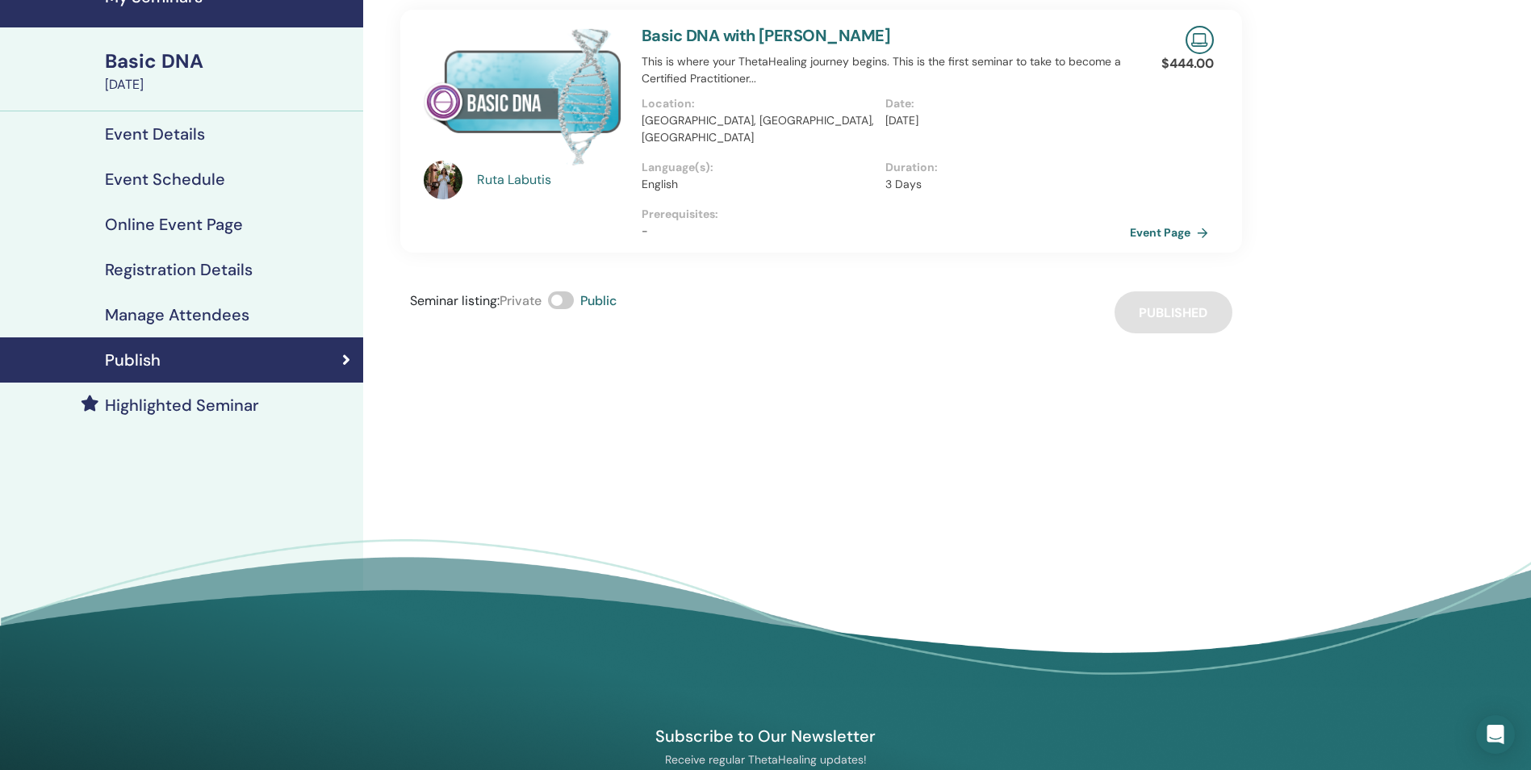
click at [679, 159] on p "Language(s) :" at bounding box center [759, 167] width 234 height 17
click at [174, 130] on h4 "Event Details" at bounding box center [155, 133] width 100 height 19
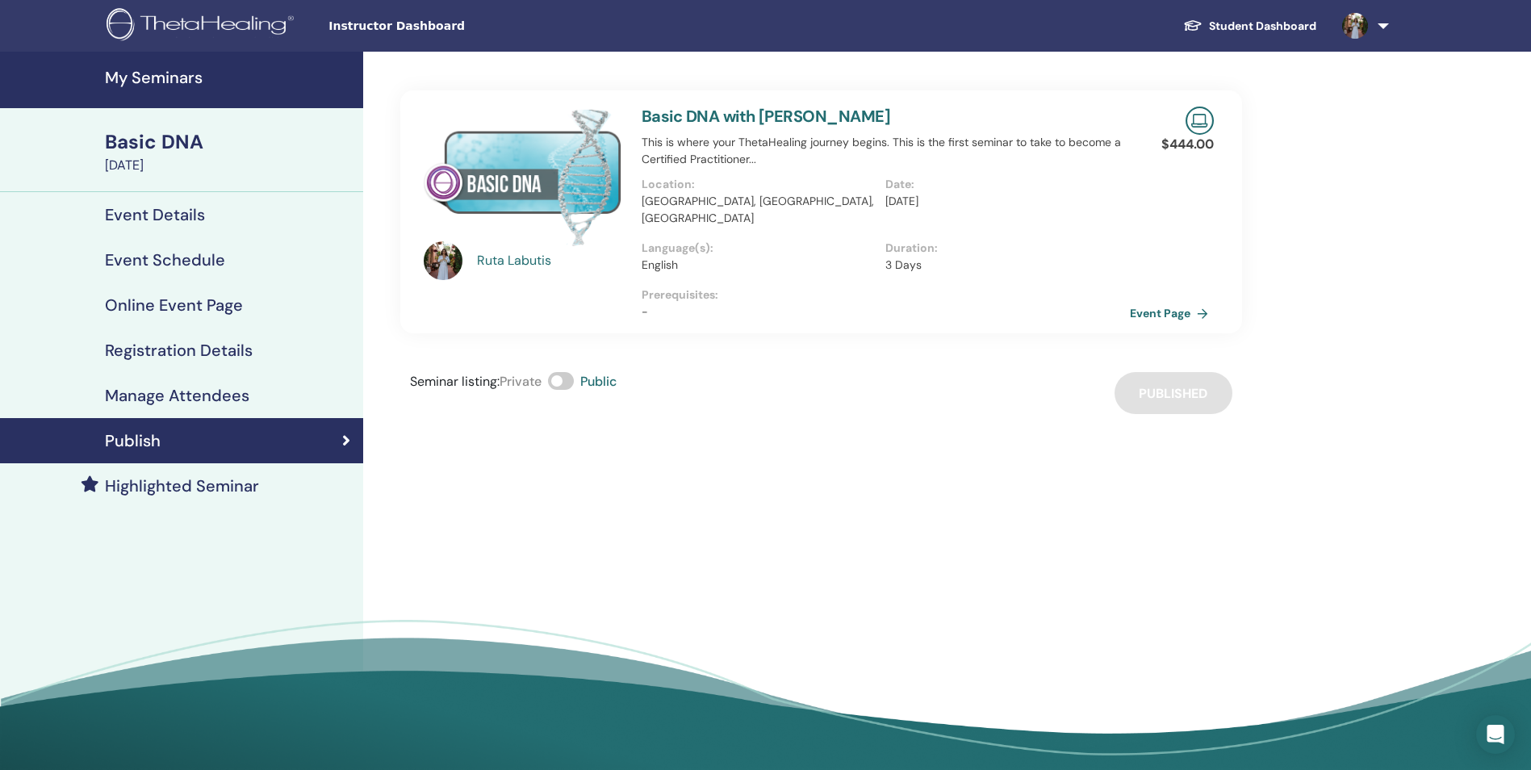
click at [1362, 31] on img at bounding box center [1355, 26] width 26 height 26
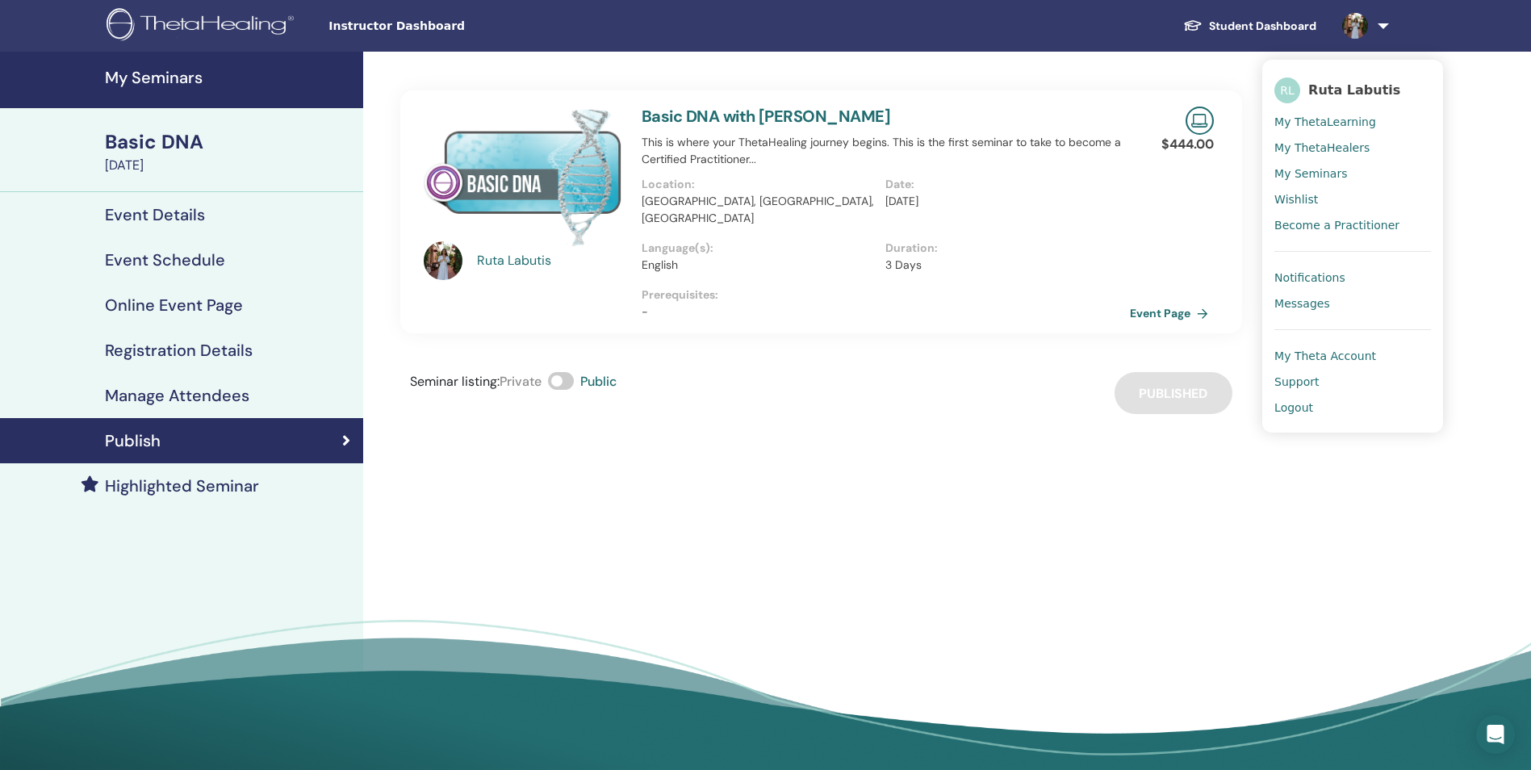
click at [1305, 175] on span "My Seminars" at bounding box center [1310, 173] width 73 height 15
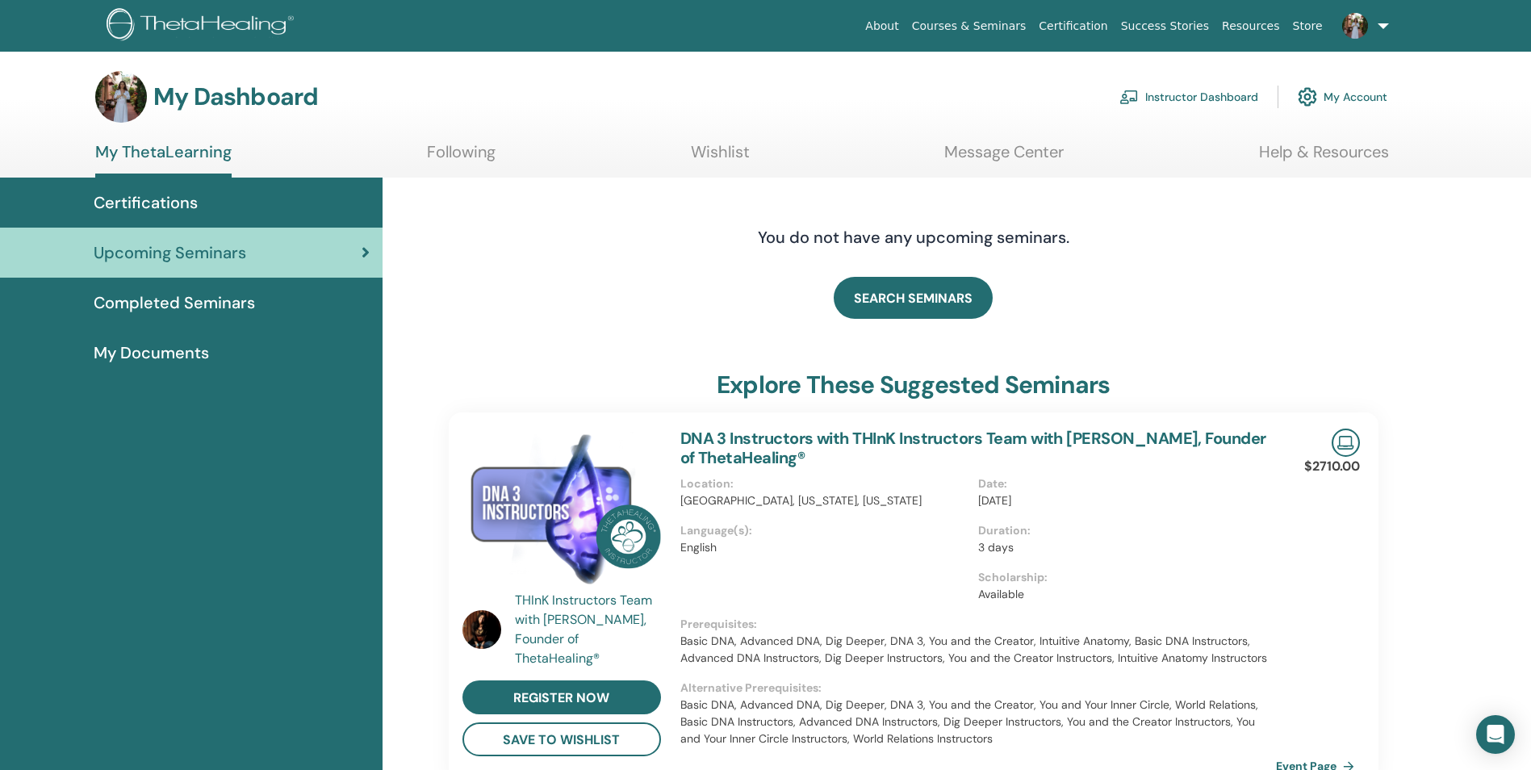
click at [1319, 91] on link "My Account" at bounding box center [1343, 97] width 90 height 36
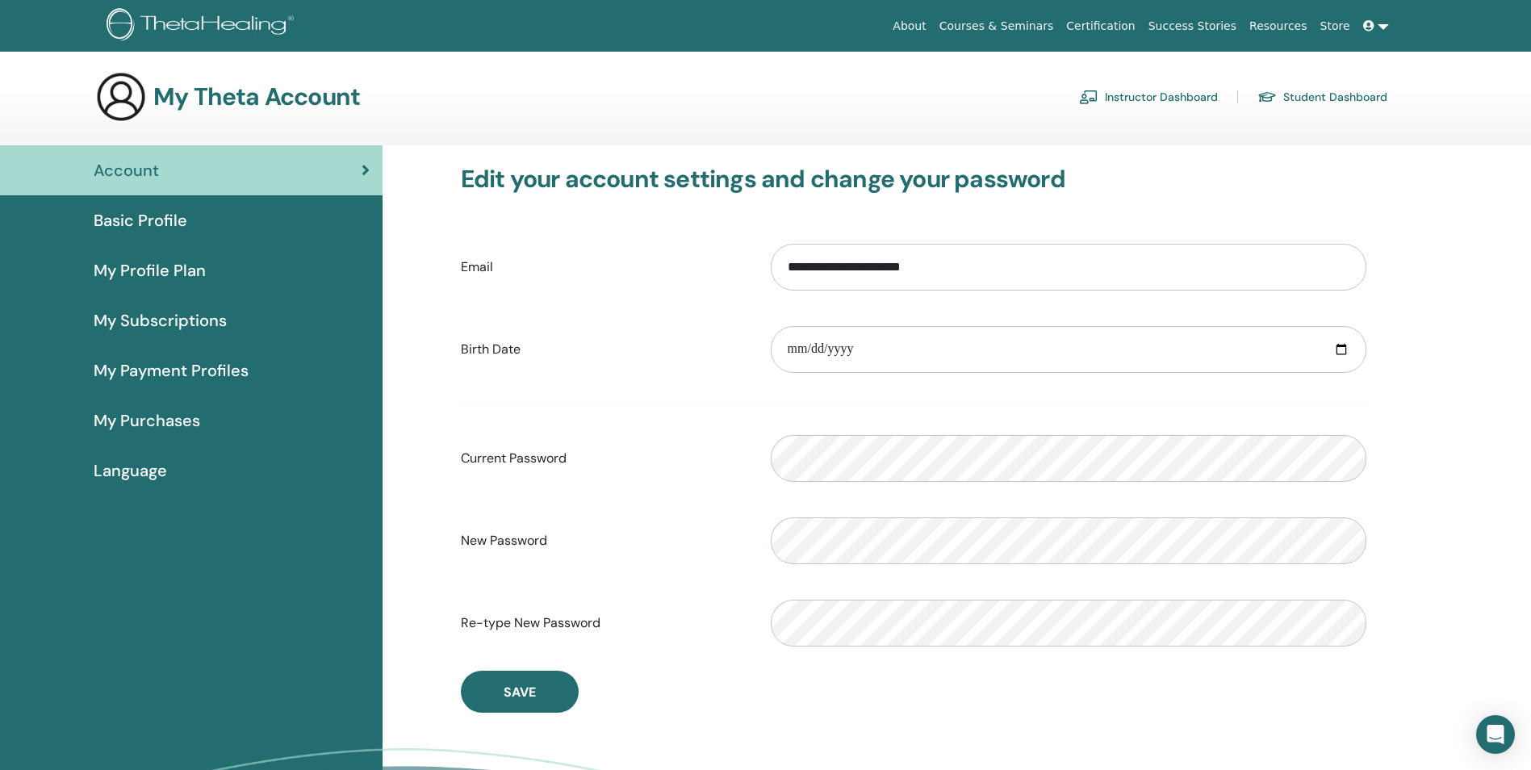
click at [173, 211] on span "Basic Profile" at bounding box center [141, 220] width 94 height 24
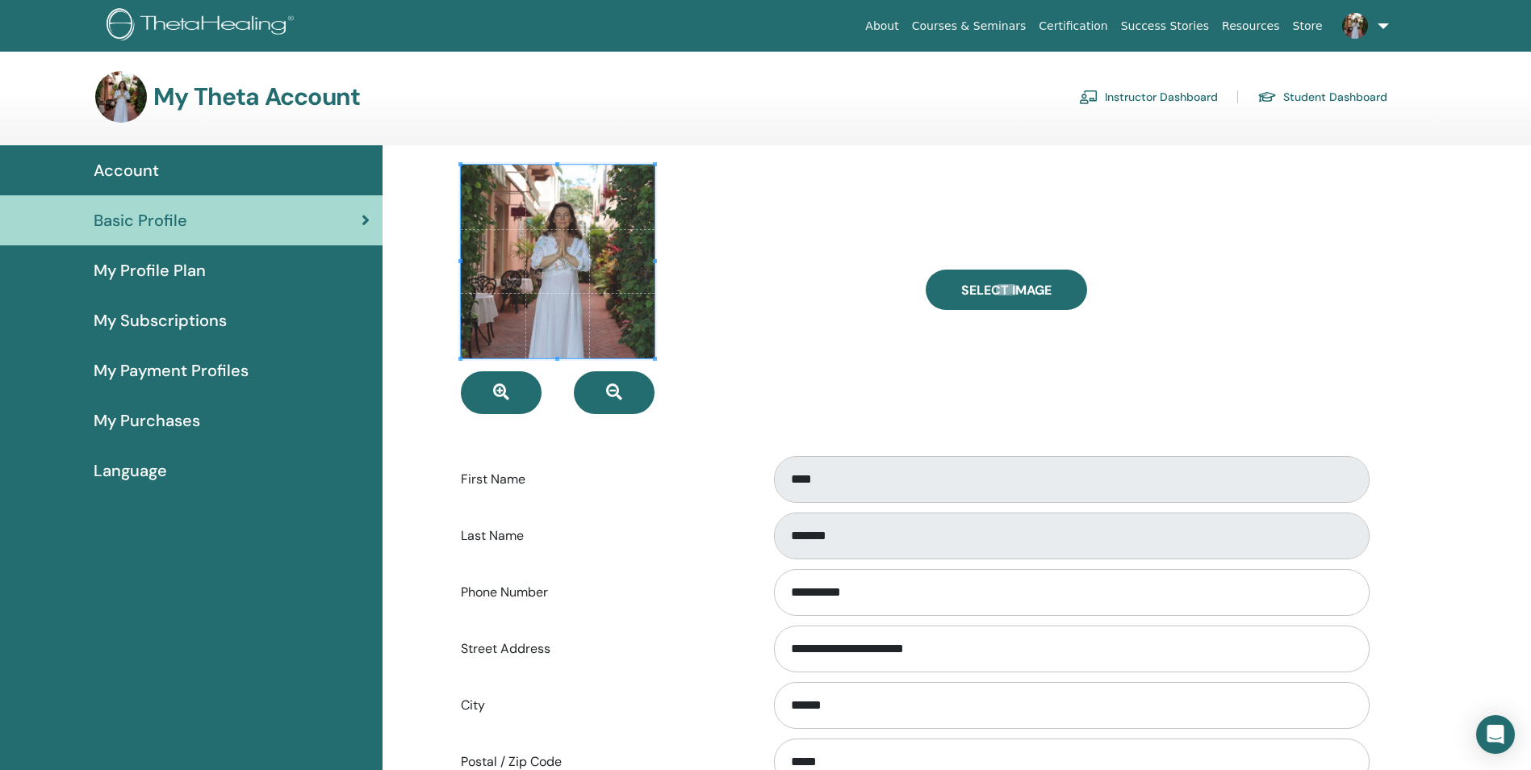
click at [162, 263] on span "My Profile Plan" at bounding box center [150, 270] width 112 height 24
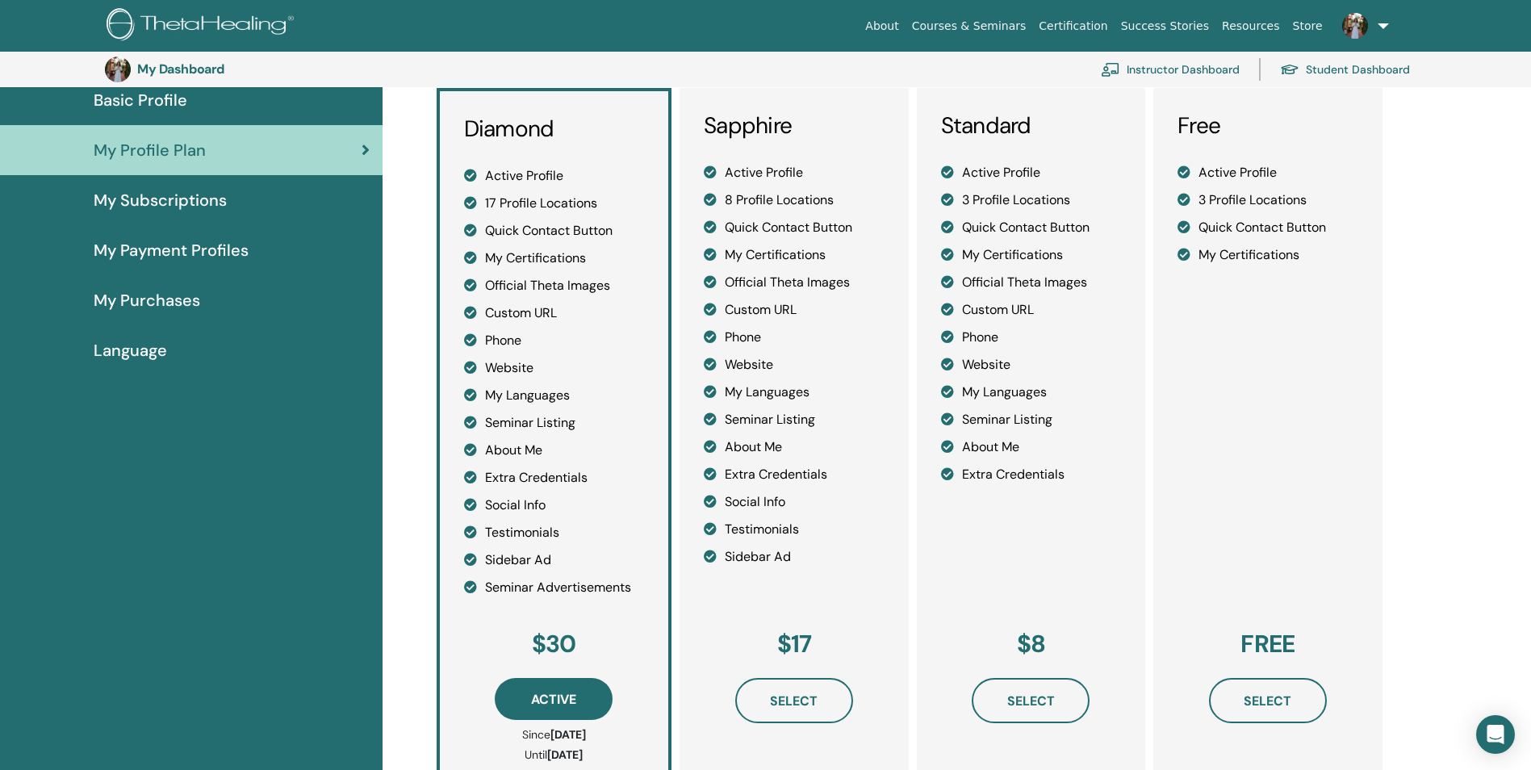
scroll to position [116, 0]
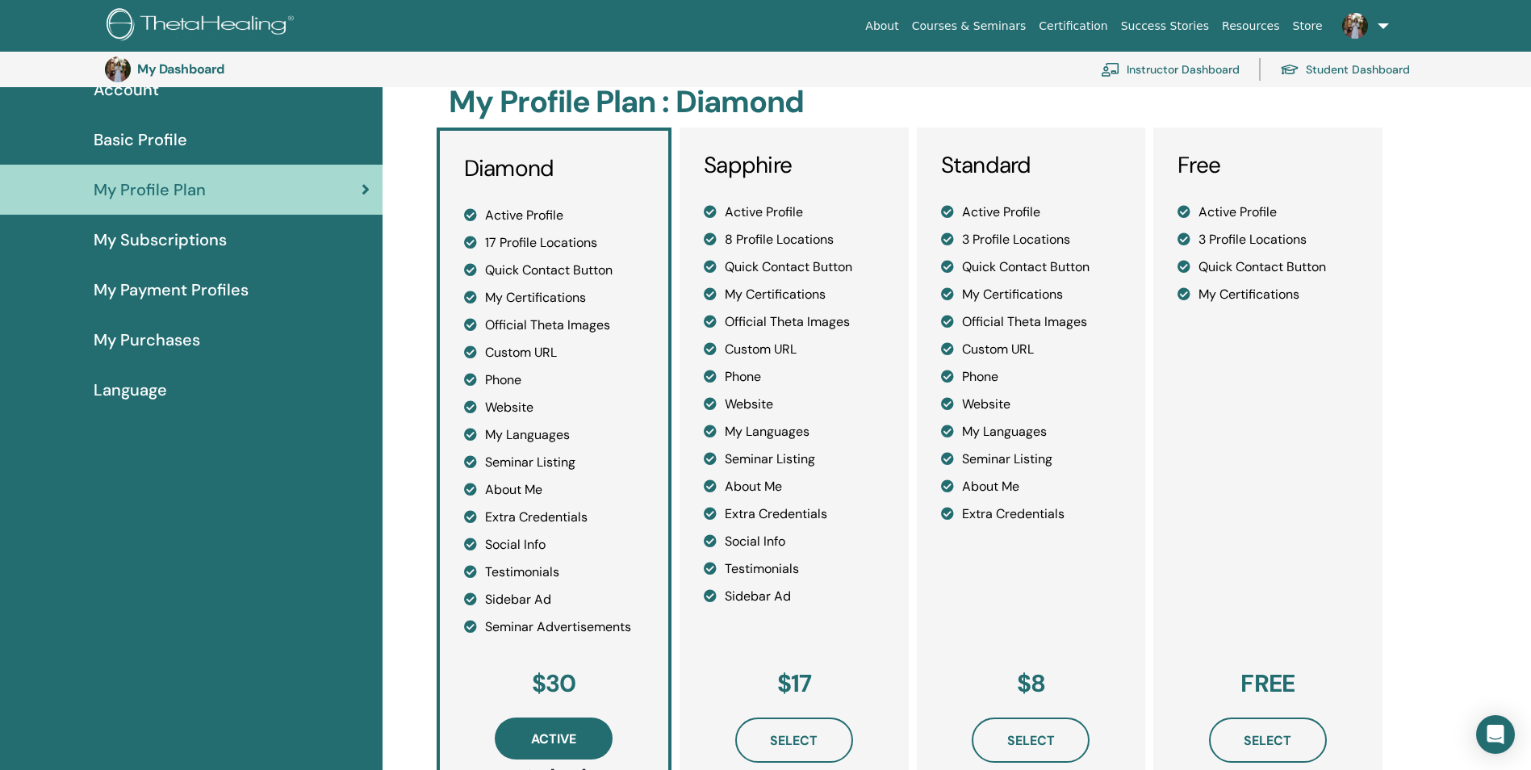
click at [199, 238] on span "My Subscriptions" at bounding box center [160, 240] width 133 height 24
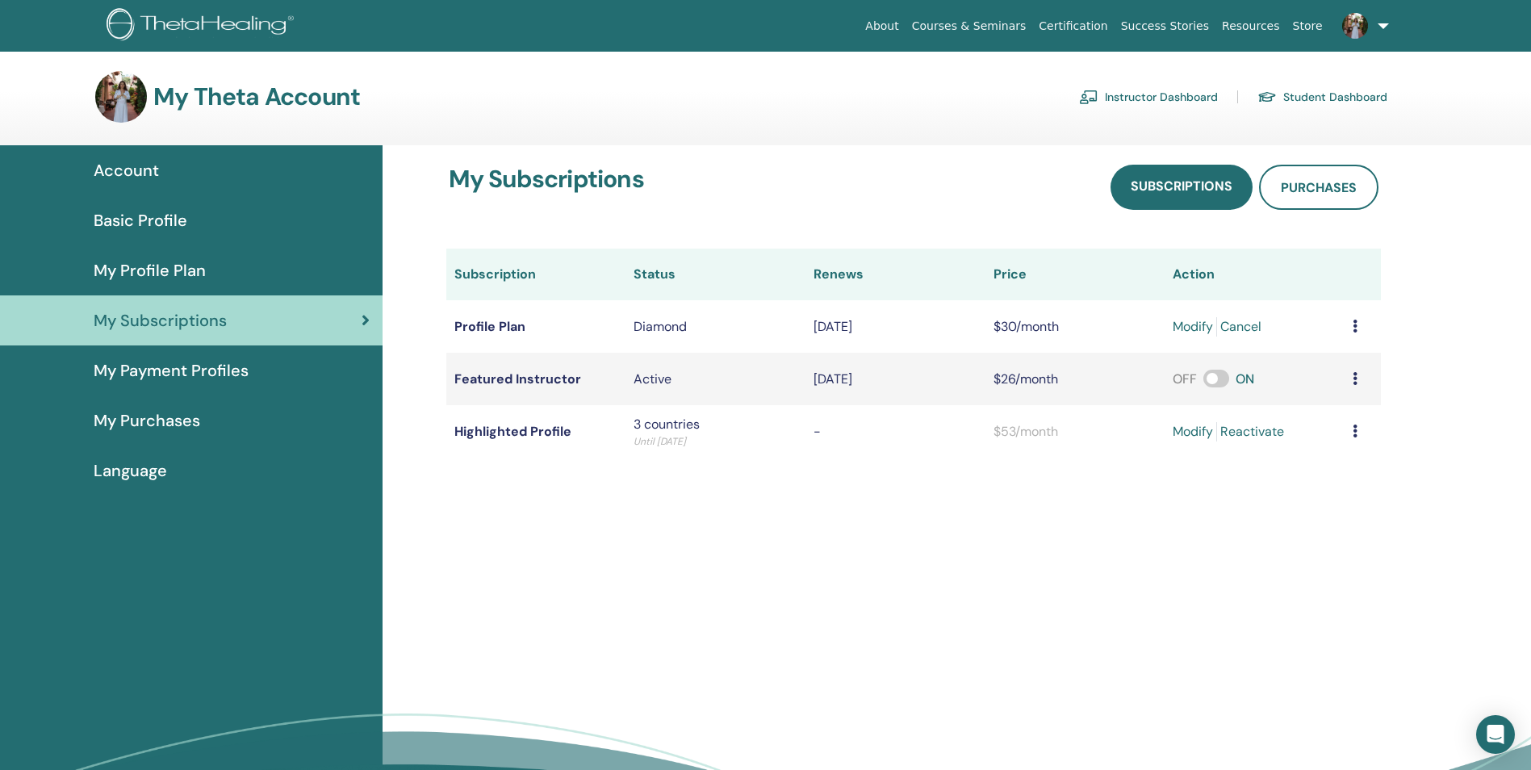
click at [1196, 425] on link "modify" at bounding box center [1193, 431] width 40 height 19
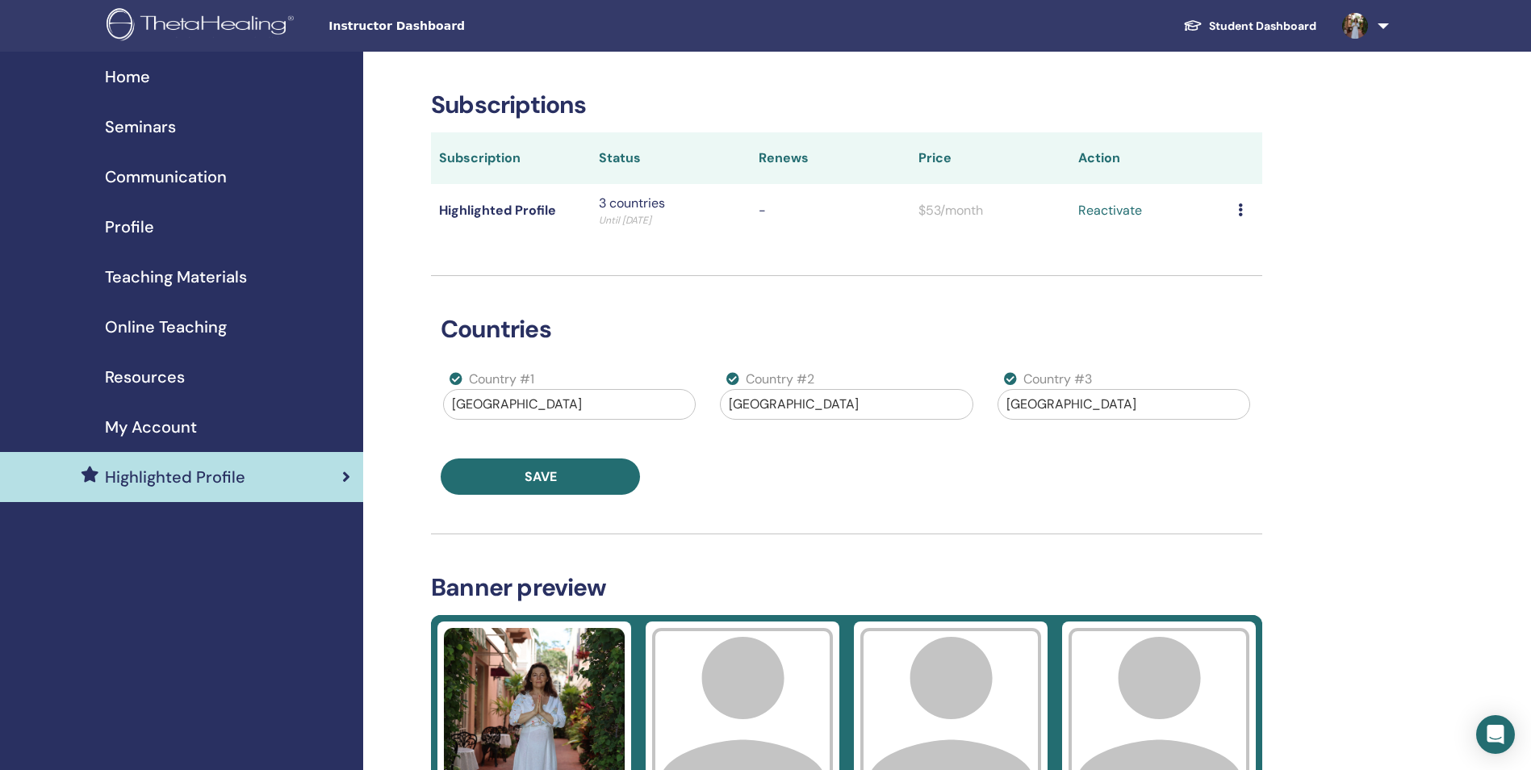
click at [129, 73] on span "Home" at bounding box center [127, 77] width 45 height 24
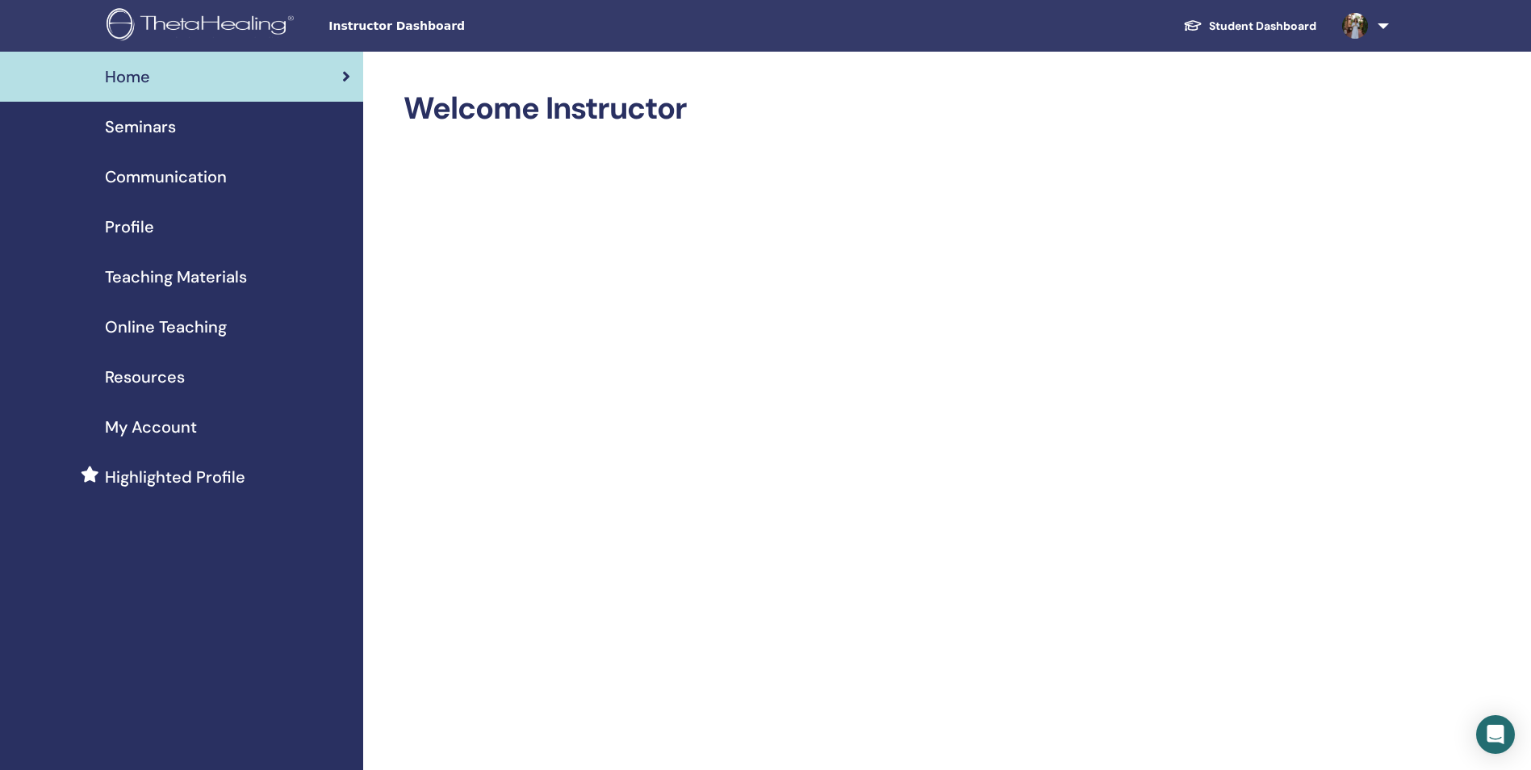
click at [139, 224] on span "Profile" at bounding box center [129, 227] width 49 height 24
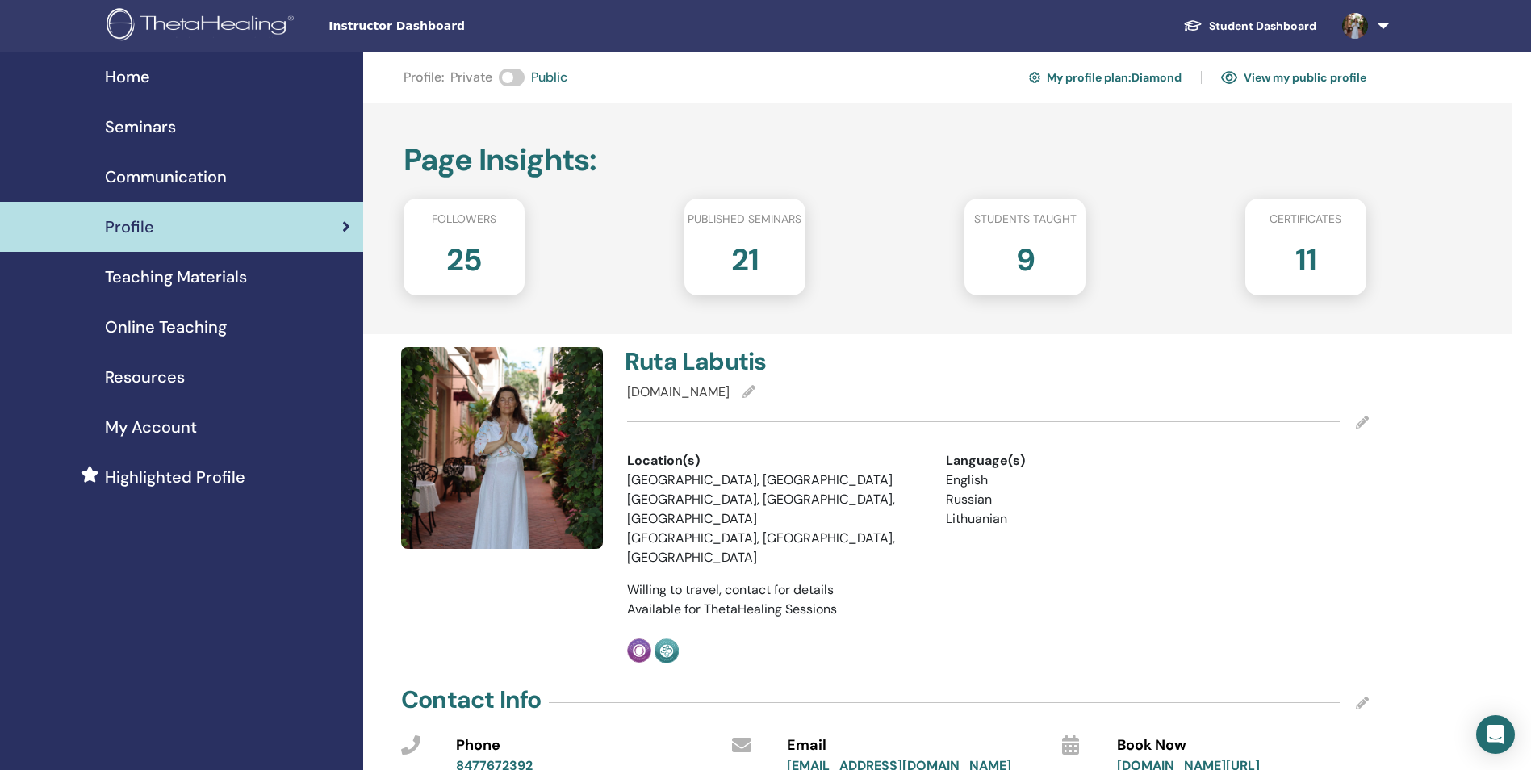
click at [178, 420] on span "My Account" at bounding box center [151, 427] width 92 height 24
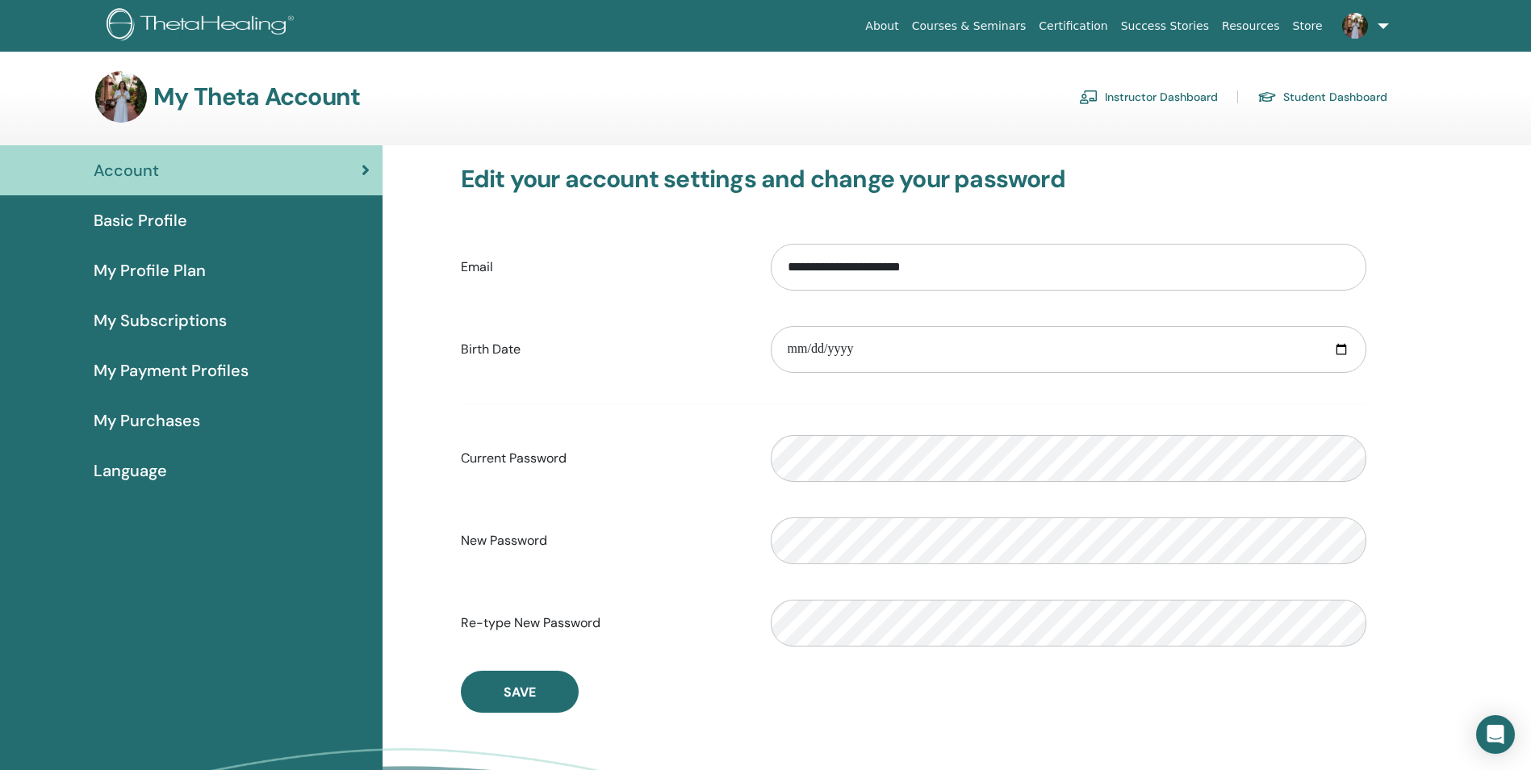
click at [157, 272] on span "My Profile Plan" at bounding box center [150, 270] width 112 height 24
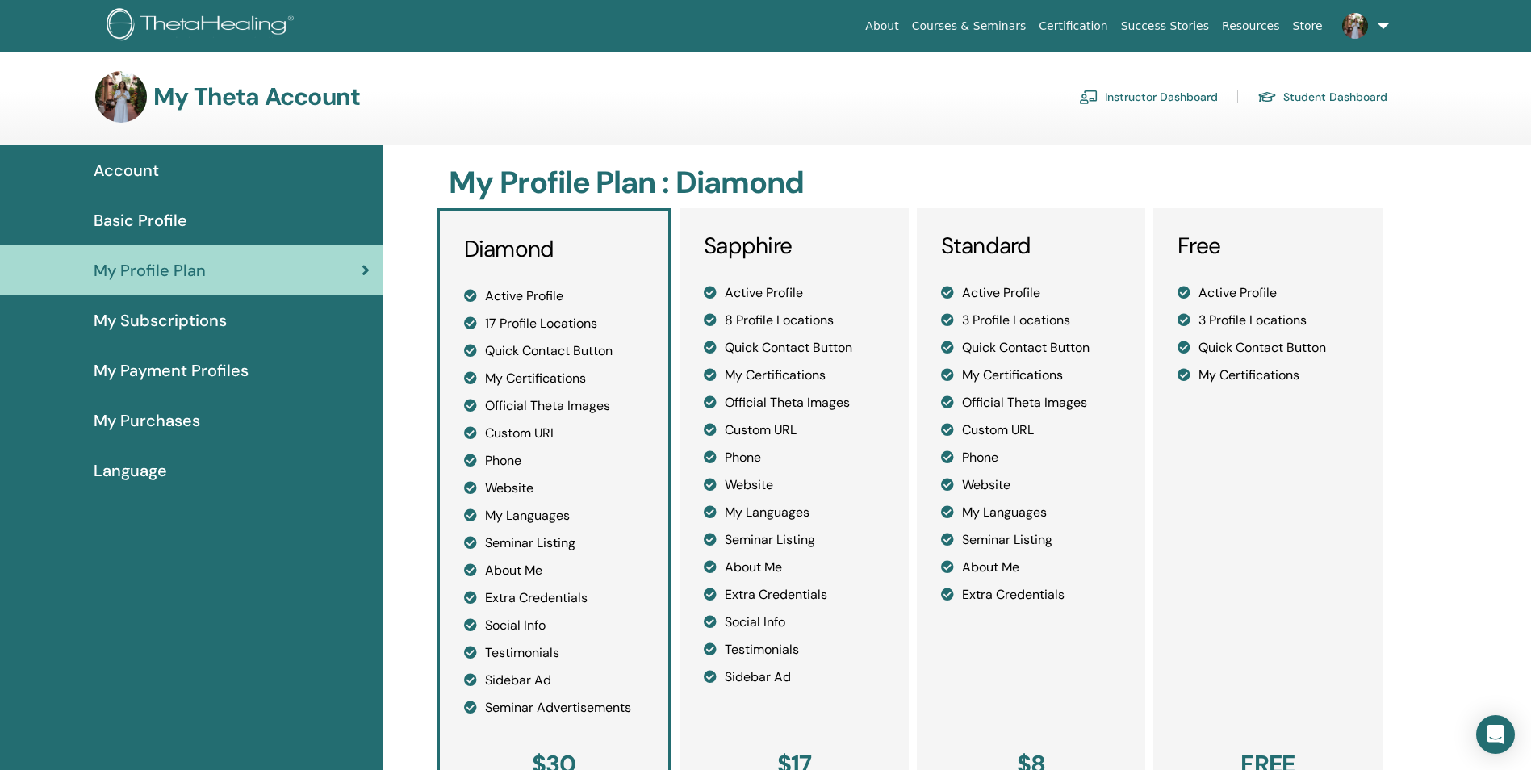
click at [108, 213] on span "Basic Profile" at bounding box center [141, 220] width 94 height 24
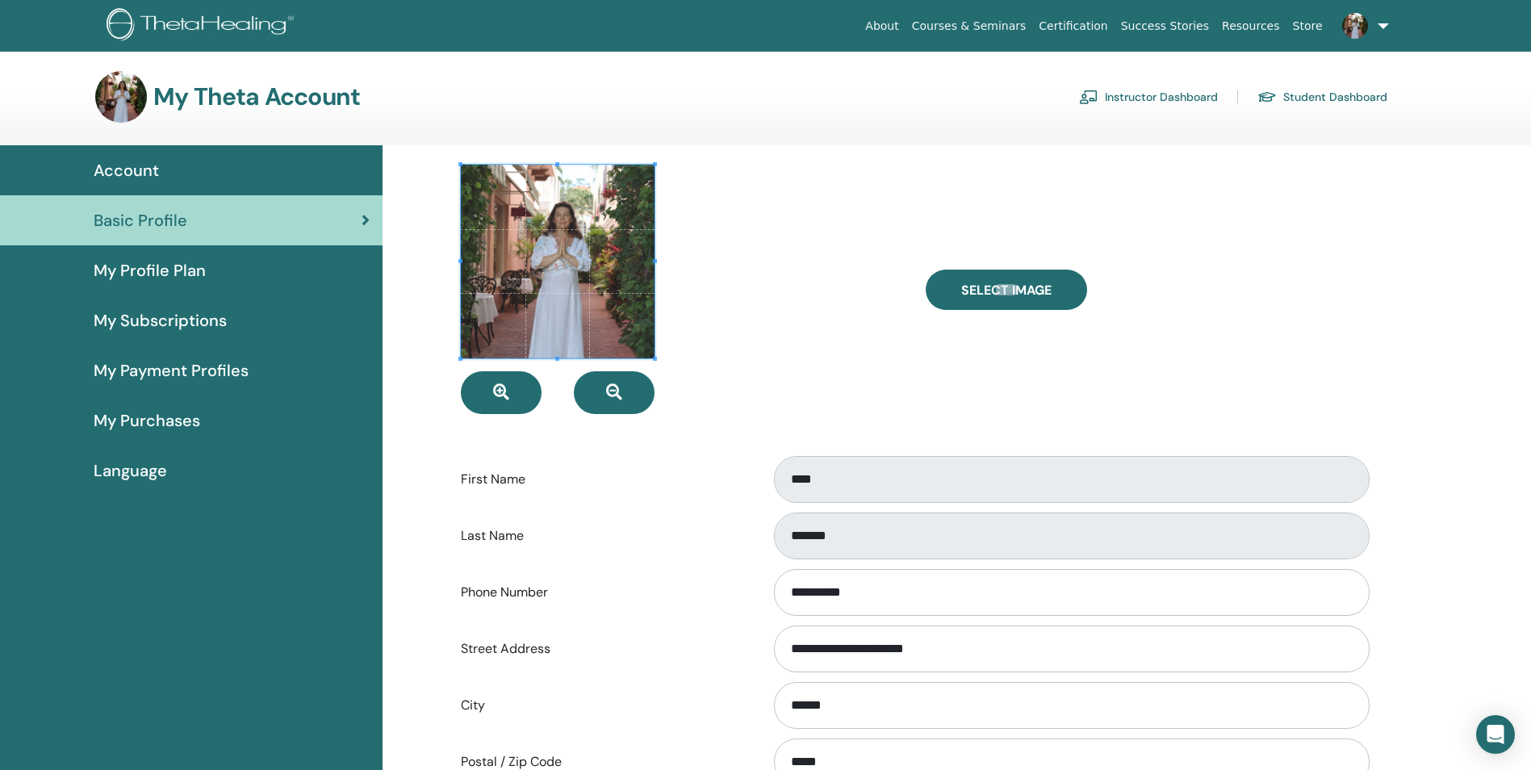
click at [125, 176] on span "Account" at bounding box center [126, 170] width 65 height 24
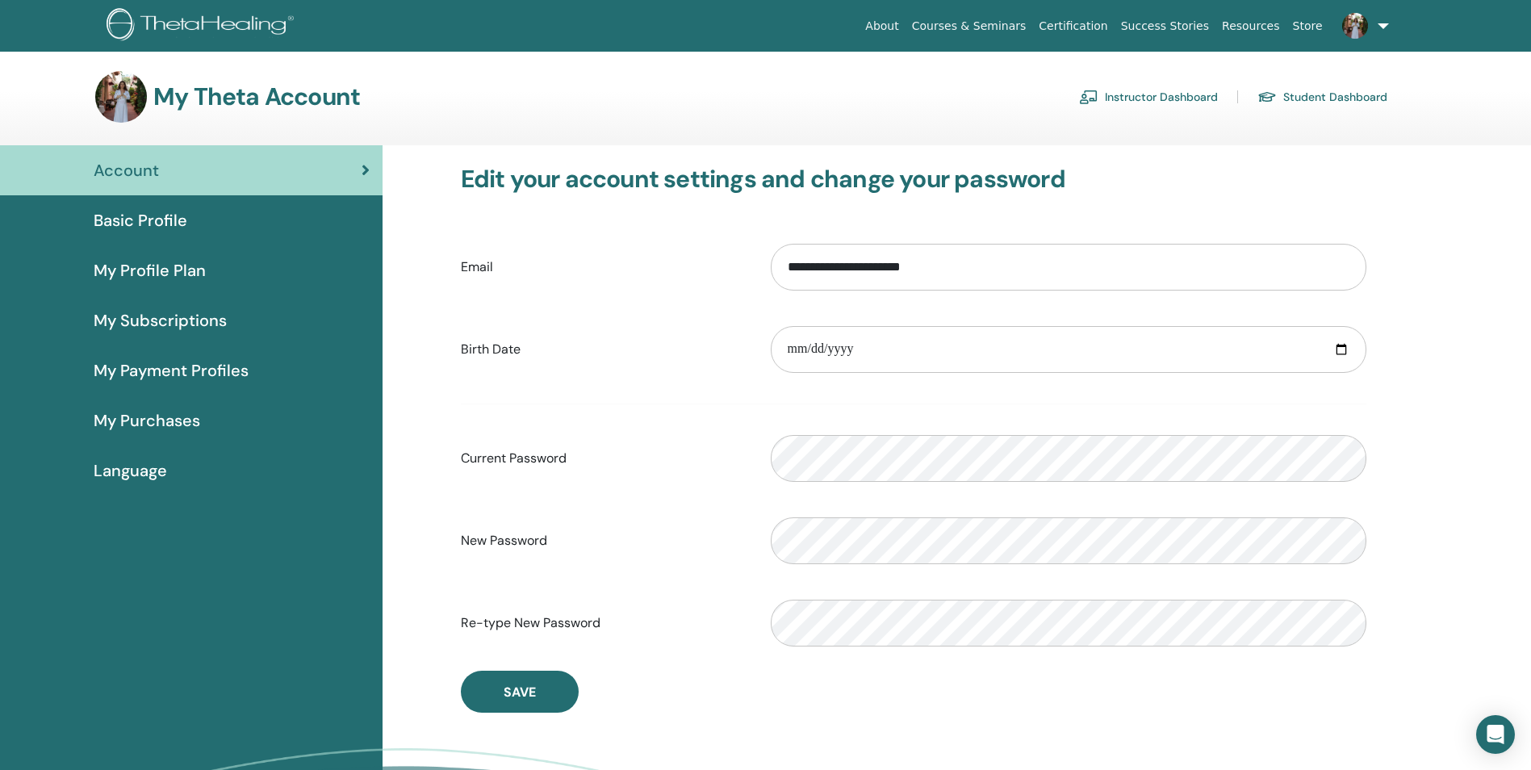
click at [182, 420] on span "My Purchases" at bounding box center [147, 420] width 107 height 24
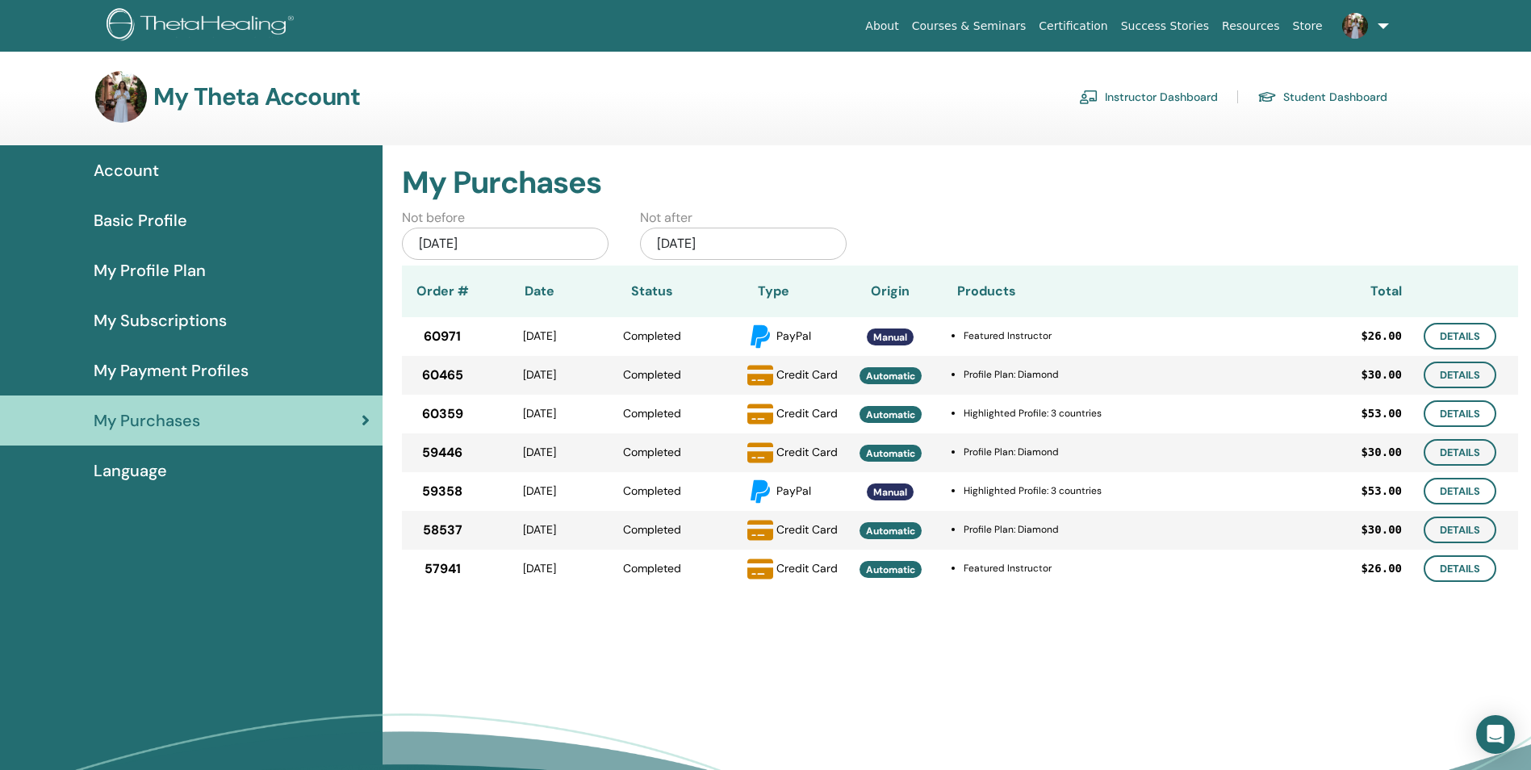
click at [147, 310] on span "My Subscriptions" at bounding box center [160, 320] width 133 height 24
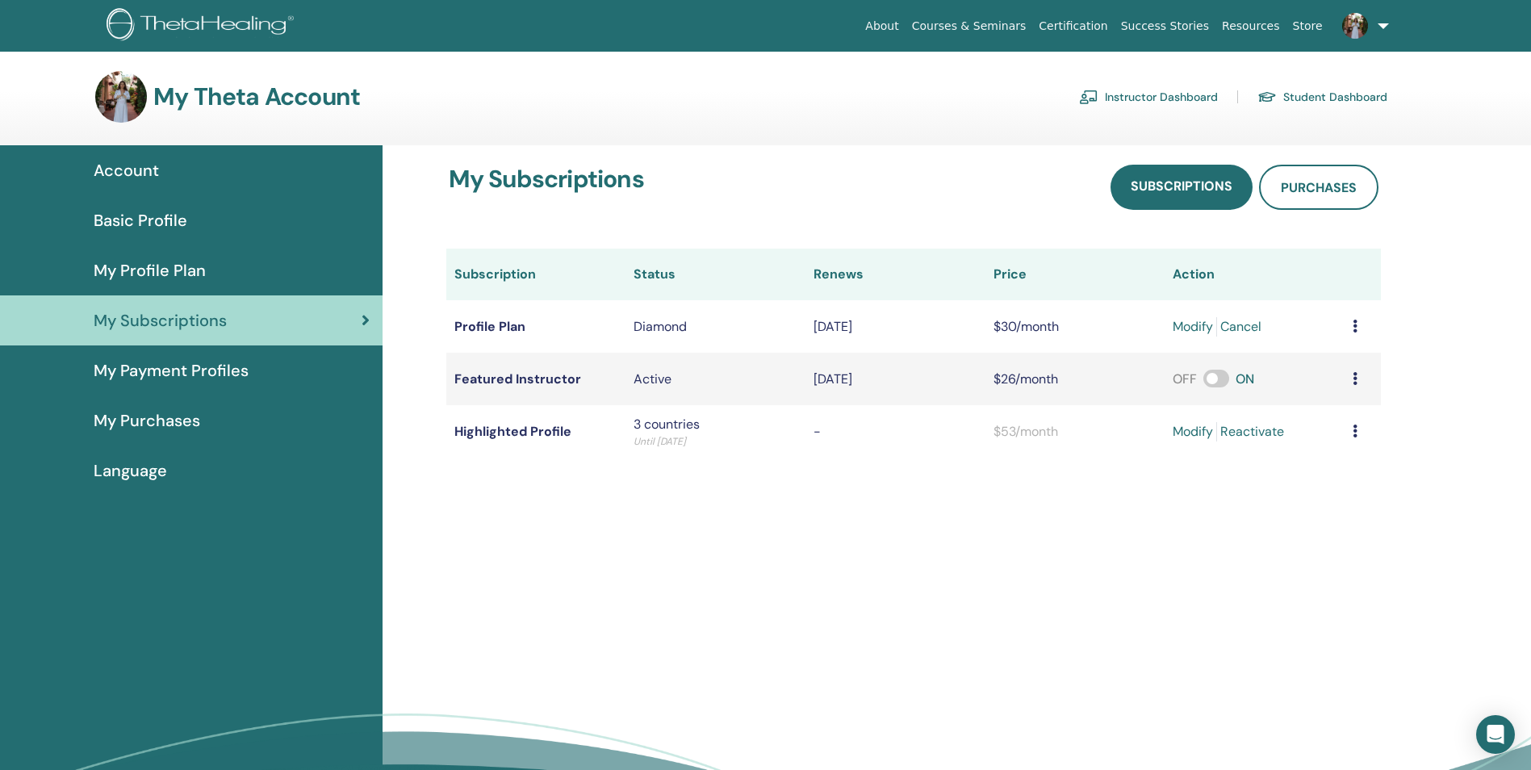
click at [119, 173] on span "Account" at bounding box center [126, 170] width 65 height 24
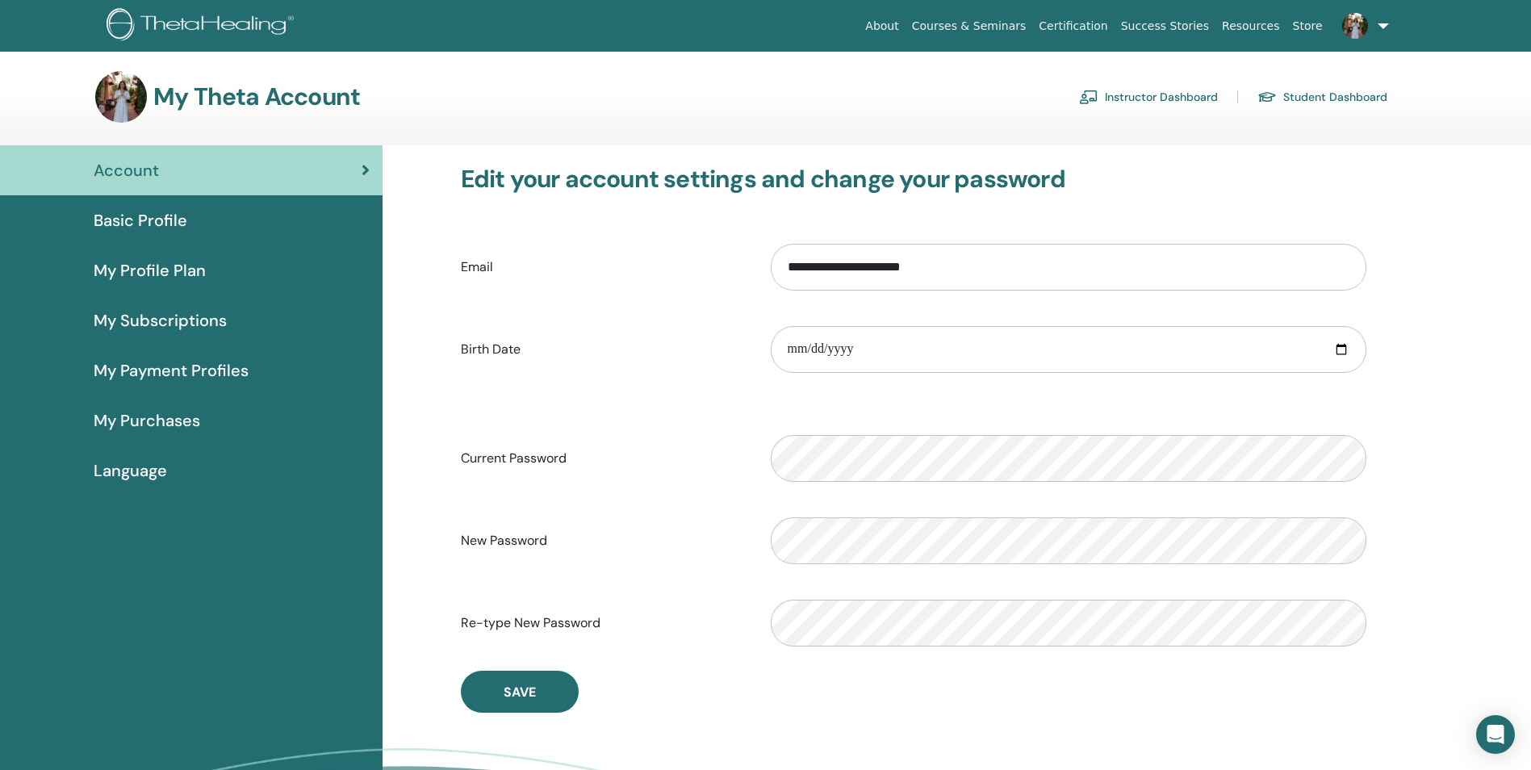
click at [1163, 92] on link "Instructor Dashboard" at bounding box center [1148, 97] width 139 height 26
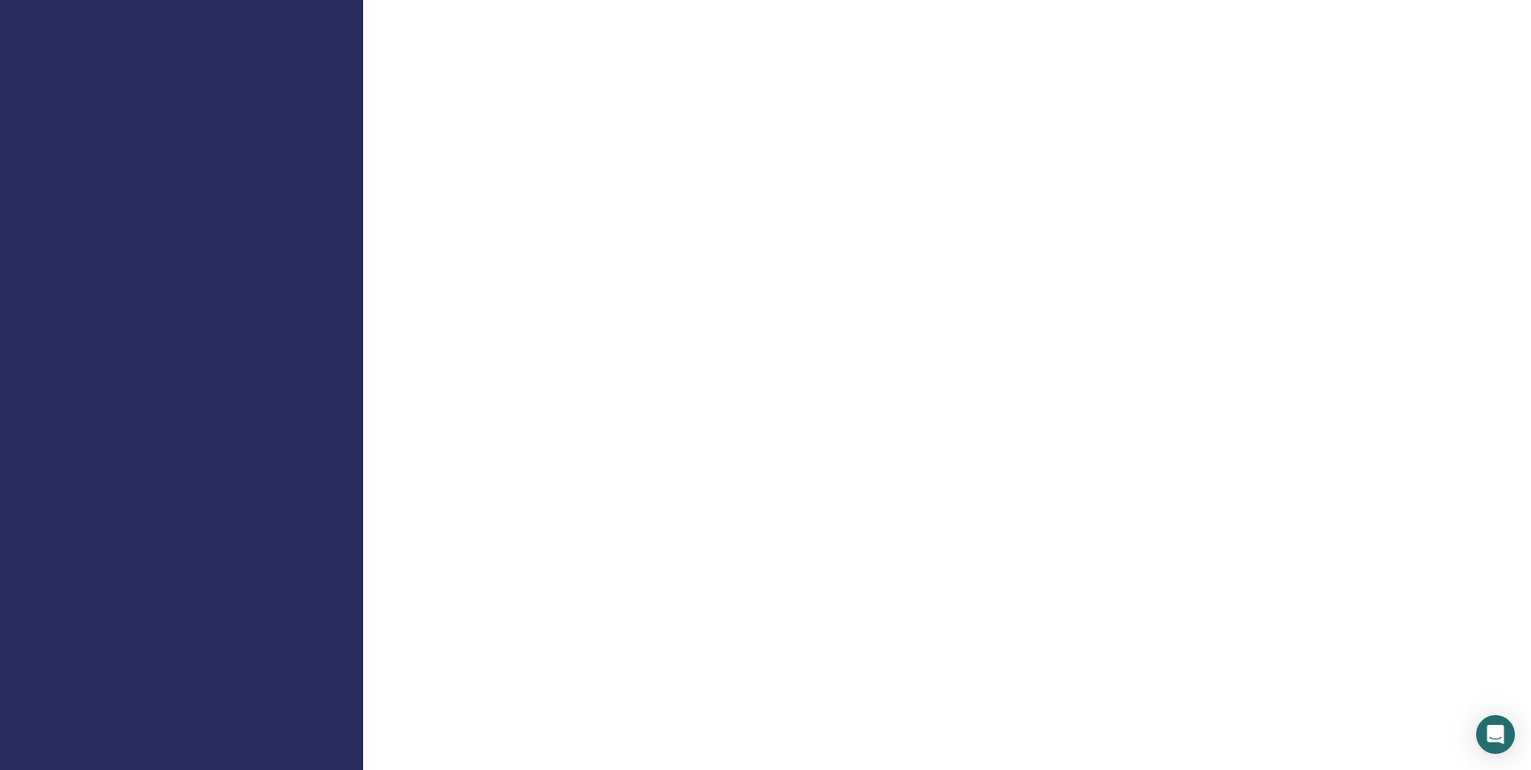
scroll to position [1049, 0]
